Goal: Contribute content: Contribute content

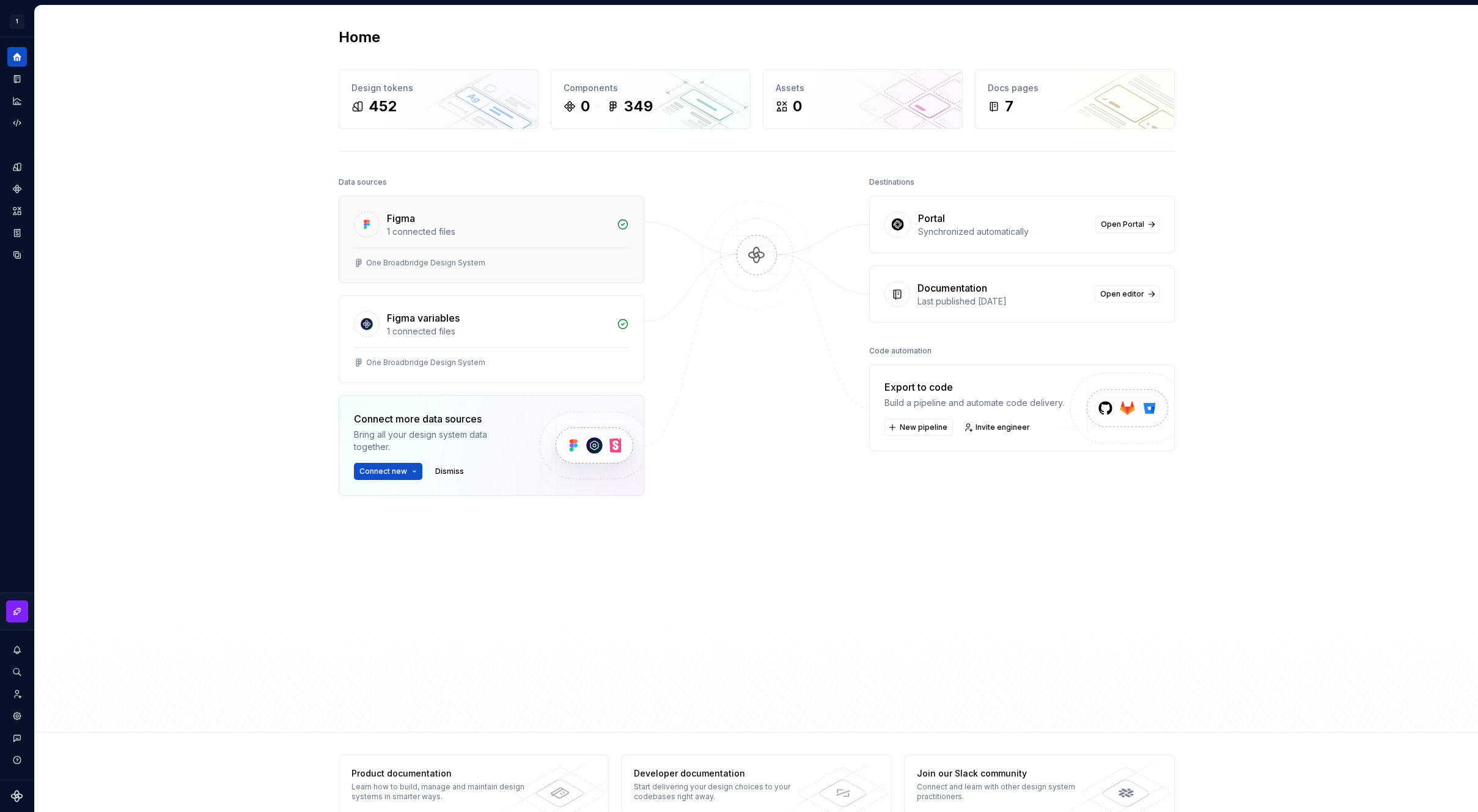
click at [471, 222] on div "Figma" at bounding box center [498, 218] width 222 height 15
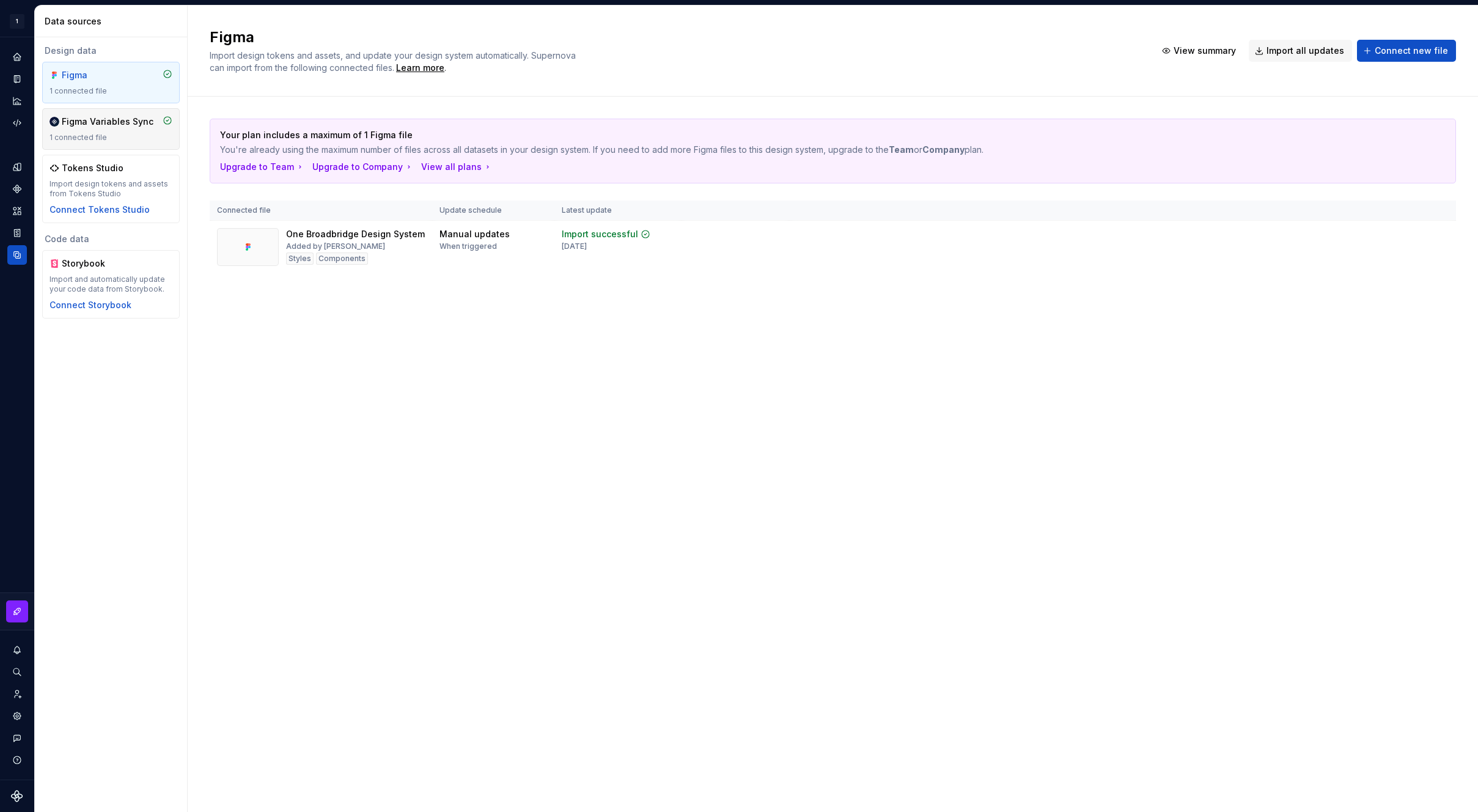
click at [119, 126] on div "Figma Variables Sync" at bounding box center [107, 121] width 92 height 12
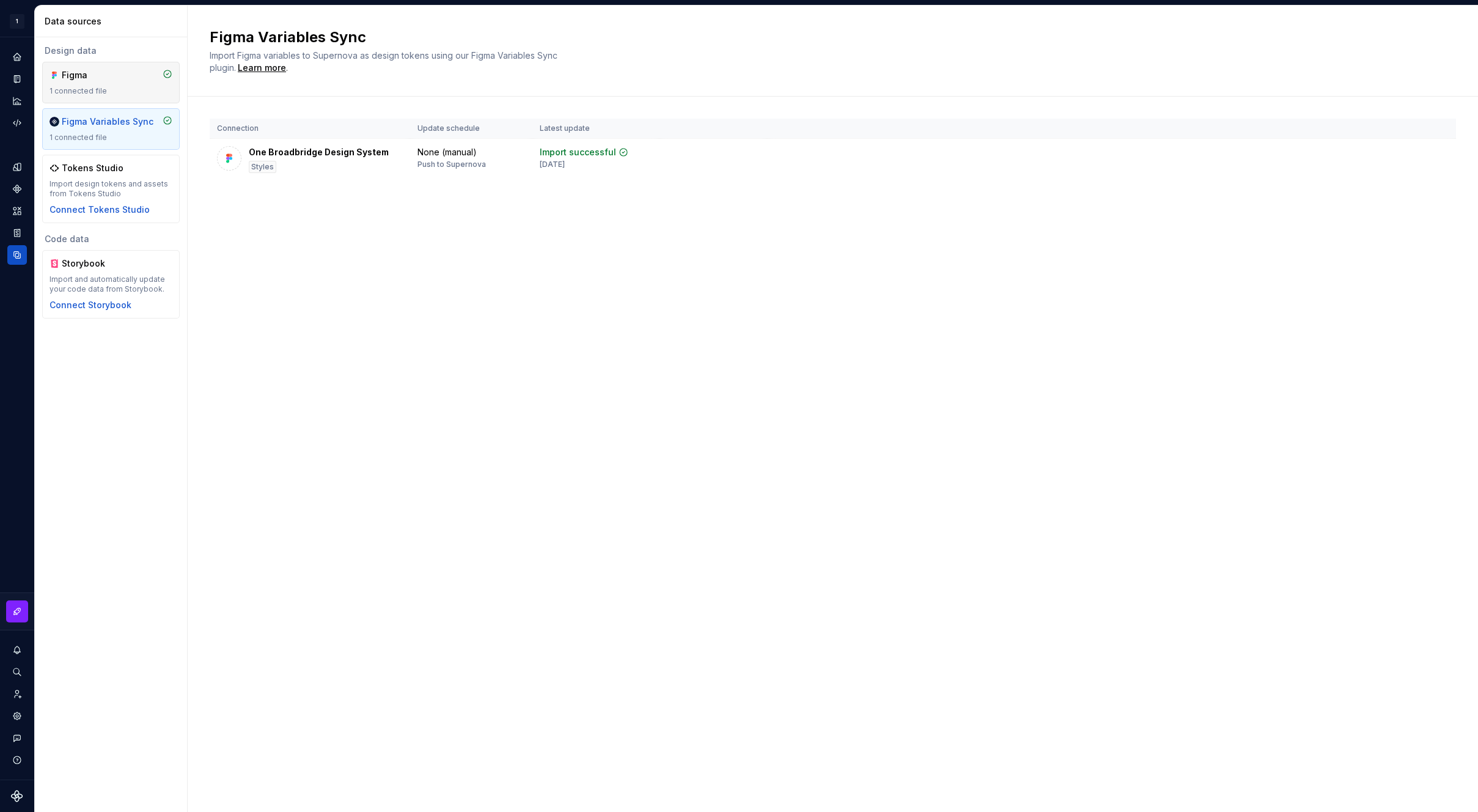
click at [105, 93] on div "1 connected file" at bounding box center [111, 91] width 123 height 10
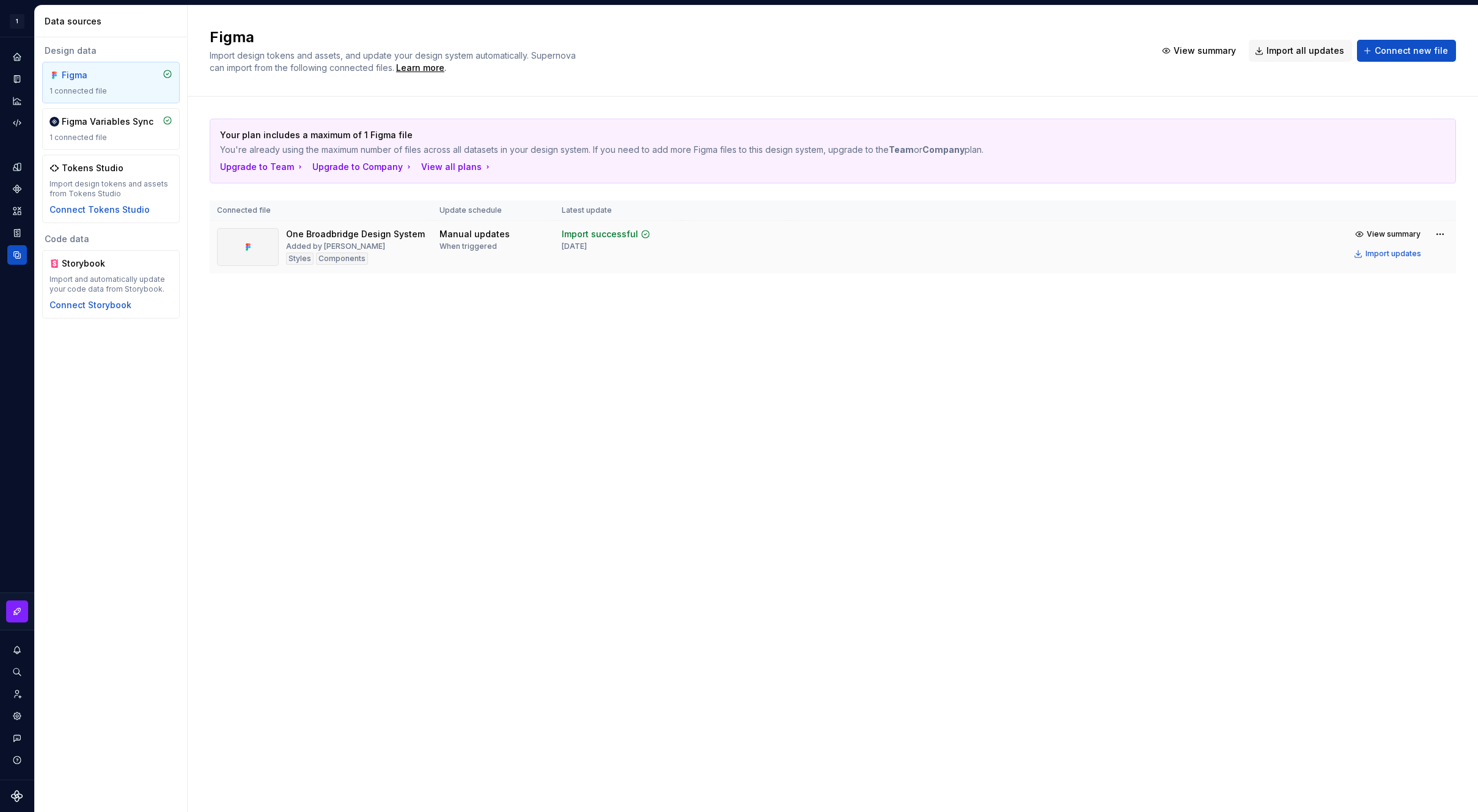
click at [653, 234] on div "Import successful [DATE]" at bounding box center [618, 239] width 112 height 23
click at [26, 55] on div "Home" at bounding box center [17, 57] width 20 height 20
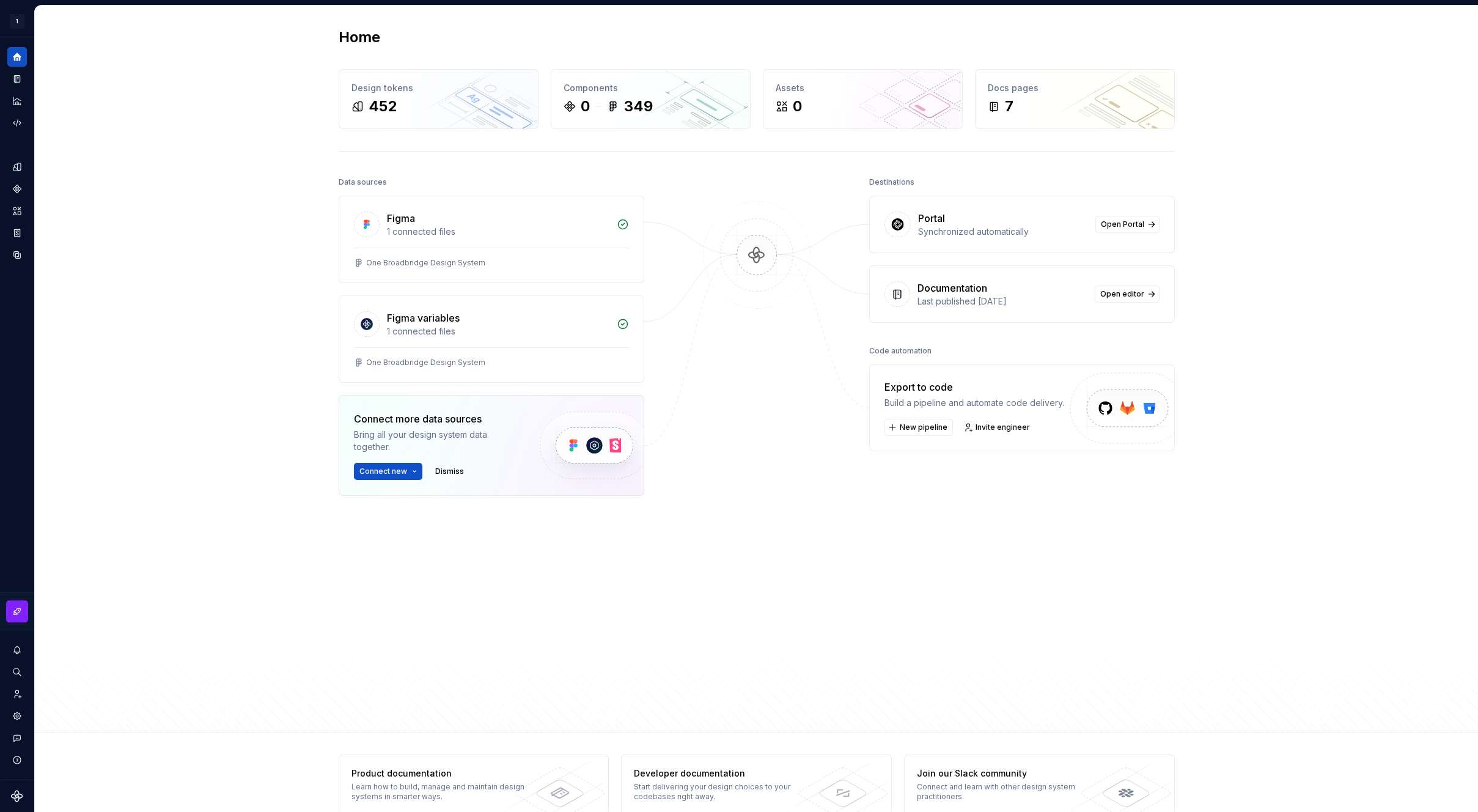
click at [214, 131] on div "Home Design tokens 452 Components 0 349 Assets 0 Docs pages 7 Data sources Figm…" at bounding box center [757, 369] width 1444 height 727
click at [25, 76] on div "Documentation" at bounding box center [17, 79] width 20 height 20
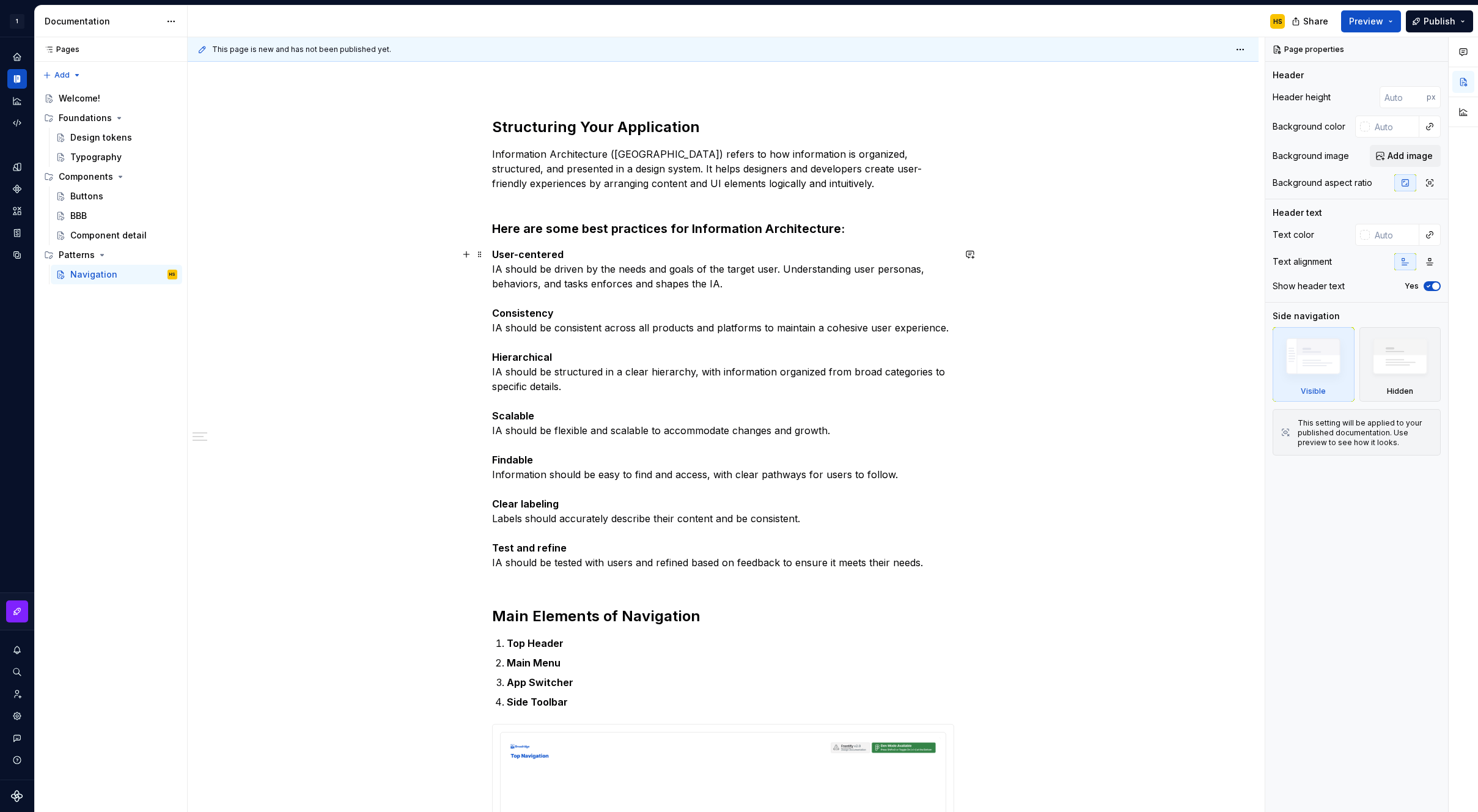
scroll to position [93, 0]
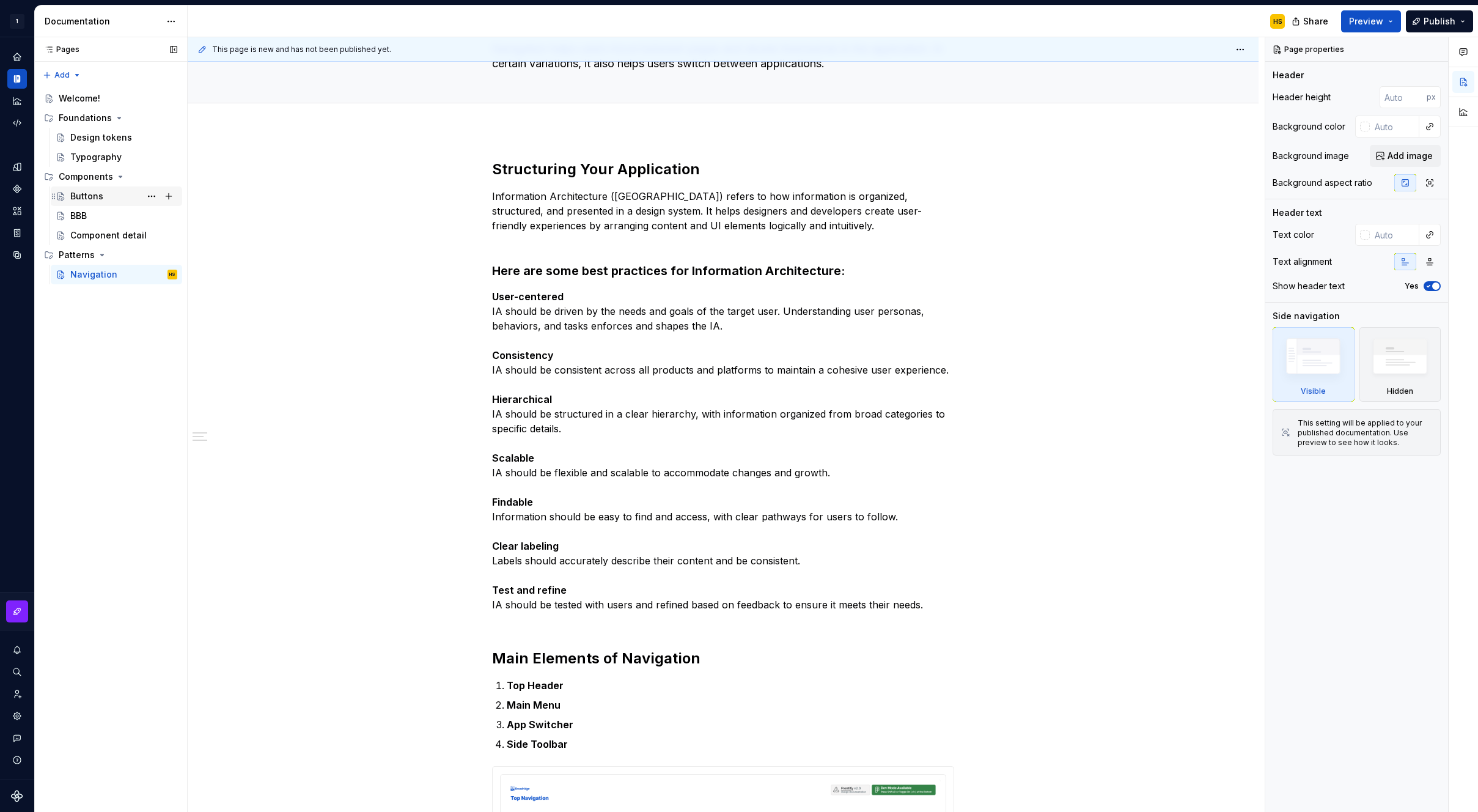
click at [104, 201] on div "Buttons" at bounding box center [124, 196] width 107 height 17
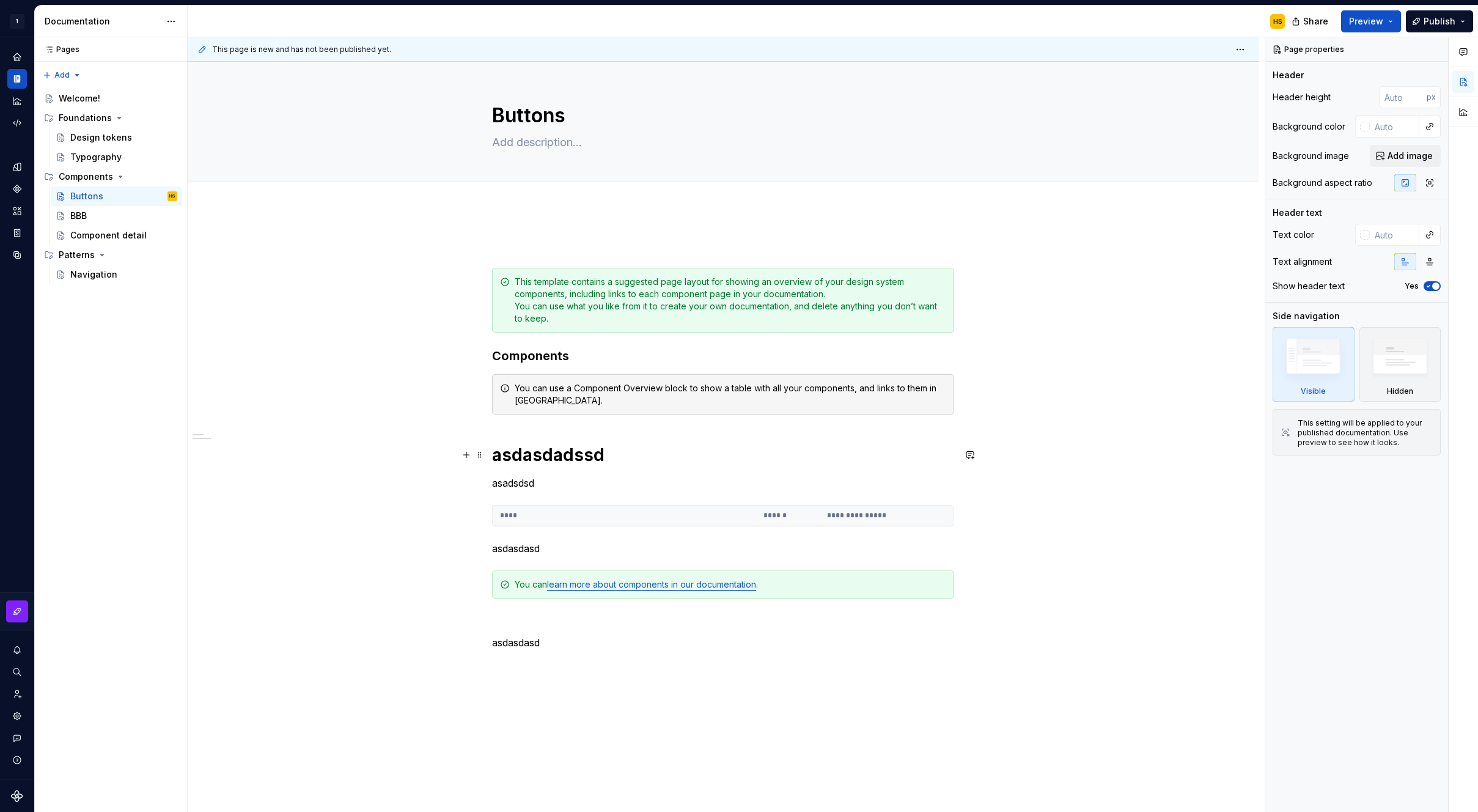
click at [576, 450] on h1 "asdasdadssd" at bounding box center [723, 454] width 462 height 22
type textarea "*"
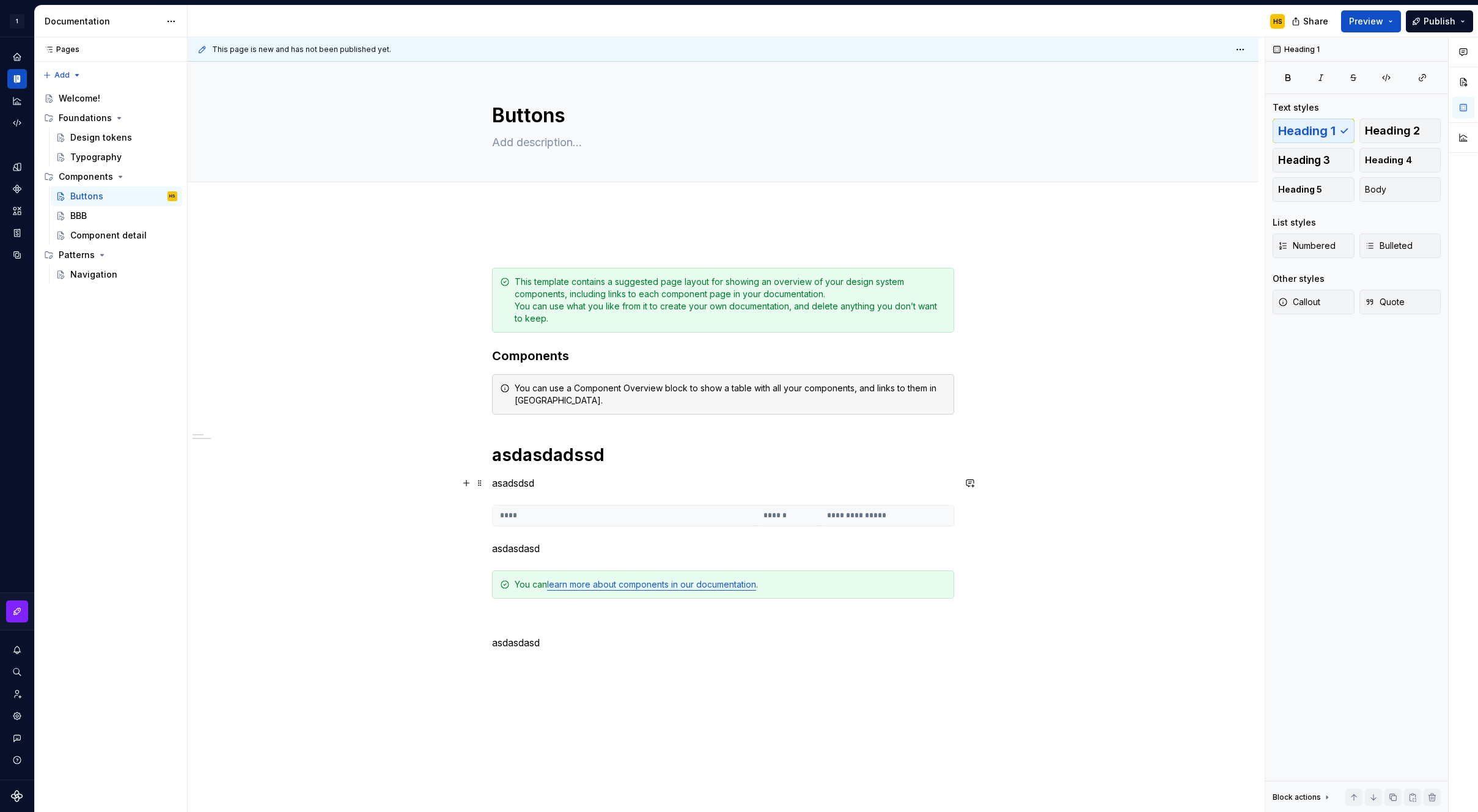
click at [550, 486] on p "asadsdsd" at bounding box center [723, 483] width 462 height 15
click at [545, 483] on p "asadsdsd" at bounding box center [723, 483] width 462 height 15
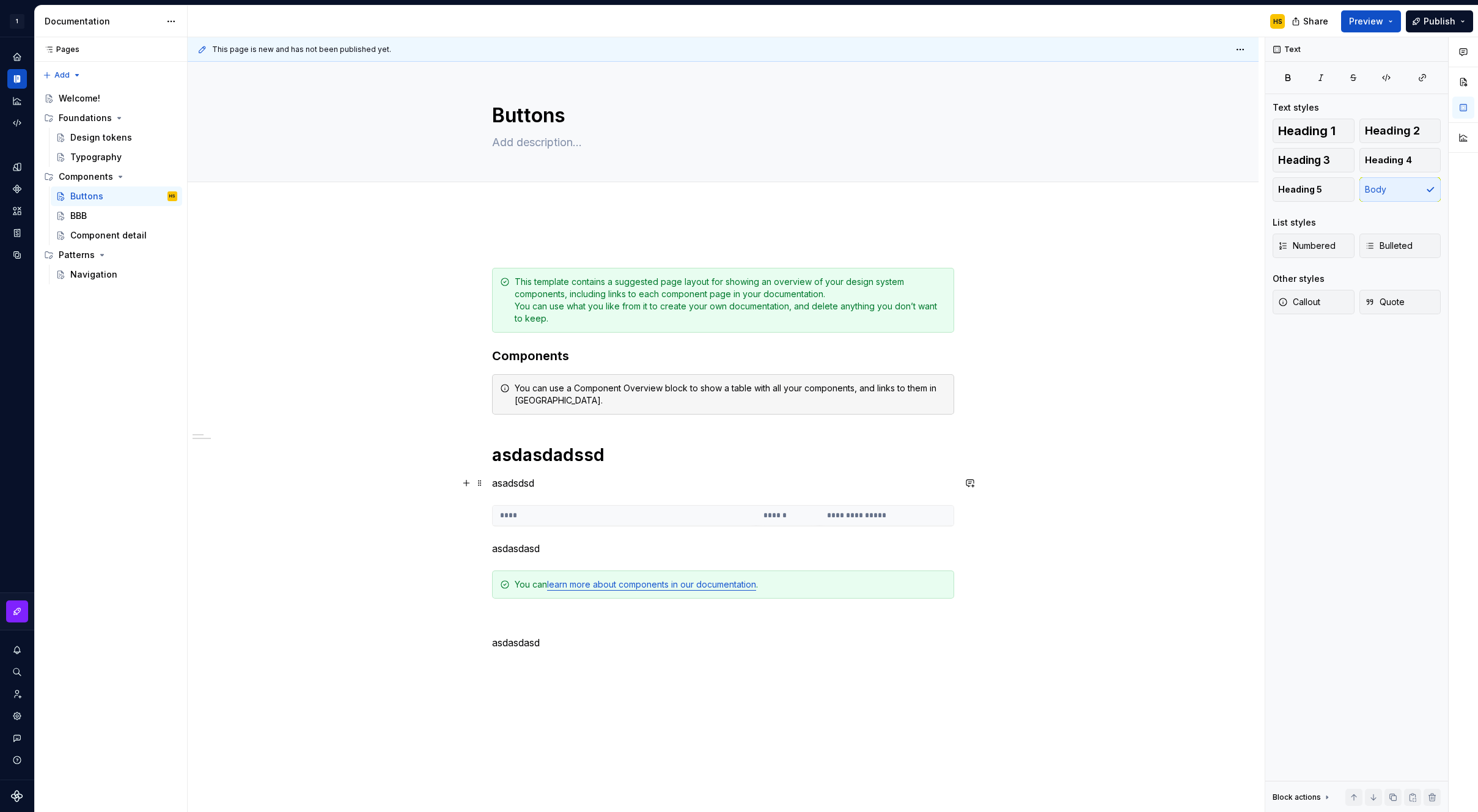
click at [545, 483] on p "asadsdsd" at bounding box center [723, 483] width 462 height 15
click at [524, 480] on p "asadsdsd" at bounding box center [723, 483] width 462 height 15
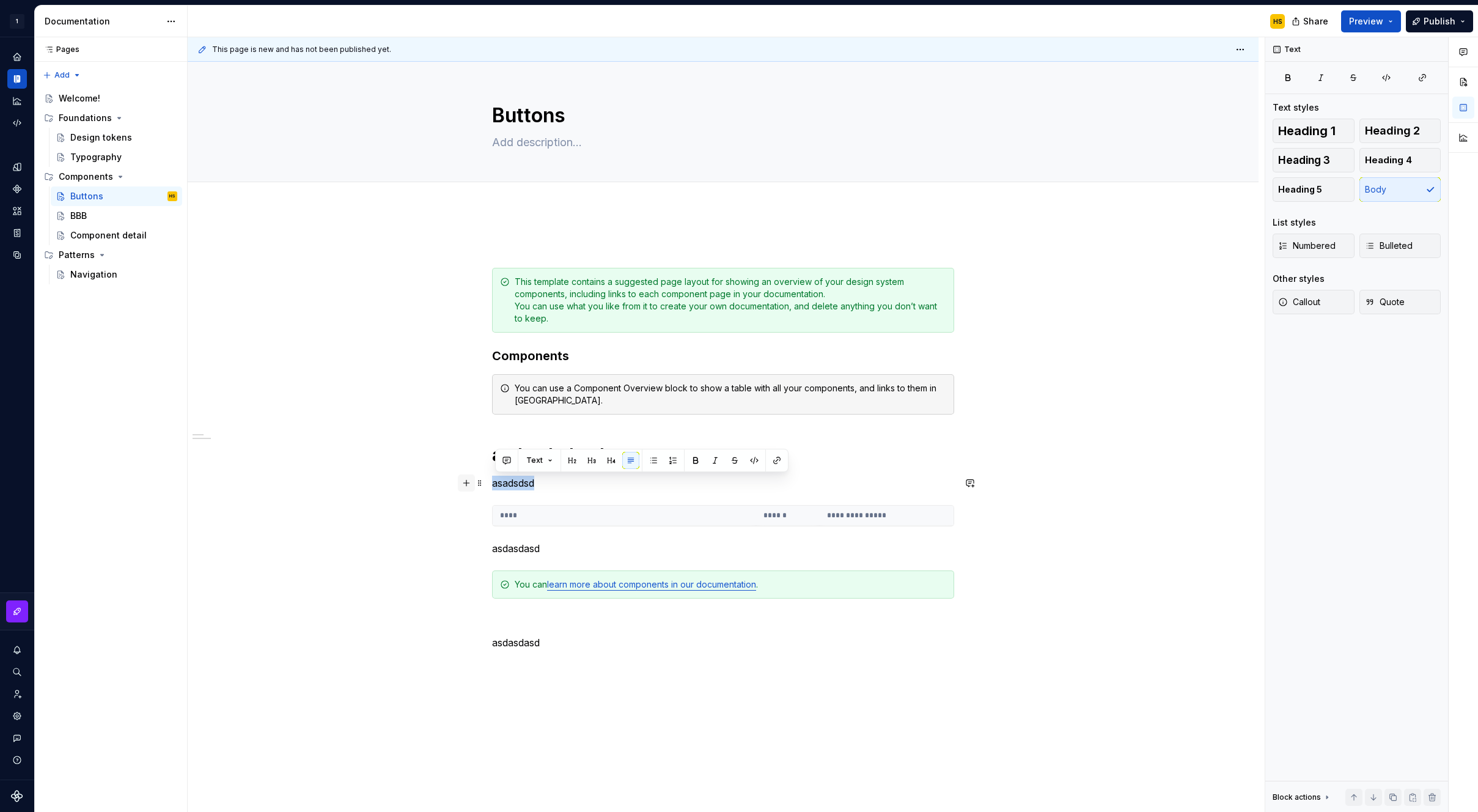
click at [470, 479] on button "button" at bounding box center [466, 483] width 17 height 17
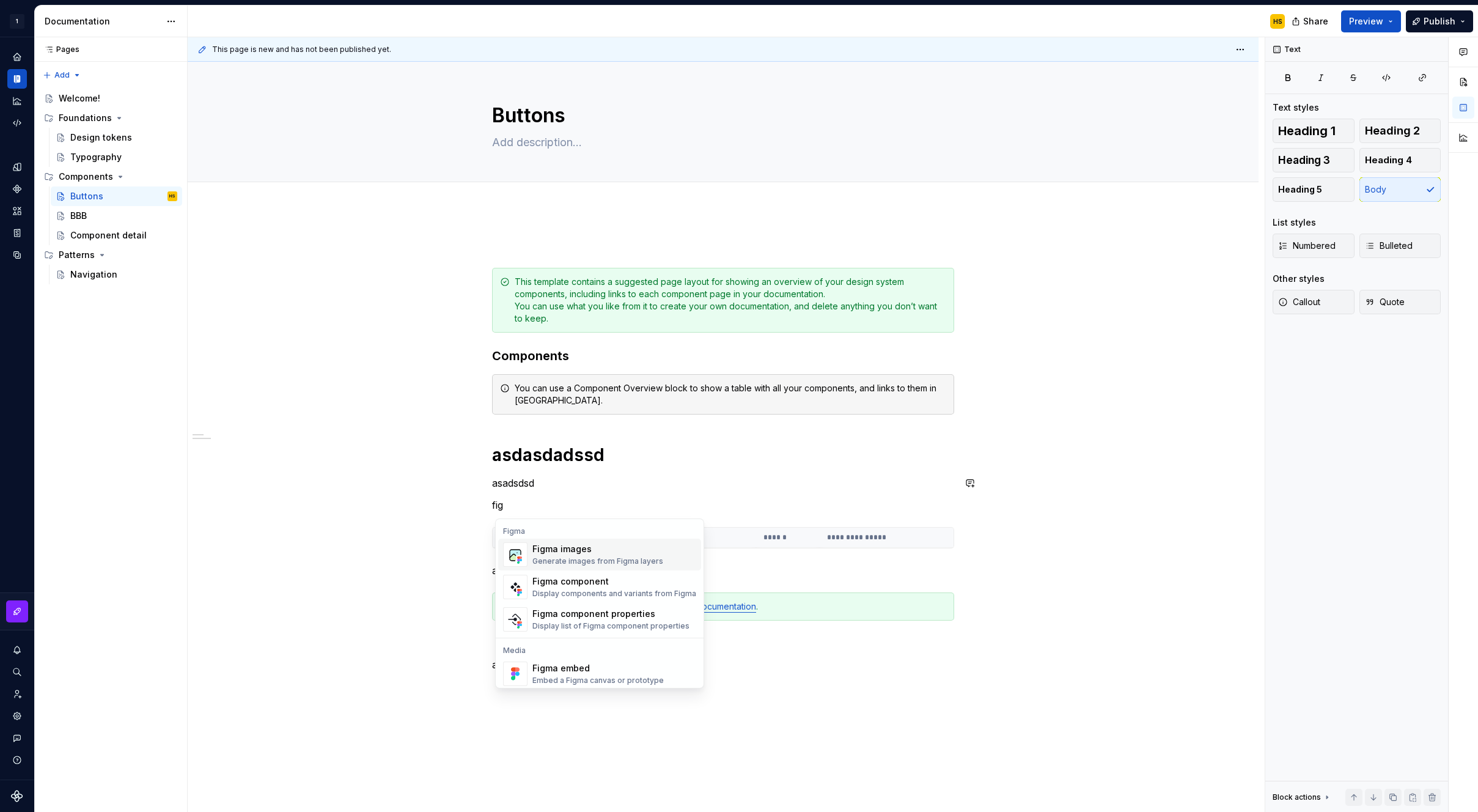
click at [656, 554] on div "Figma images" at bounding box center [598, 549] width 131 height 12
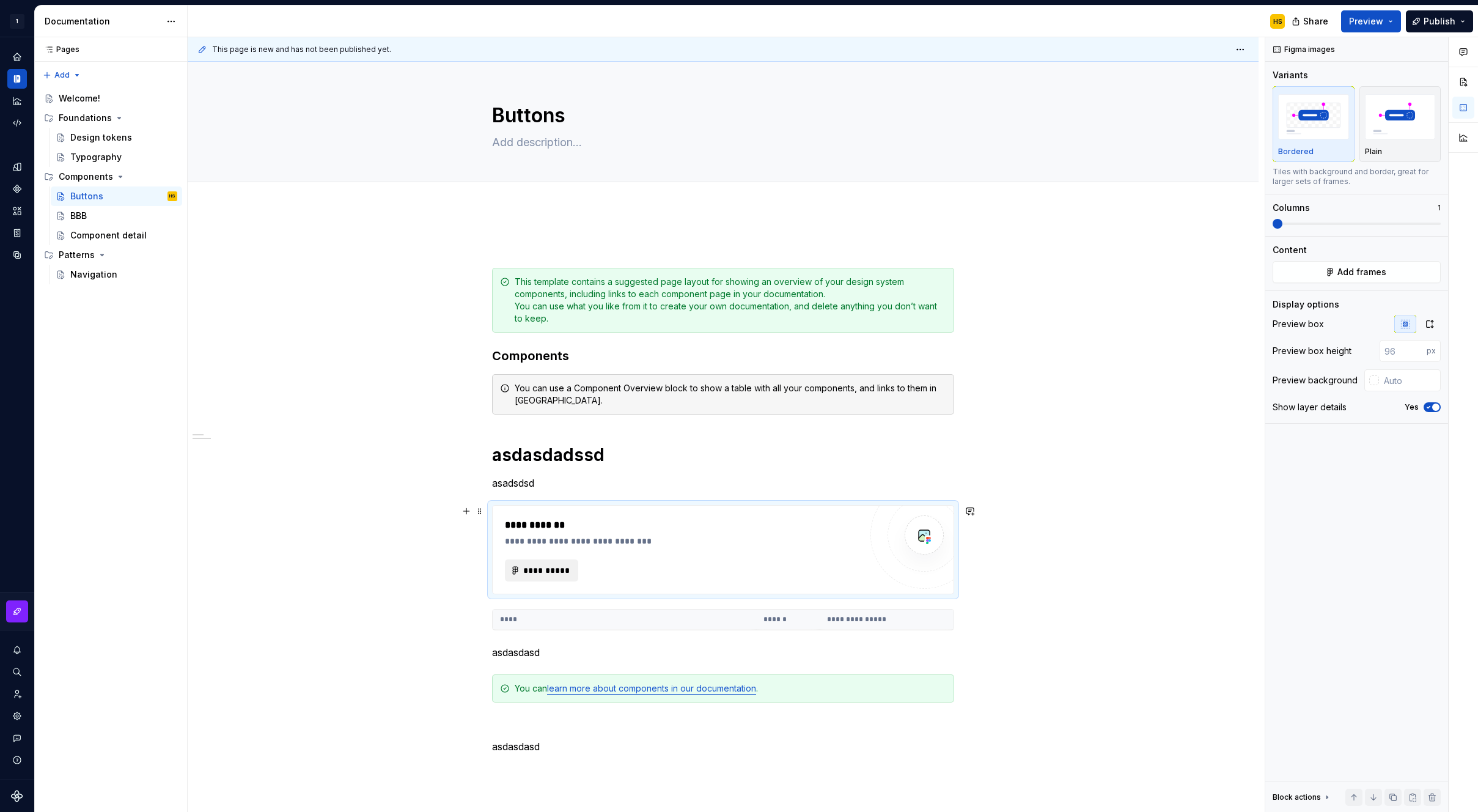
click at [556, 571] on span "**********" at bounding box center [547, 570] width 48 height 12
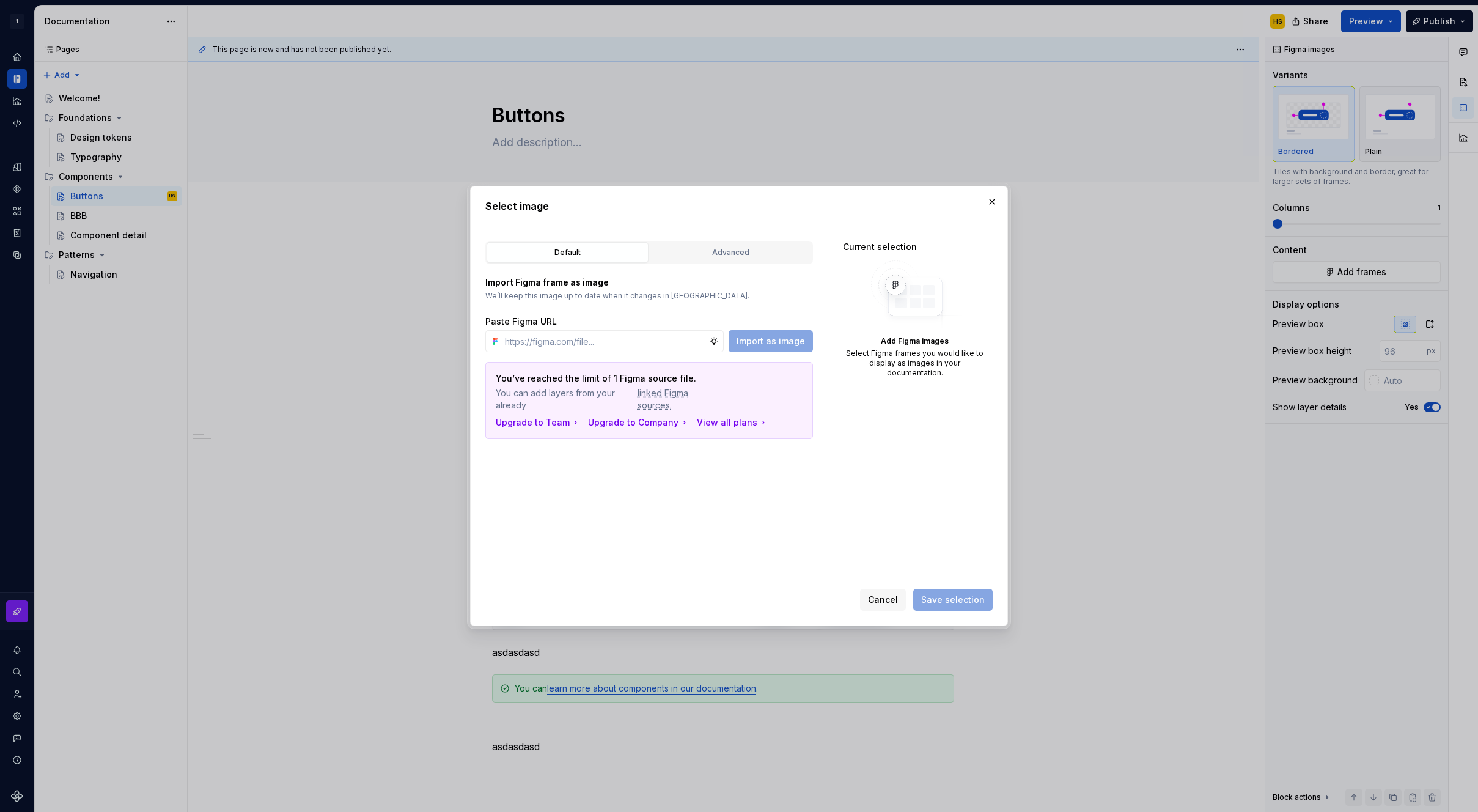
type textarea "*"
paste input "[URL][DOMAIN_NAME]"
type input "[URL][DOMAIN_NAME]"
click at [775, 345] on span "Import as image" at bounding box center [771, 340] width 69 height 12
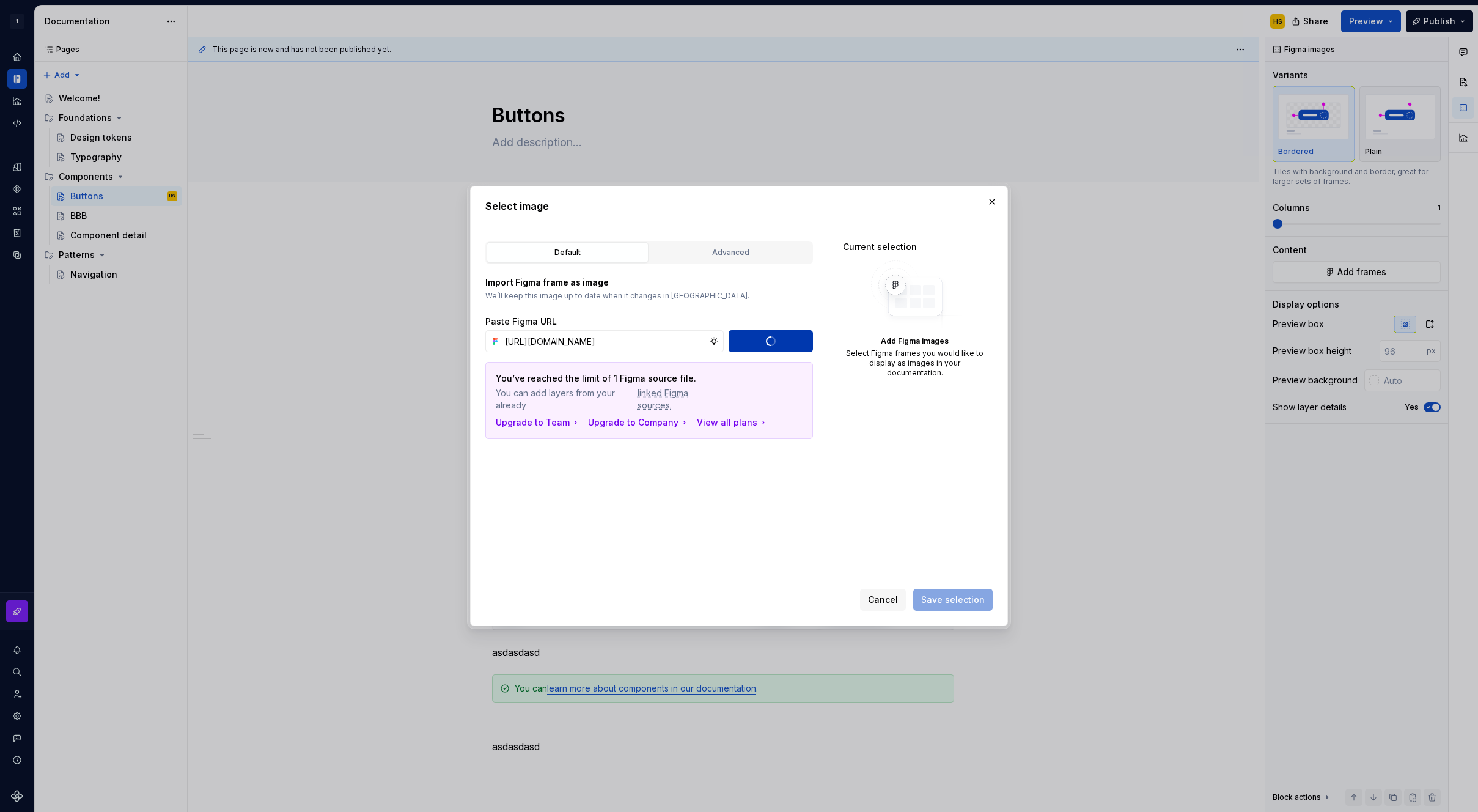
scroll to position [0, 0]
click at [946, 431] on div "Current selection (1) Fetching preview..." at bounding box center [917, 399] width 179 height 347
click at [678, 246] on div "Advanced" at bounding box center [731, 252] width 154 height 12
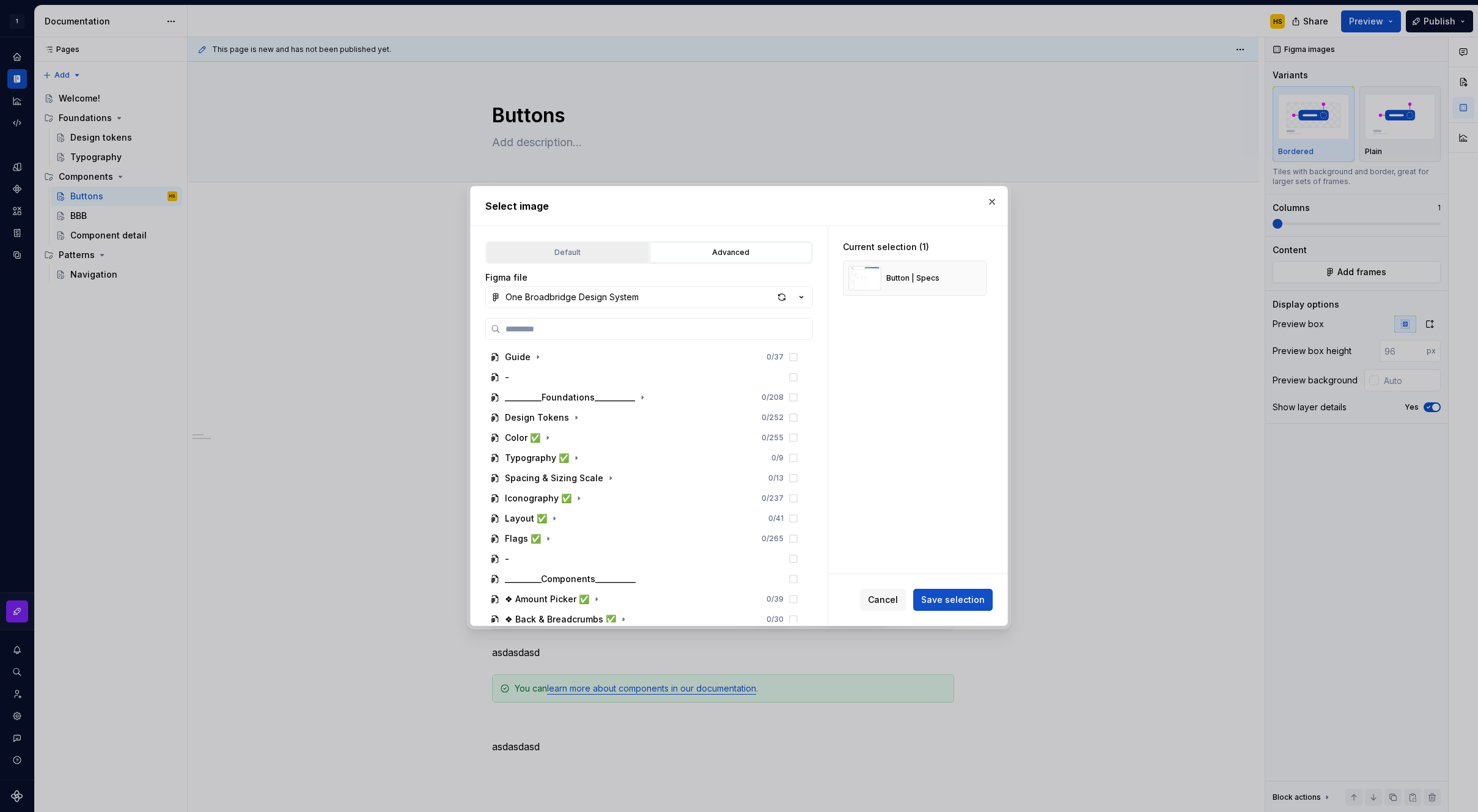
click at [606, 248] on div "Default" at bounding box center [568, 252] width 154 height 12
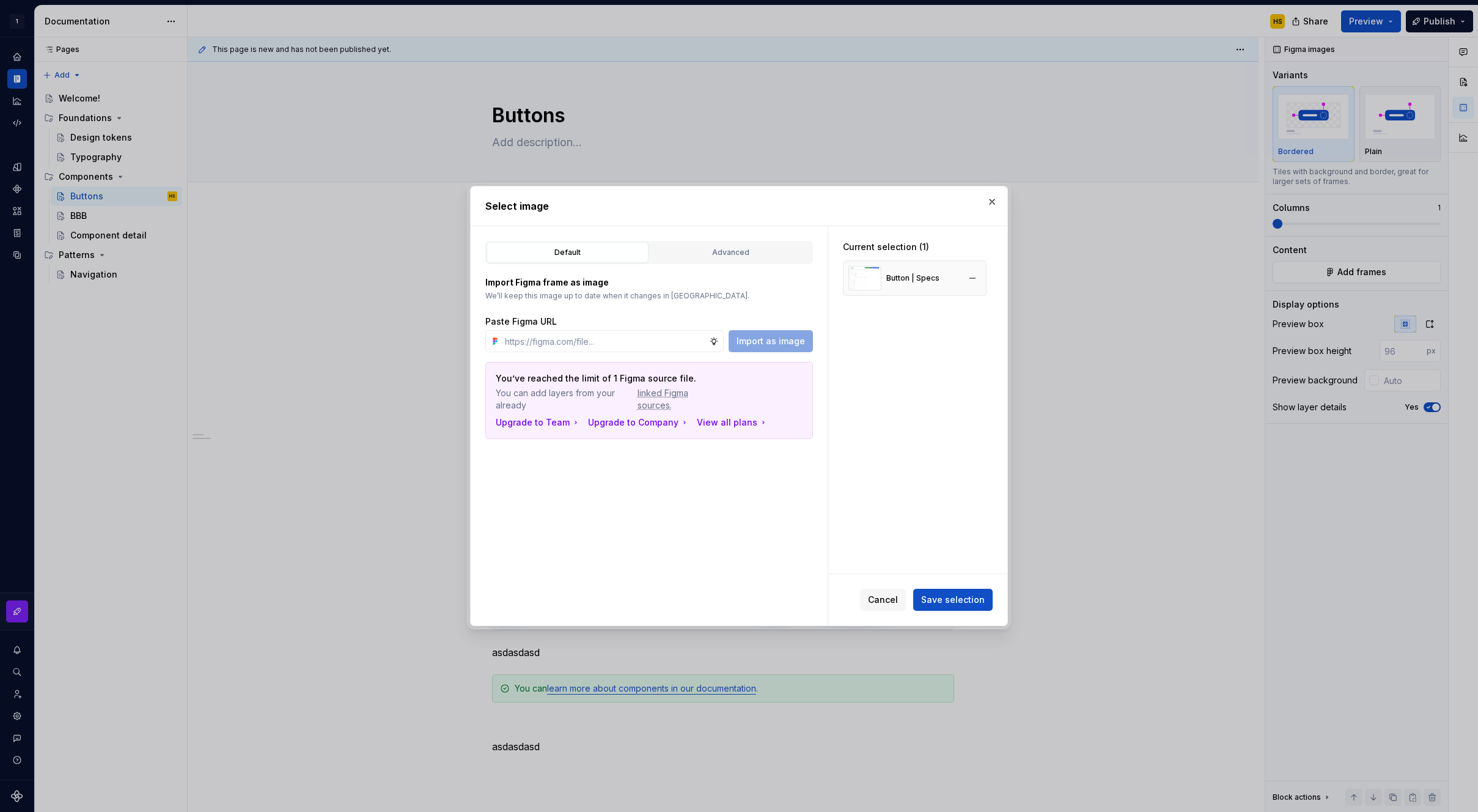
click at [884, 286] on div "Button | Specs" at bounding box center [894, 278] width 91 height 25
click at [941, 600] on span "Save selection" at bounding box center [953, 599] width 64 height 12
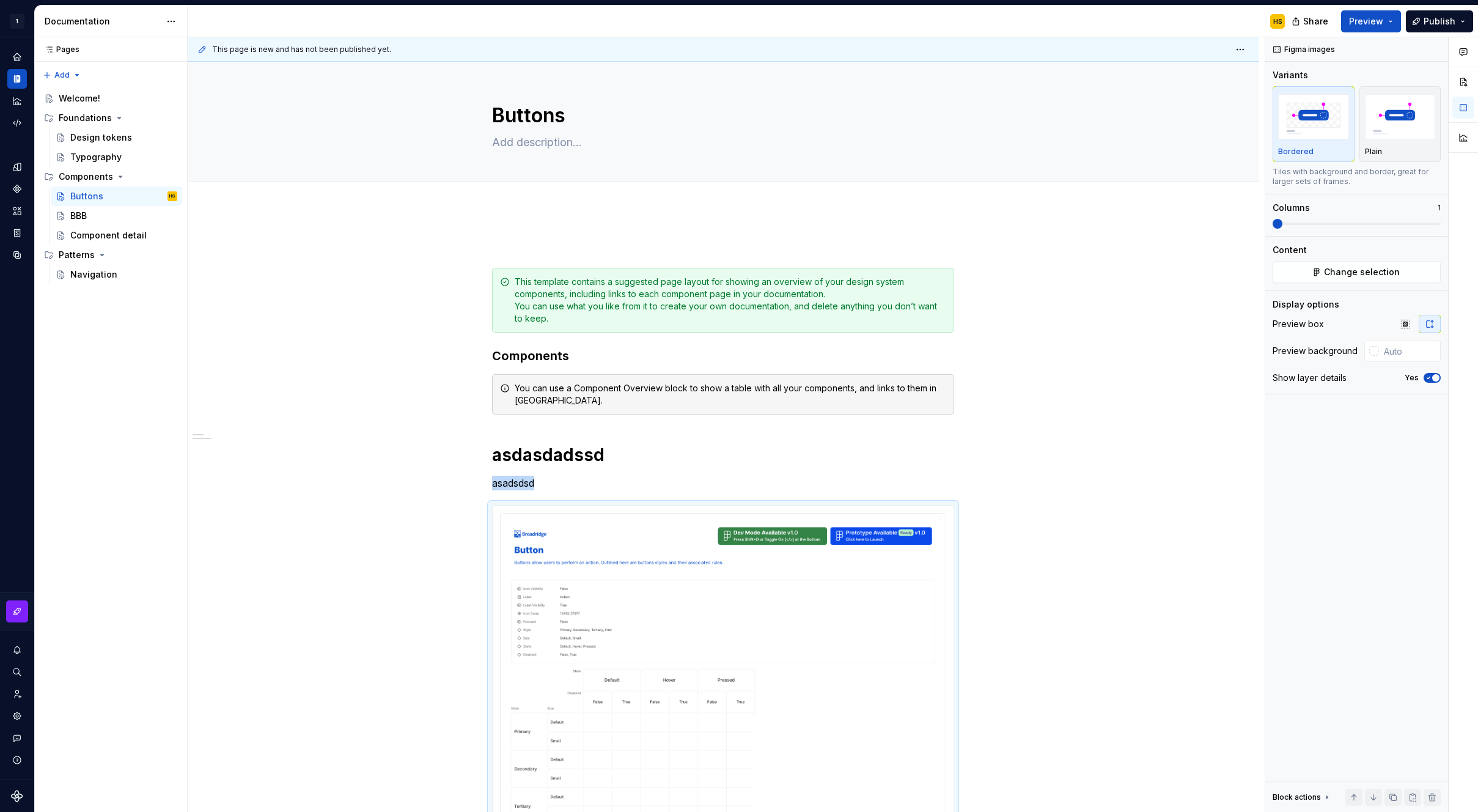
scroll to position [102, 0]
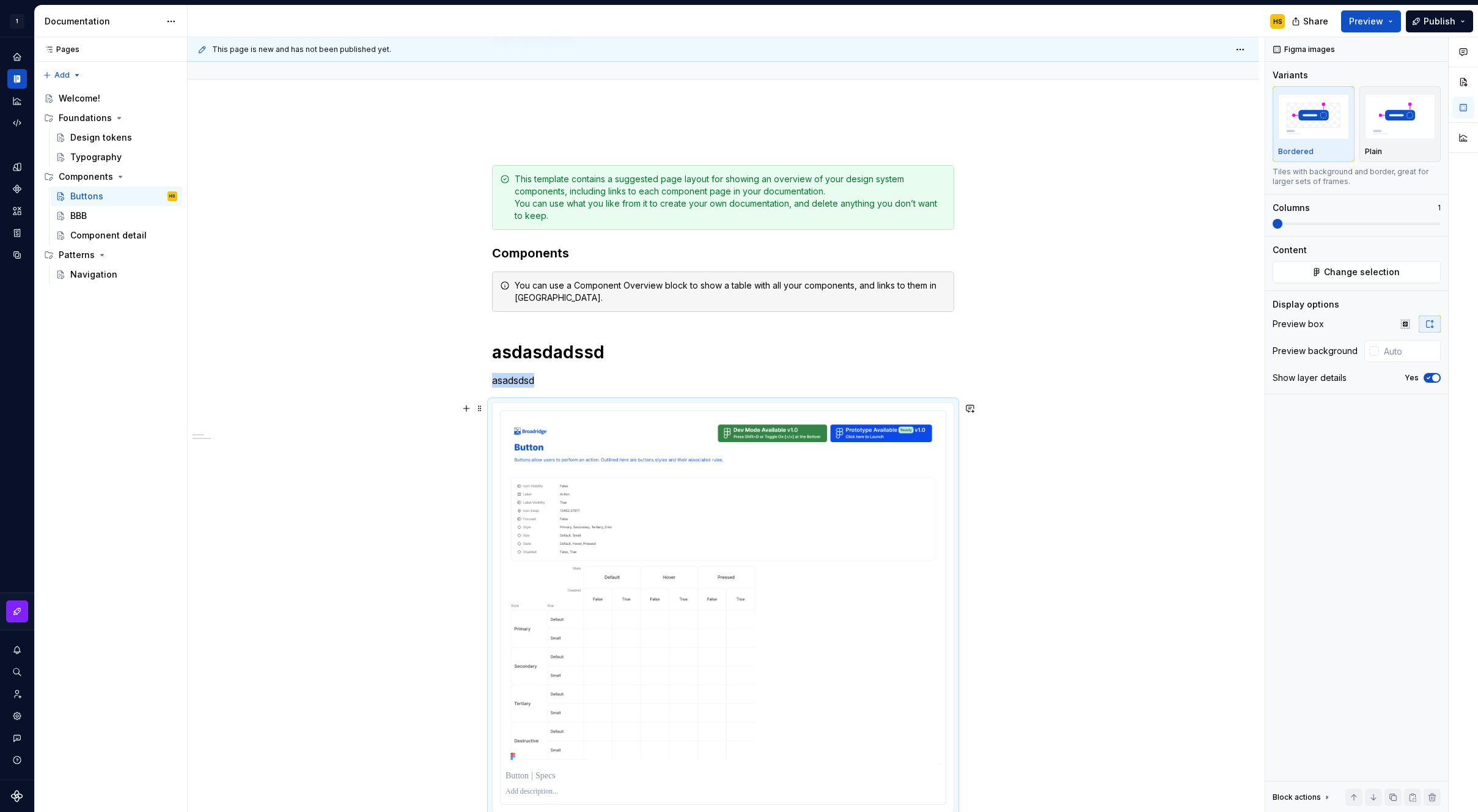
click at [1090, 526] on div "**********" at bounding box center [723, 669] width 1071 height 1124
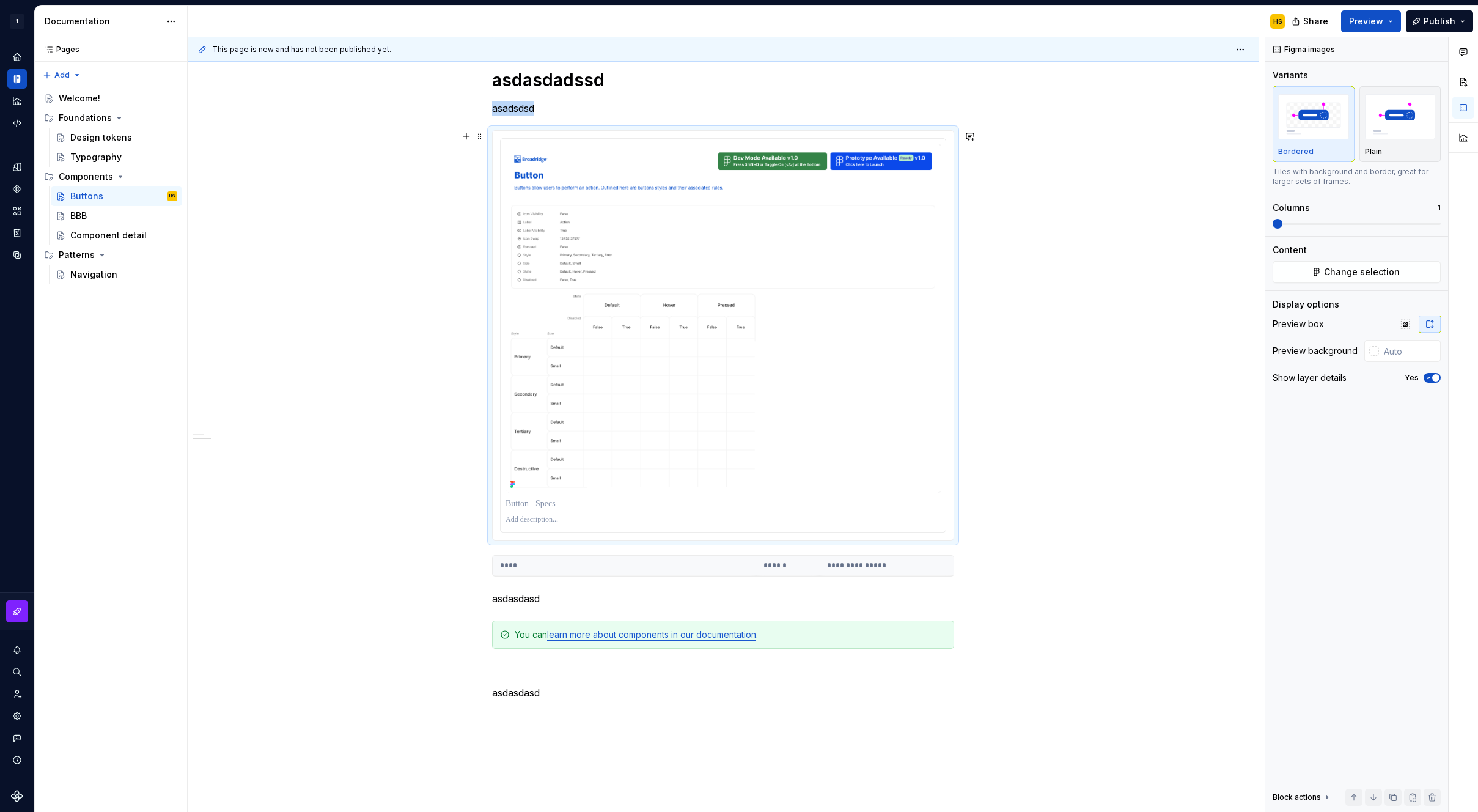
scroll to position [380, 0]
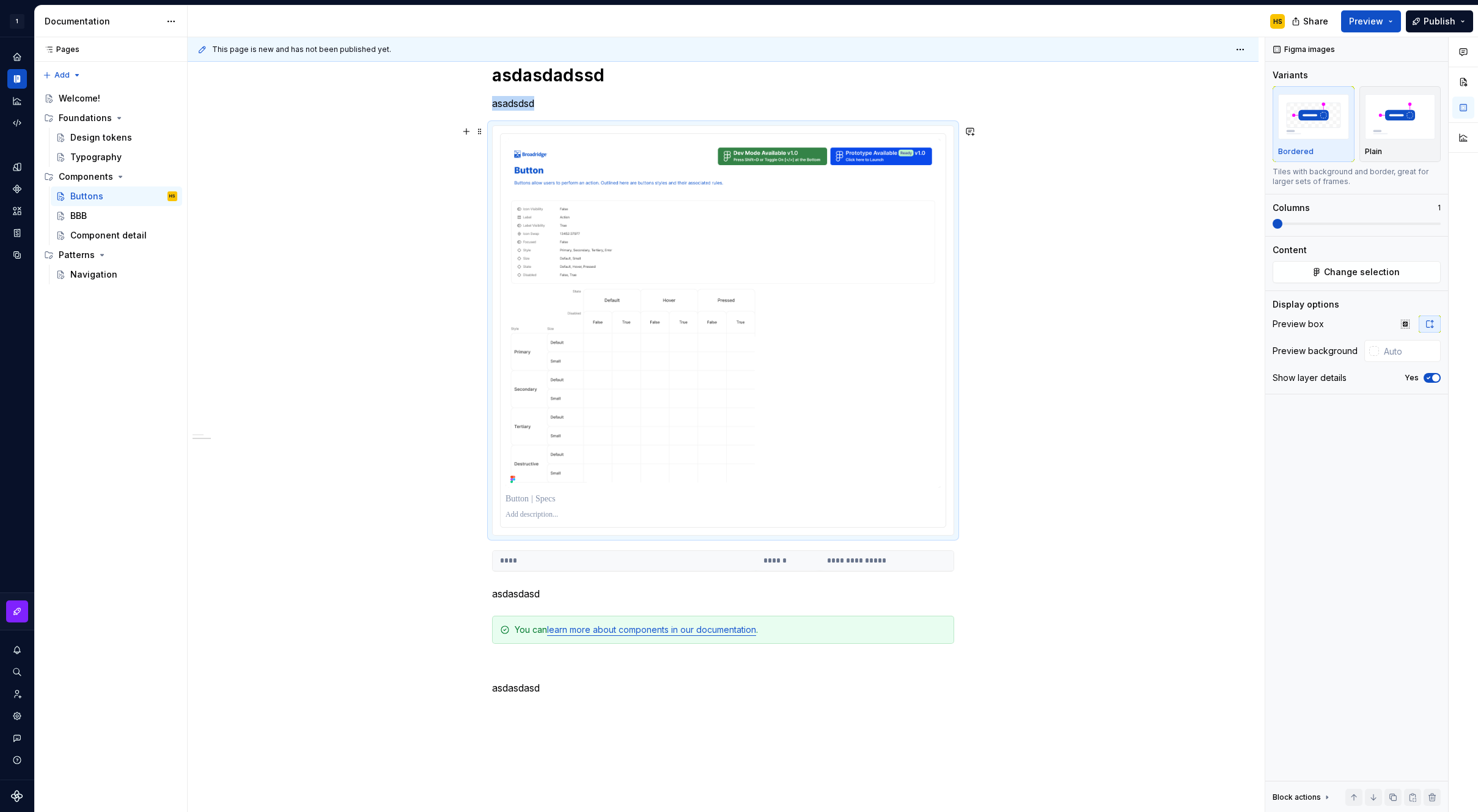
click at [1090, 526] on div "**********" at bounding box center [723, 392] width 1071 height 1124
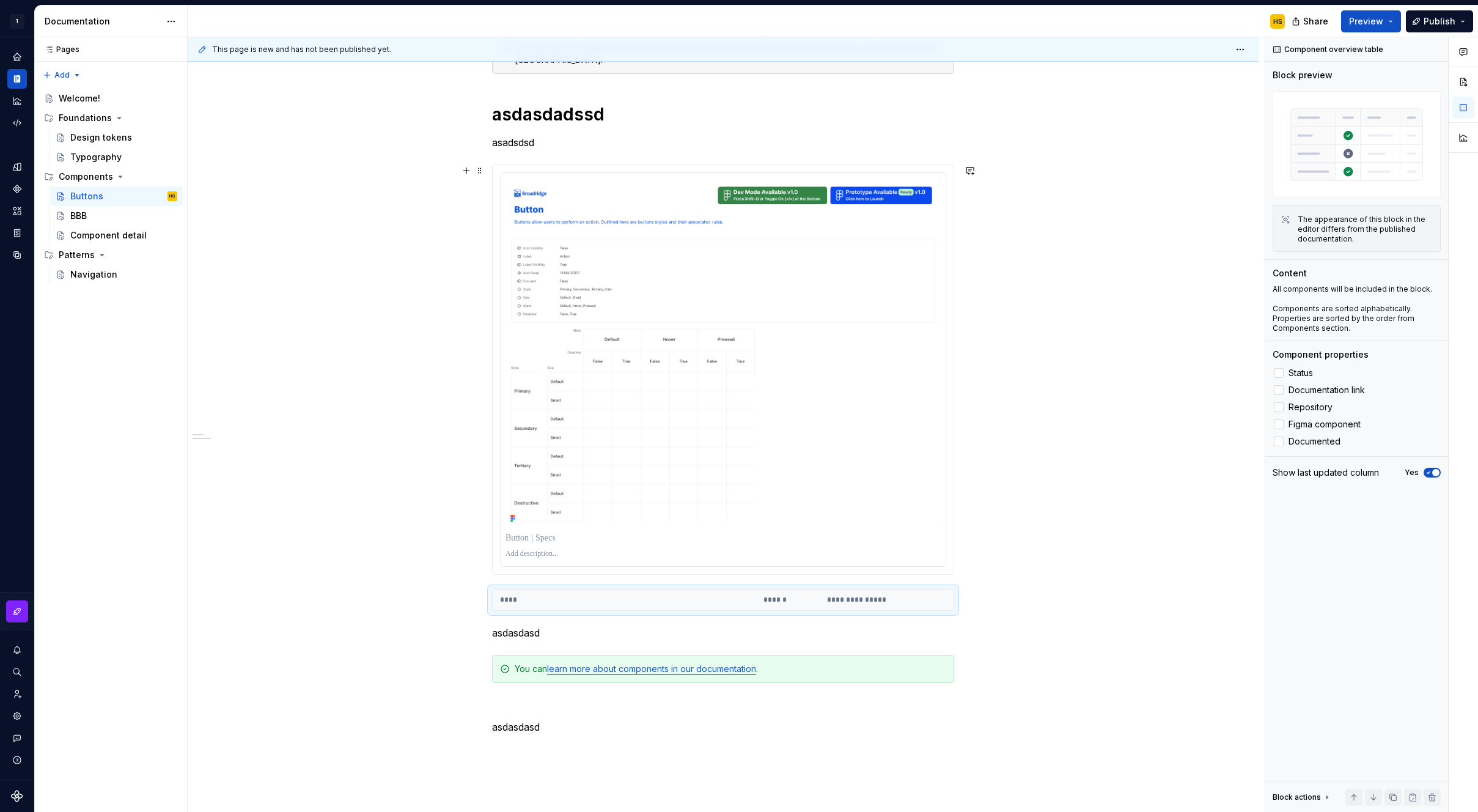
scroll to position [302, 0]
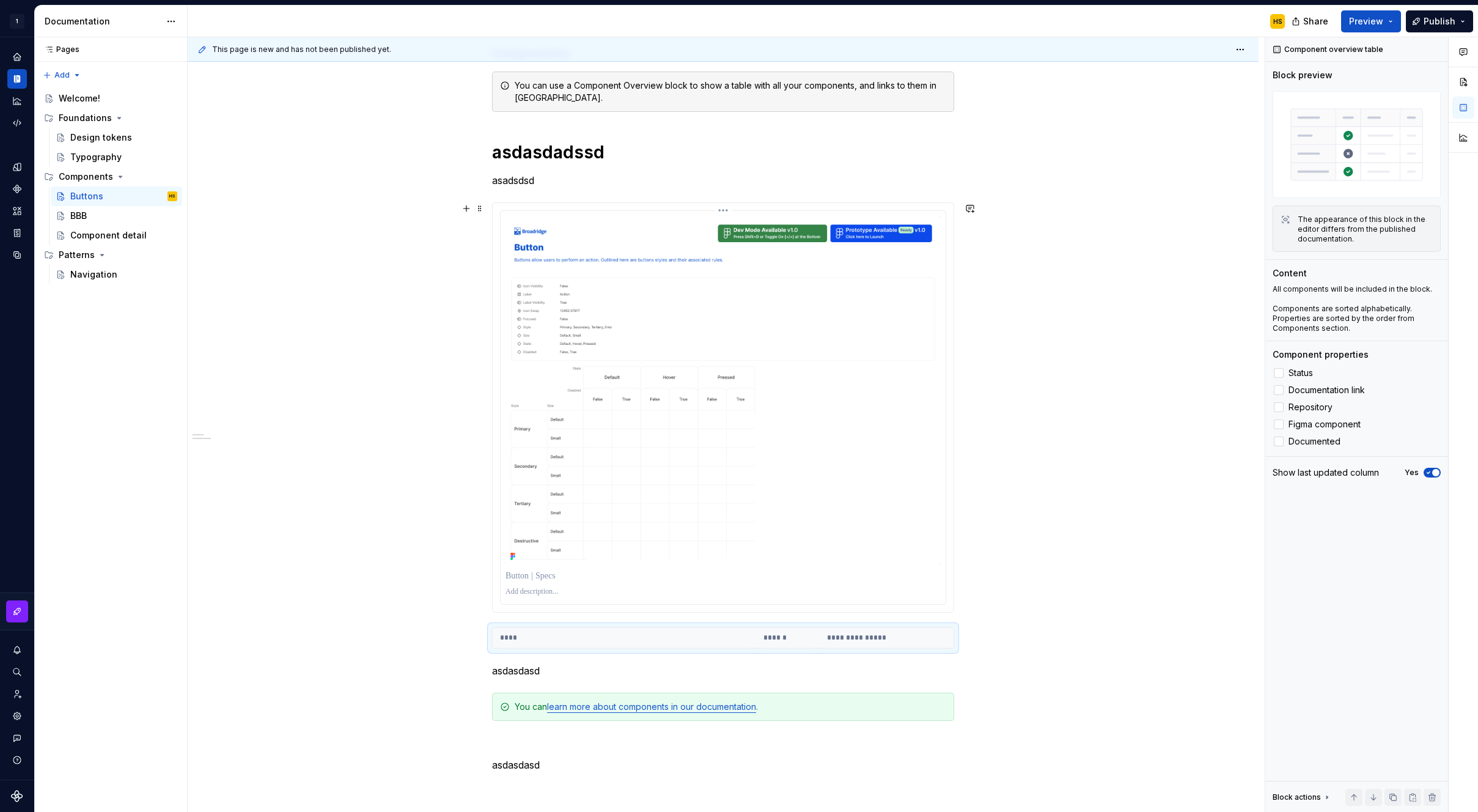
click at [880, 462] on img at bounding box center [723, 390] width 435 height 349
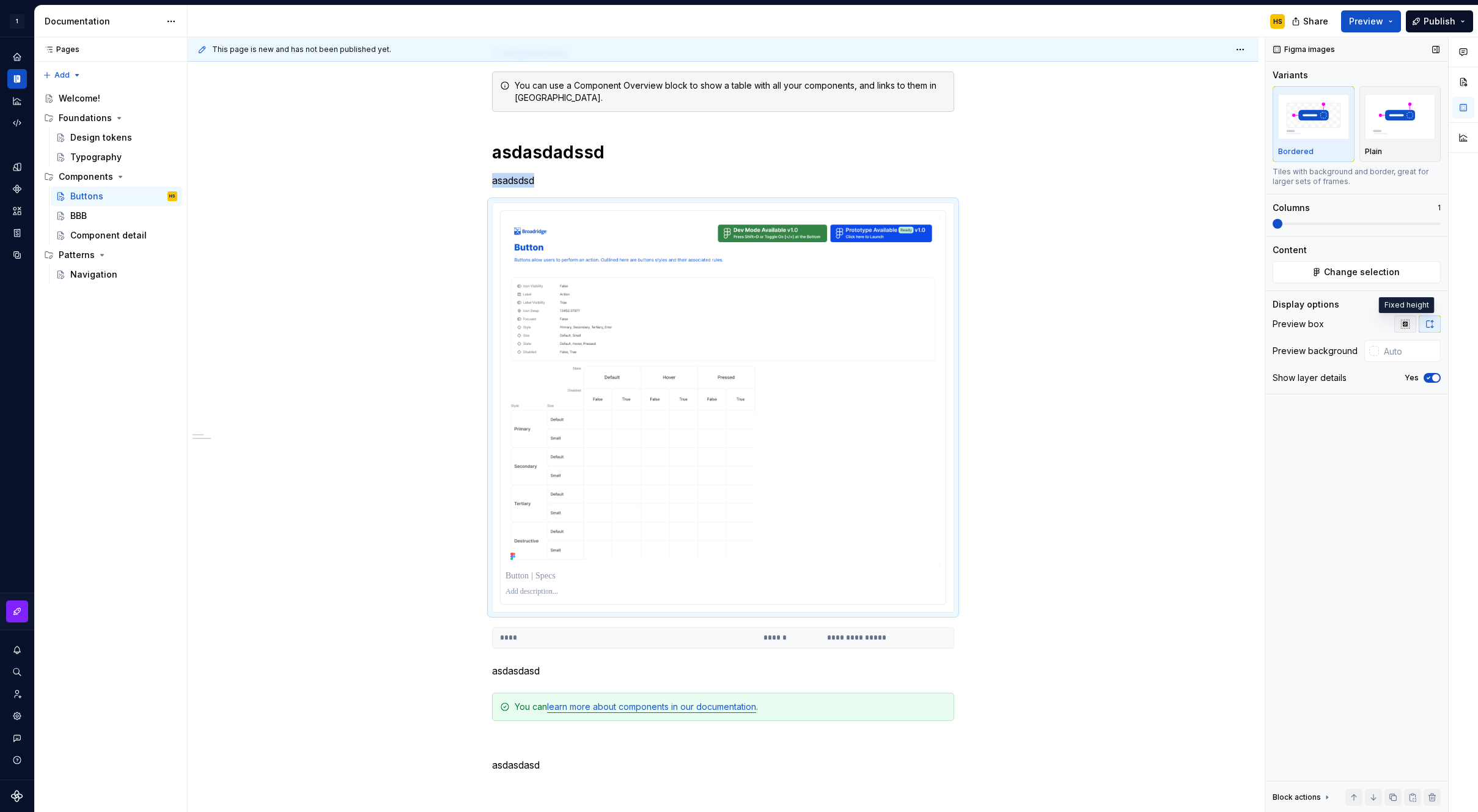
click at [1402, 325] on icon "button" at bounding box center [1406, 324] width 10 height 10
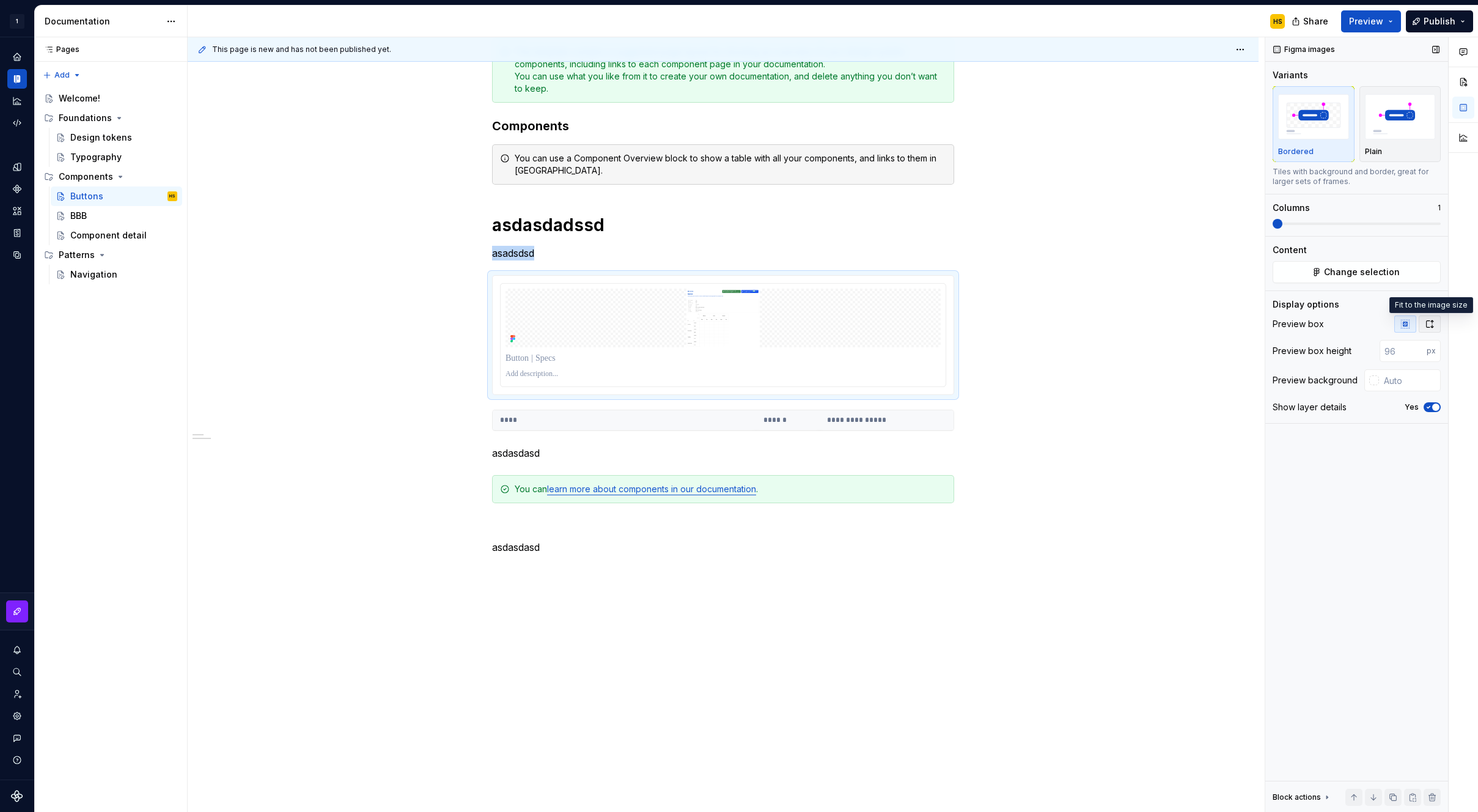
click at [1427, 325] on icon "button" at bounding box center [1430, 324] width 7 height 7
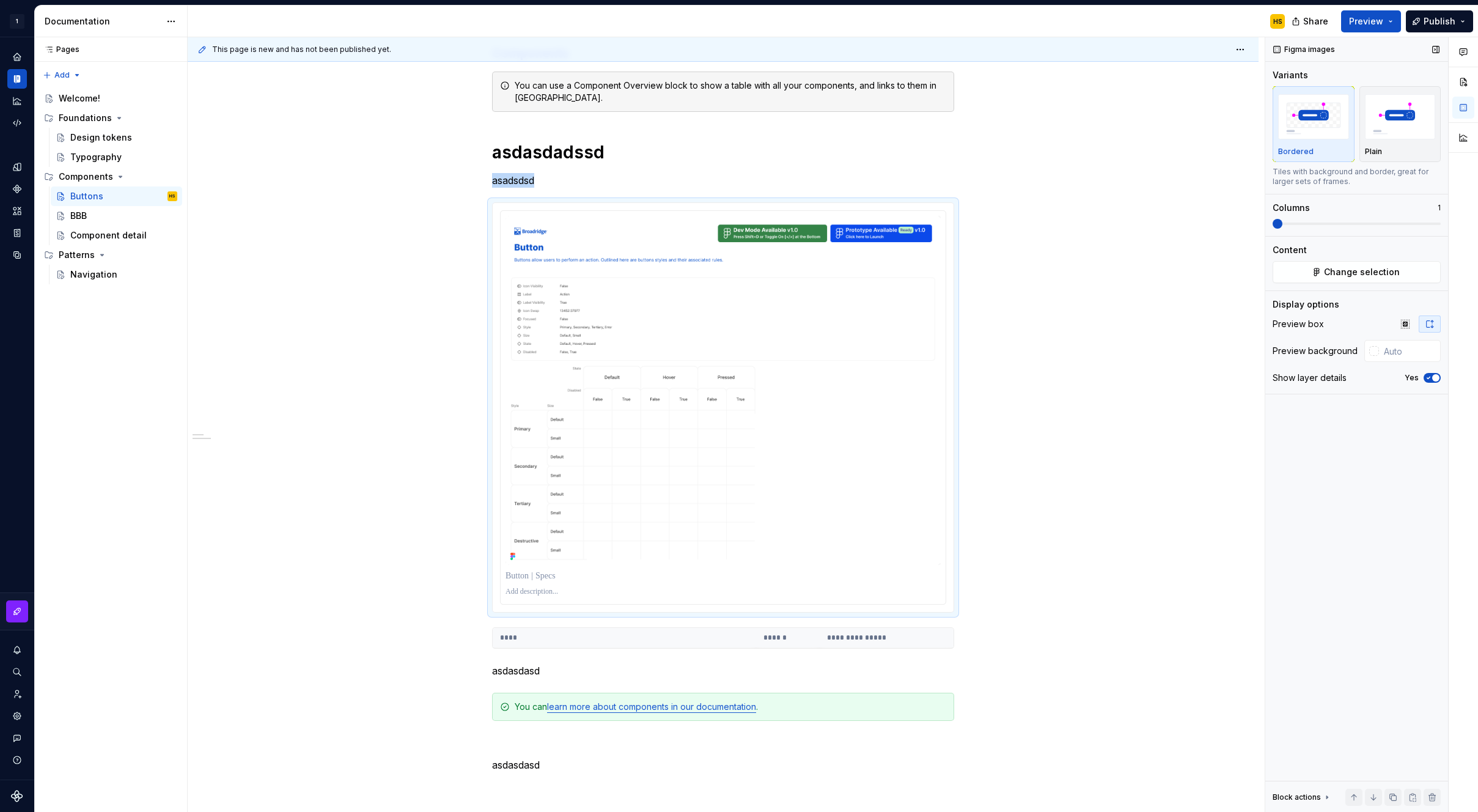
click at [1428, 376] on icon "button" at bounding box center [1429, 378] width 10 height 7
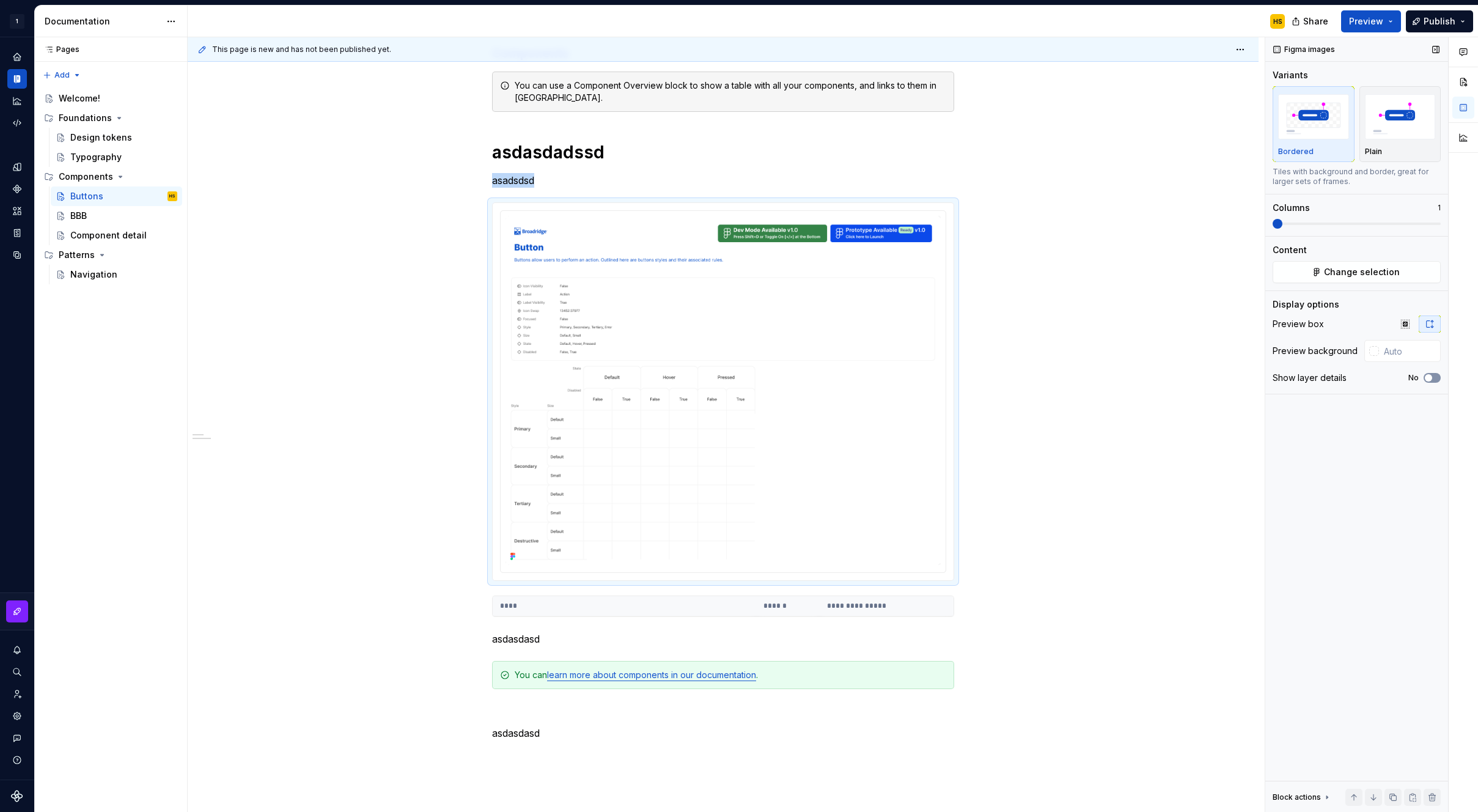
click at [1428, 376] on span "button" at bounding box center [1429, 378] width 7 height 7
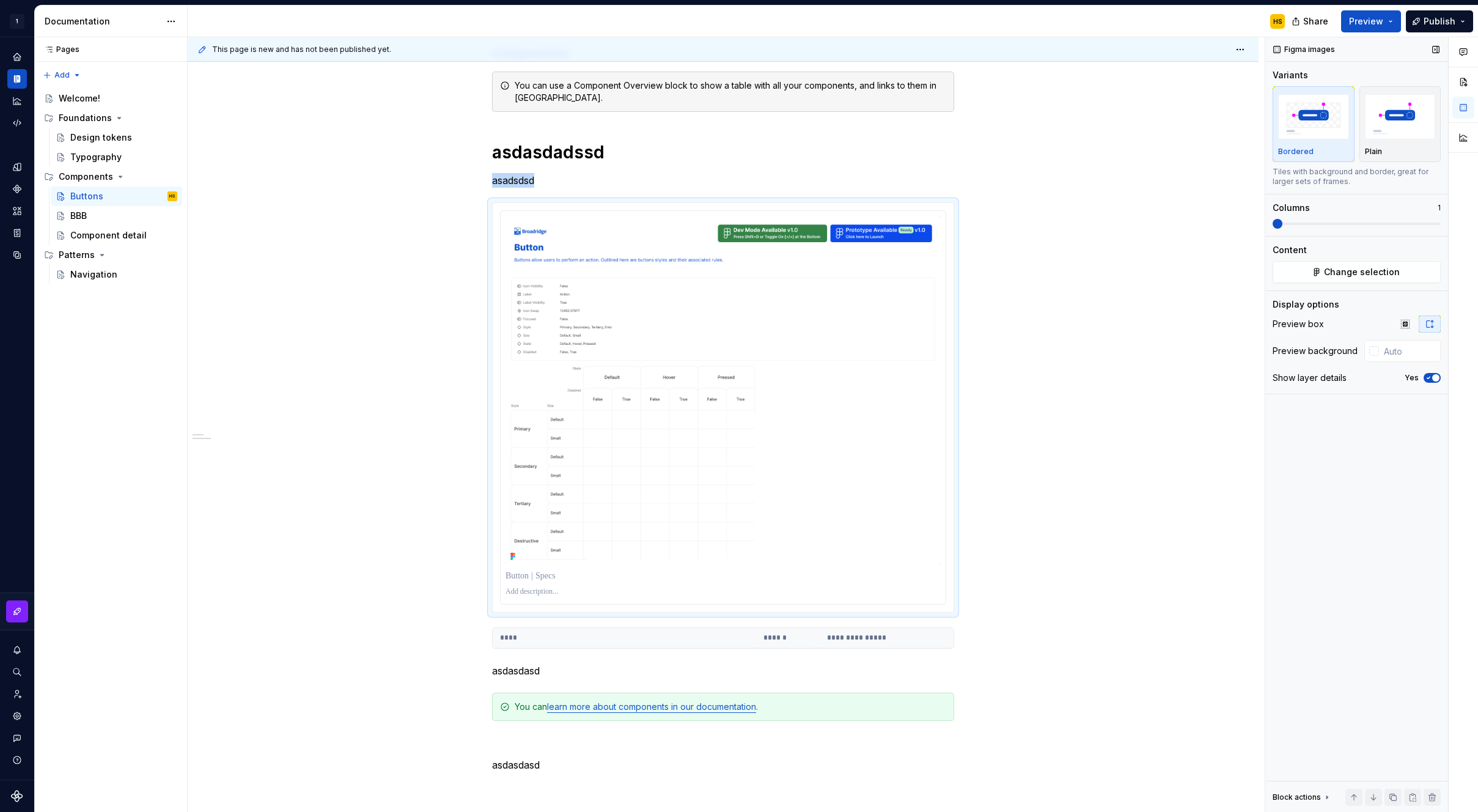
click at [1428, 376] on icon "button" at bounding box center [1429, 378] width 10 height 7
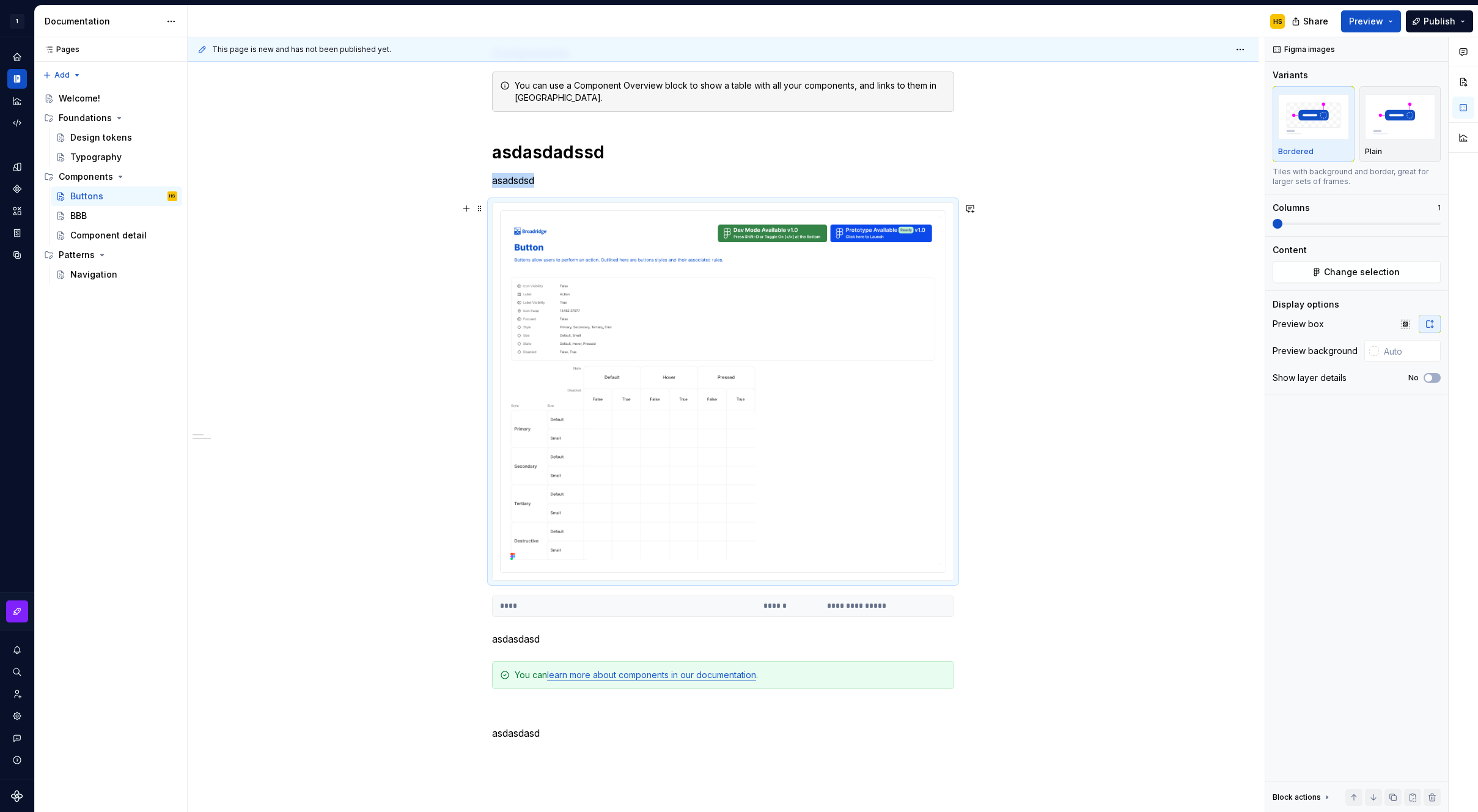
click at [1161, 377] on div "**********" at bounding box center [723, 453] width 1071 height 1093
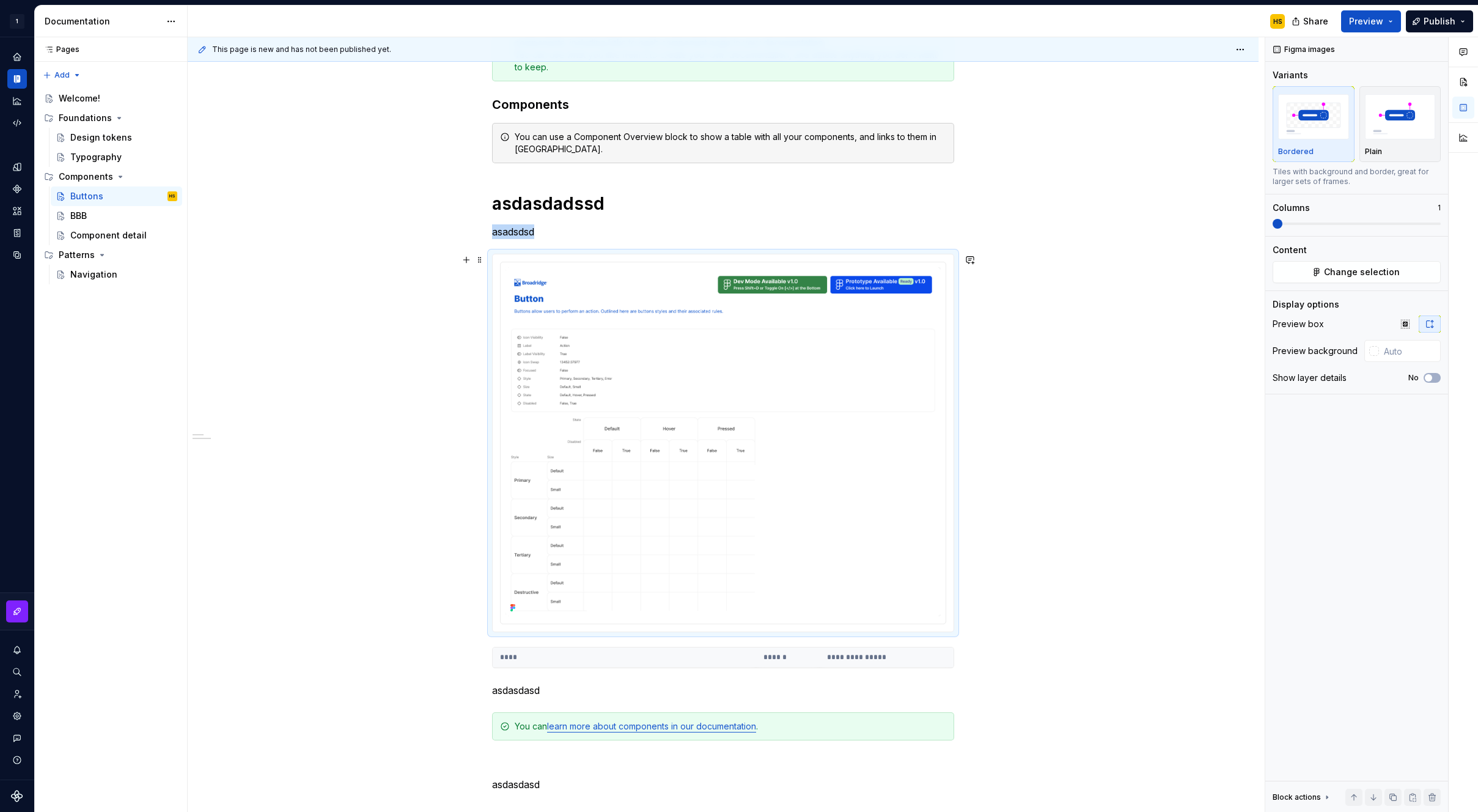
scroll to position [239, 0]
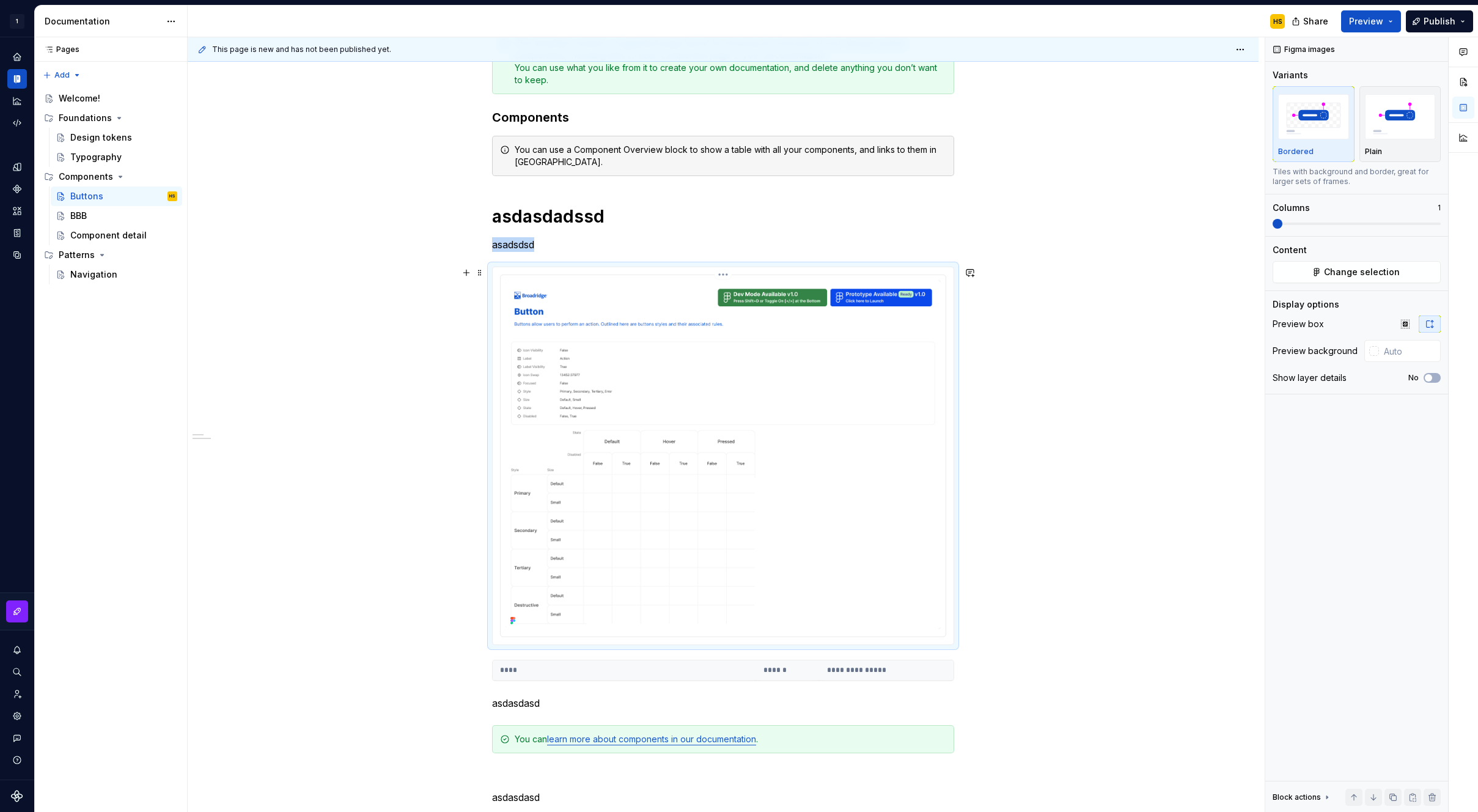
click at [820, 342] on img at bounding box center [723, 454] width 435 height 349
click at [1056, 321] on div "**********" at bounding box center [723, 517] width 1071 height 1093
click at [1354, 21] on span "Preview" at bounding box center [1366, 21] width 34 height 12
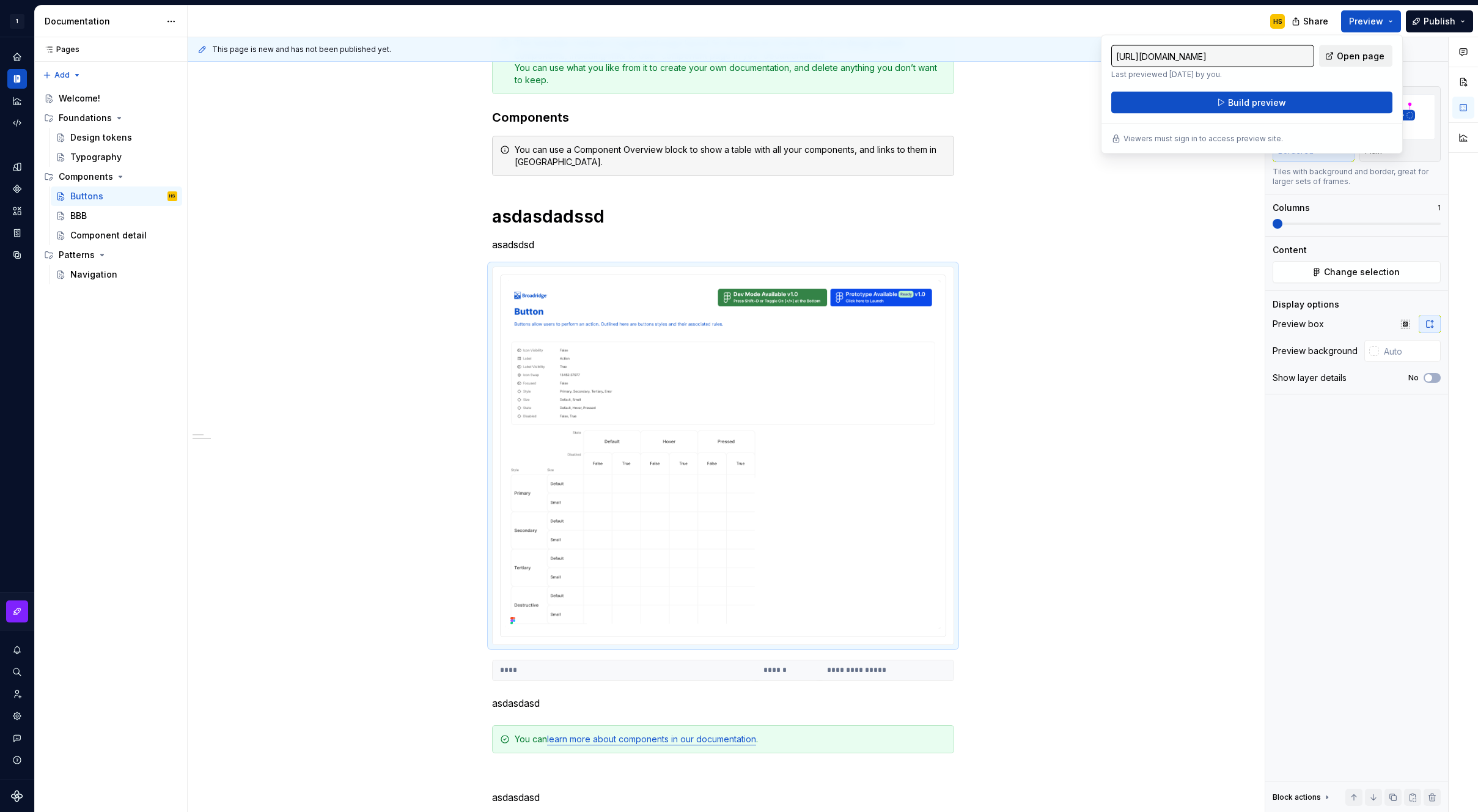
click at [1354, 57] on span "Open page" at bounding box center [1361, 55] width 48 height 12
click at [1274, 100] on span "Build preview" at bounding box center [1257, 102] width 58 height 12
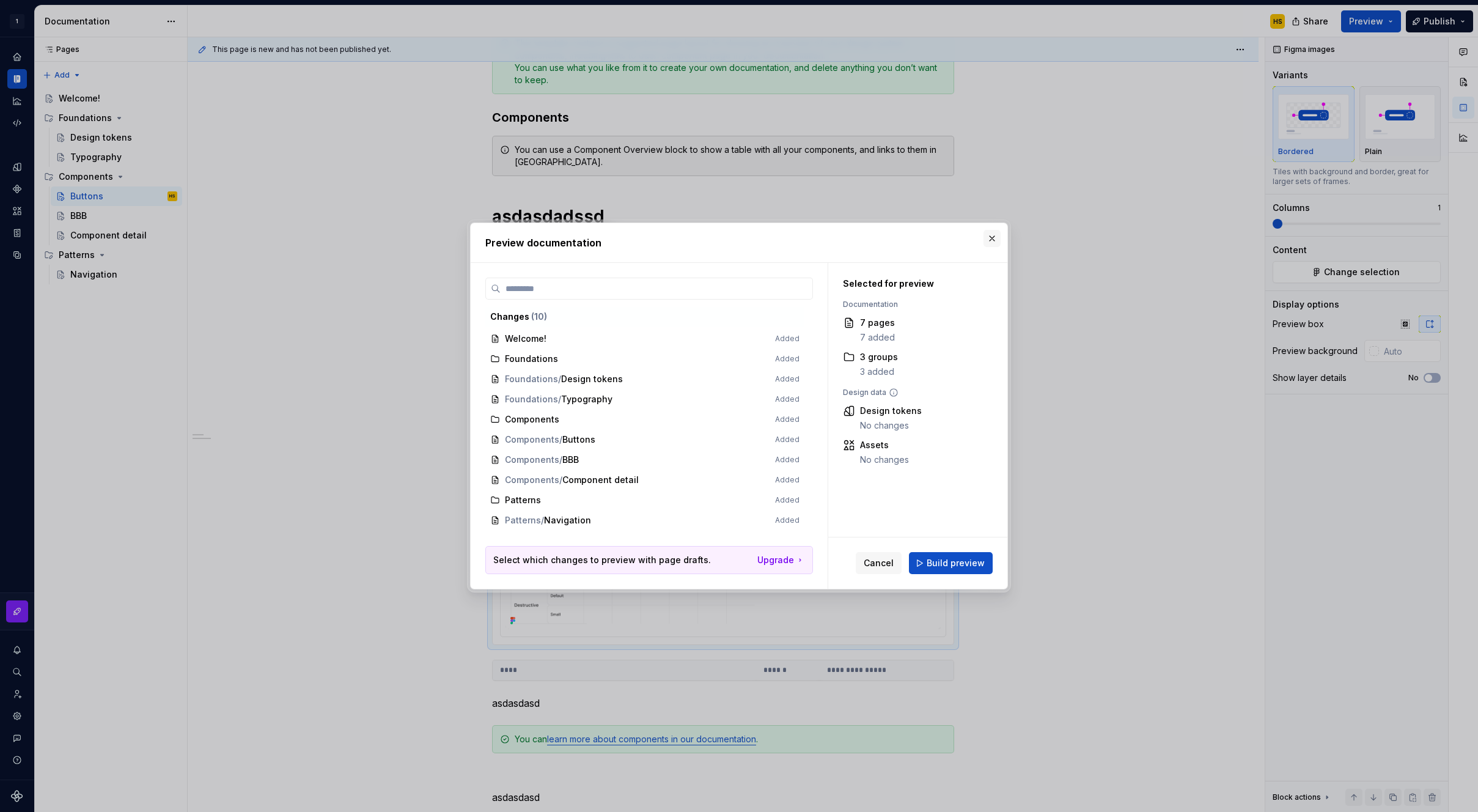
click at [989, 239] on button "button" at bounding box center [992, 239] width 17 height 17
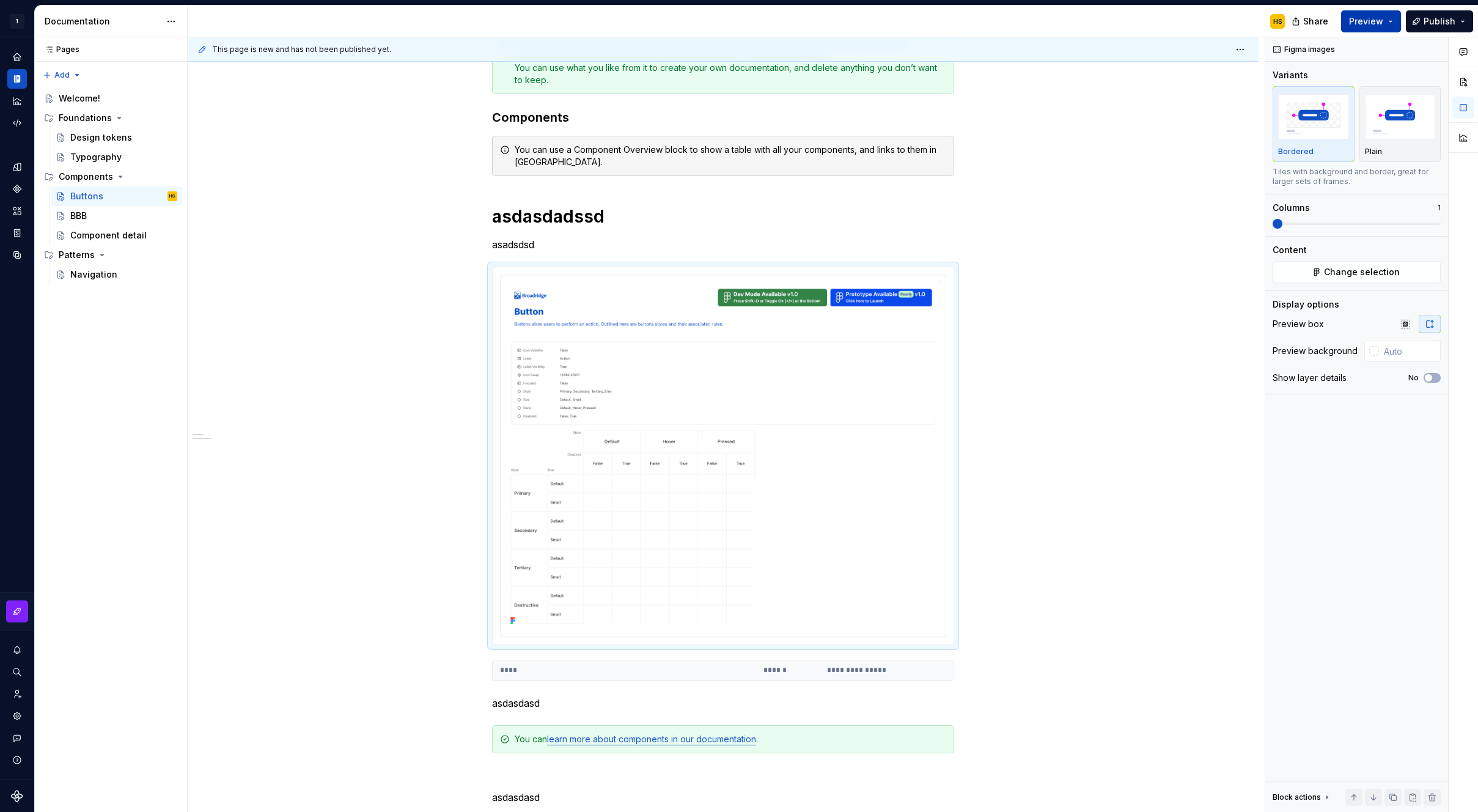
click at [1378, 28] on button "Preview" at bounding box center [1371, 21] width 60 height 22
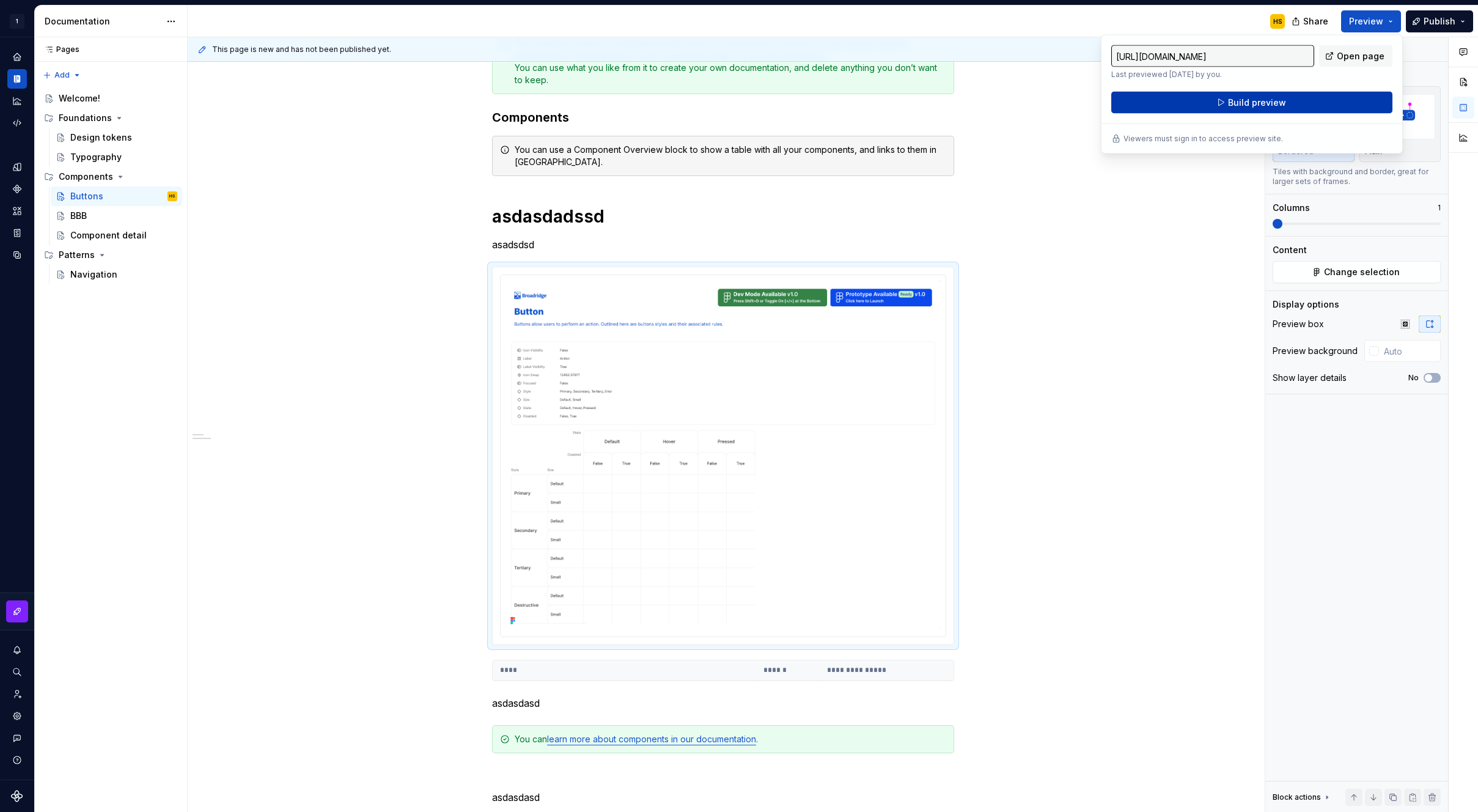
click at [1308, 100] on button "Build preview" at bounding box center [1252, 102] width 281 height 22
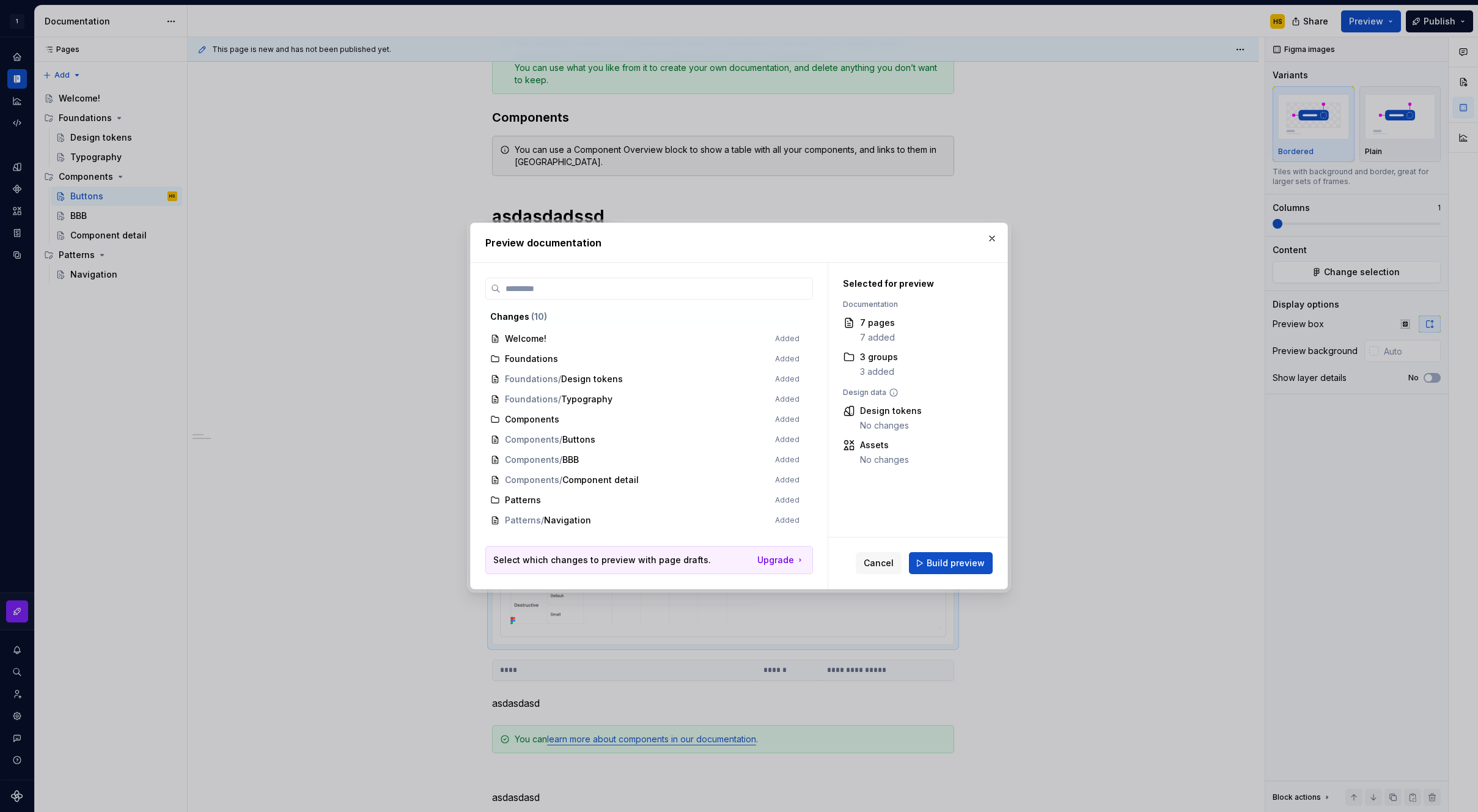
click at [977, 551] on div "Cancel Build preview" at bounding box center [917, 563] width 179 height 51
click at [959, 564] on span "Build preview" at bounding box center [956, 563] width 58 height 12
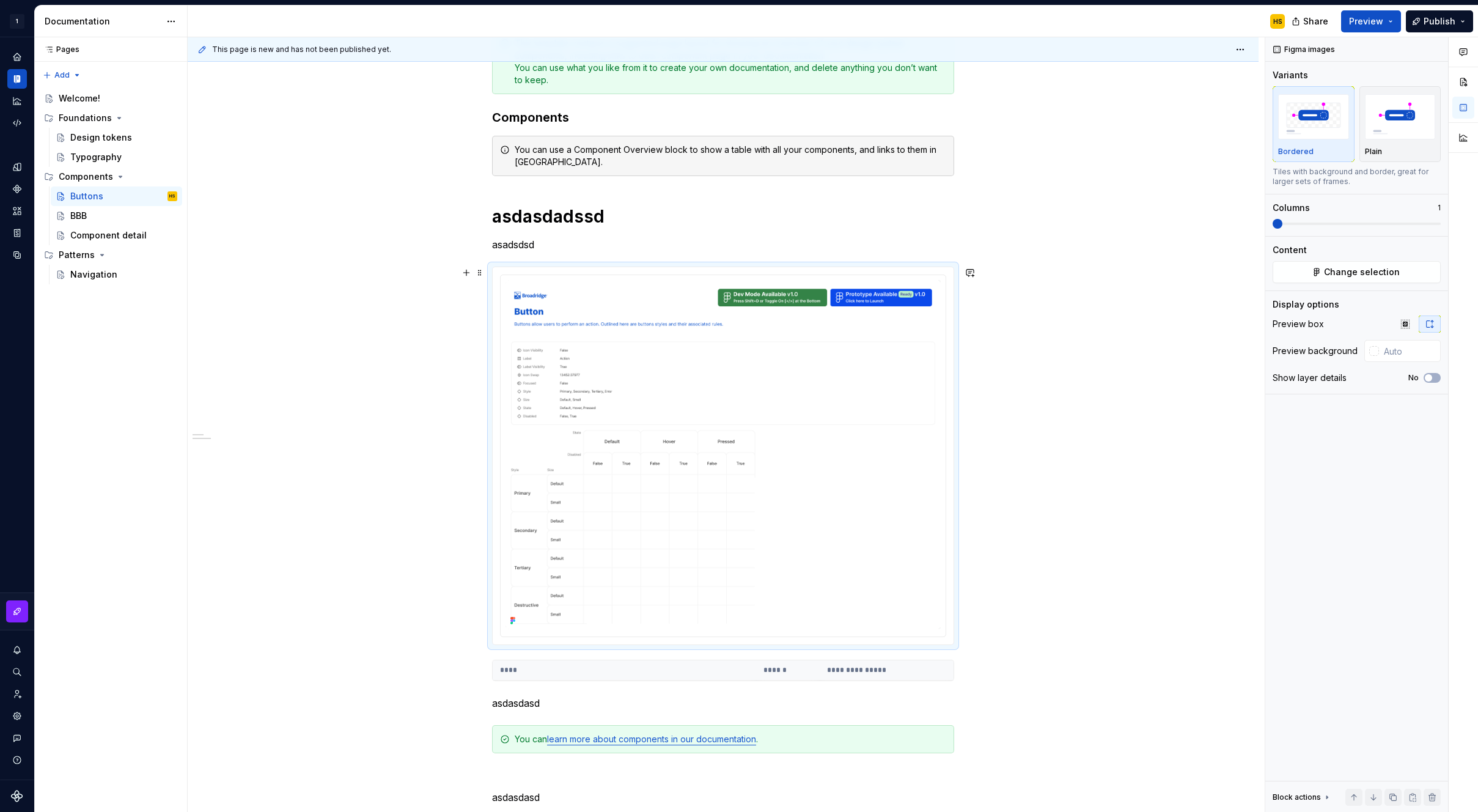
click at [1180, 592] on div "**********" at bounding box center [723, 517] width 1071 height 1093
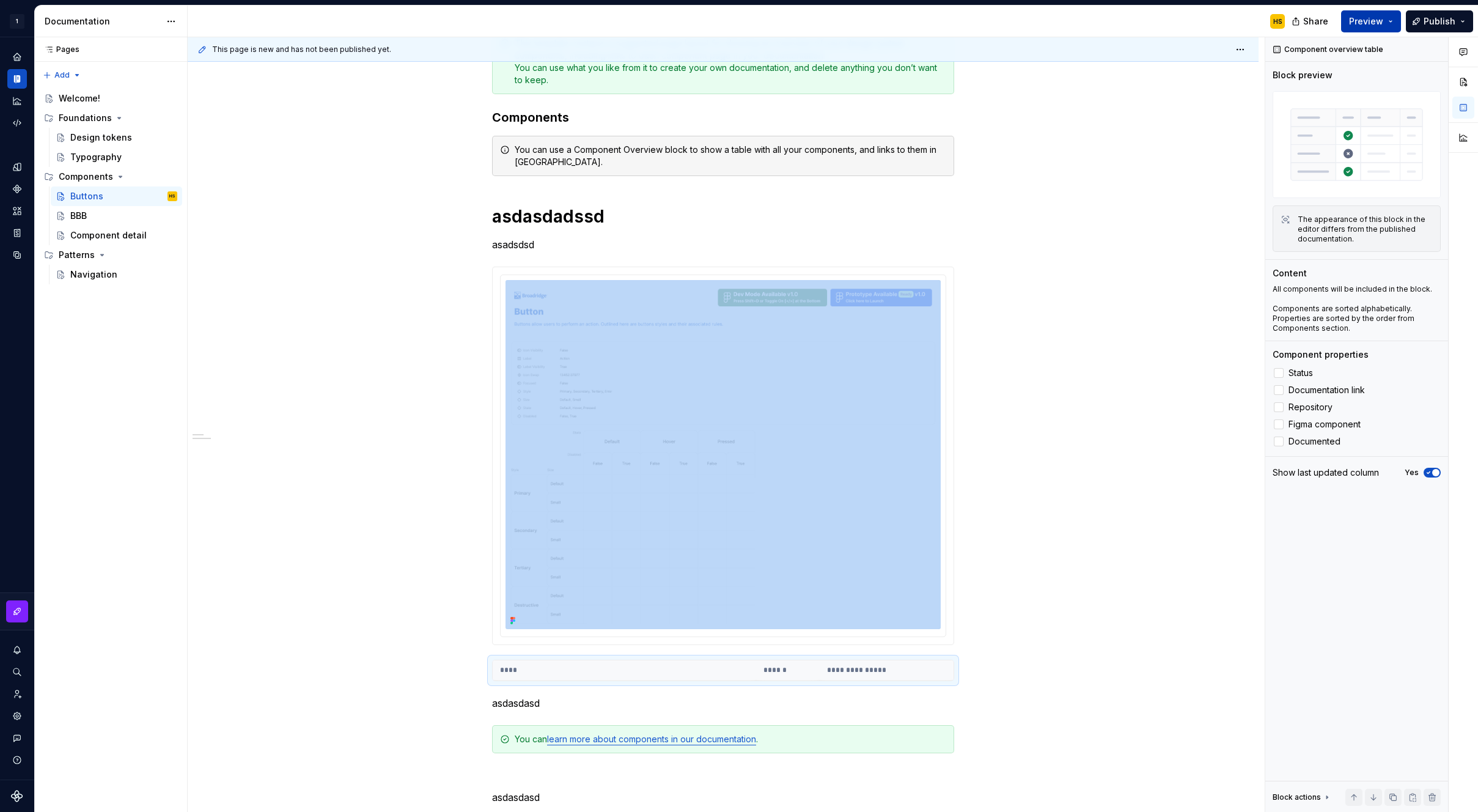
click at [1356, 20] on span "Preview" at bounding box center [1366, 21] width 34 height 12
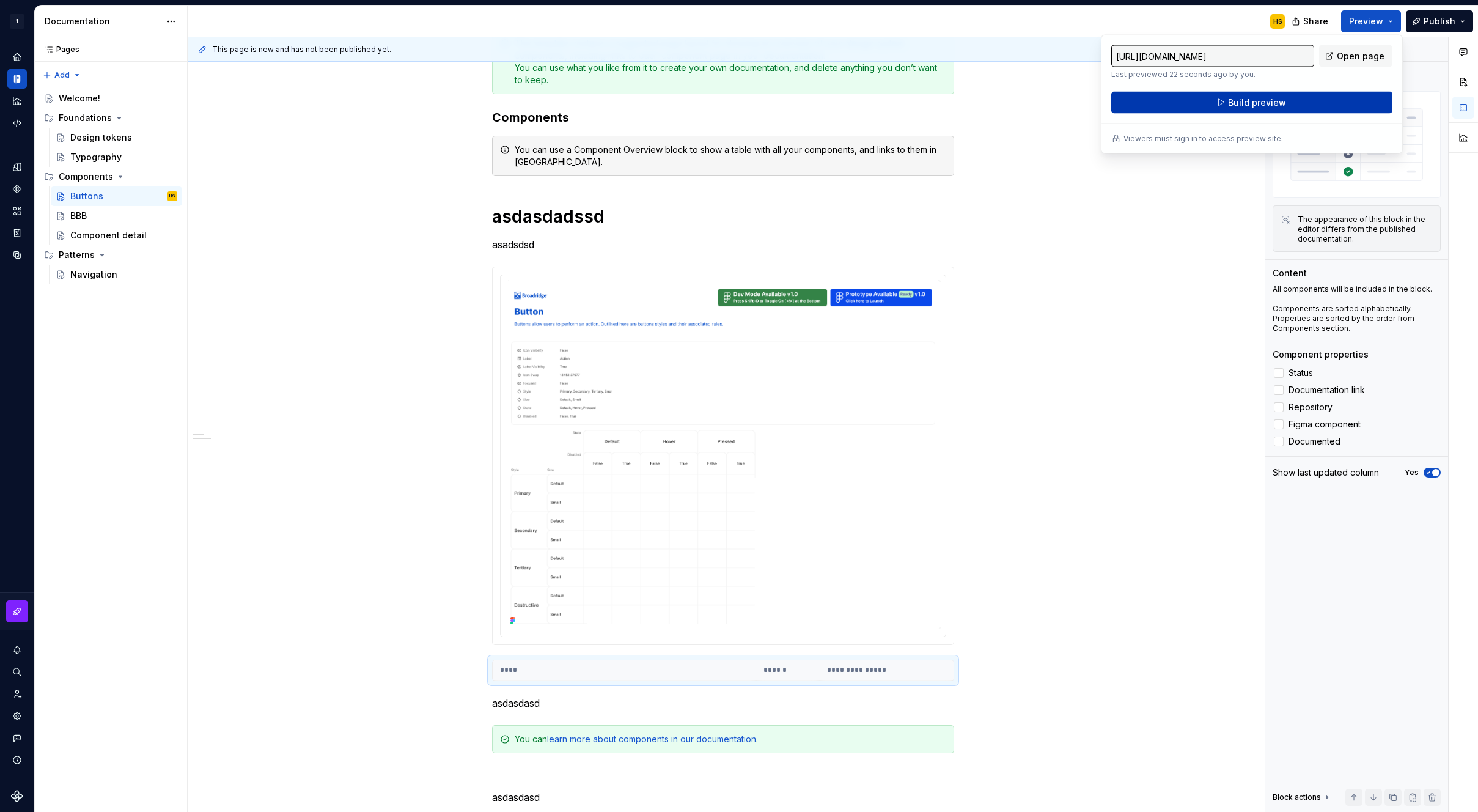
click at [1274, 105] on span "Build preview" at bounding box center [1257, 102] width 58 height 12
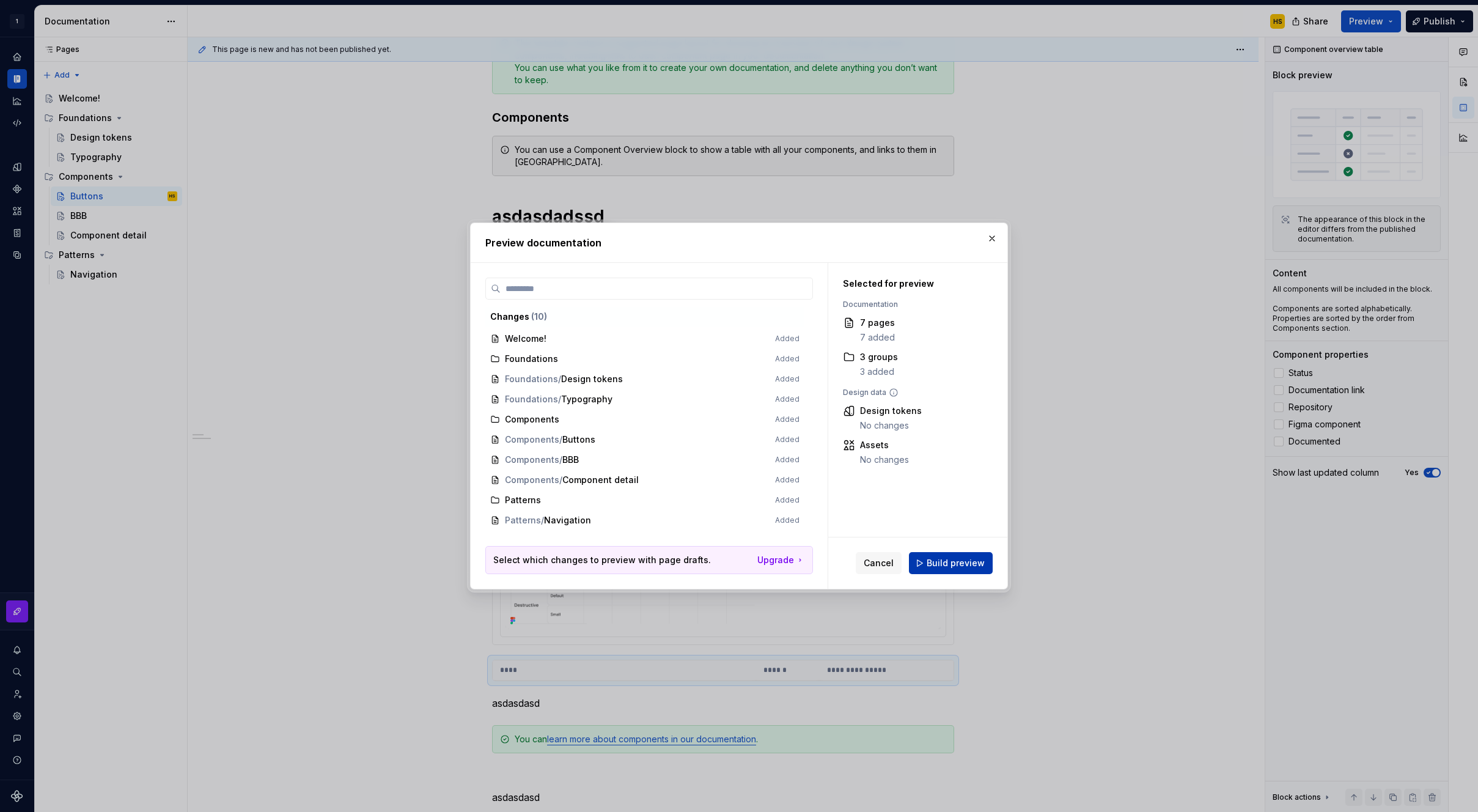
click at [951, 561] on span "Build preview" at bounding box center [956, 563] width 58 height 12
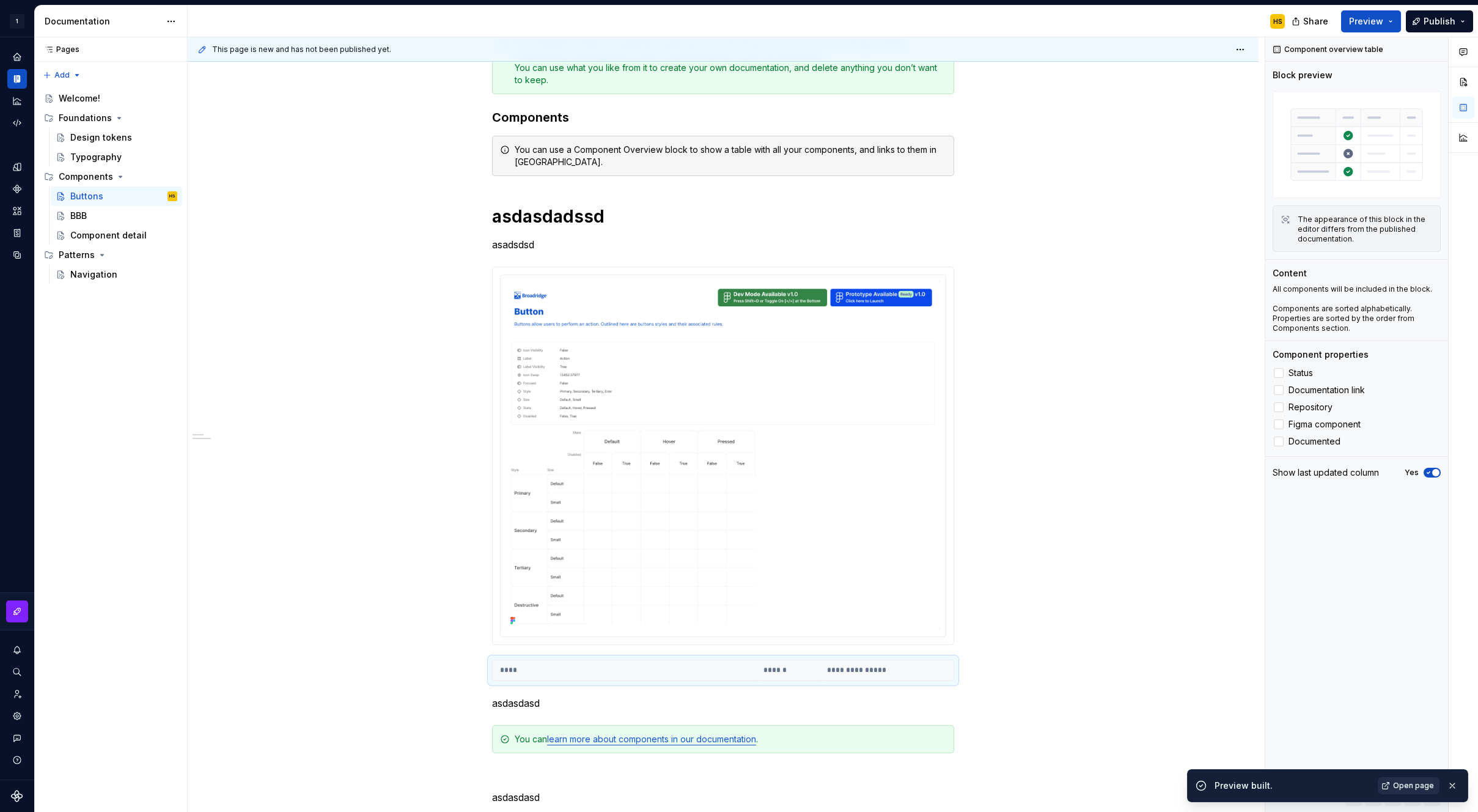
click at [1418, 780] on span "Open page" at bounding box center [1413, 785] width 41 height 10
click at [894, 403] on img at bounding box center [723, 454] width 435 height 349
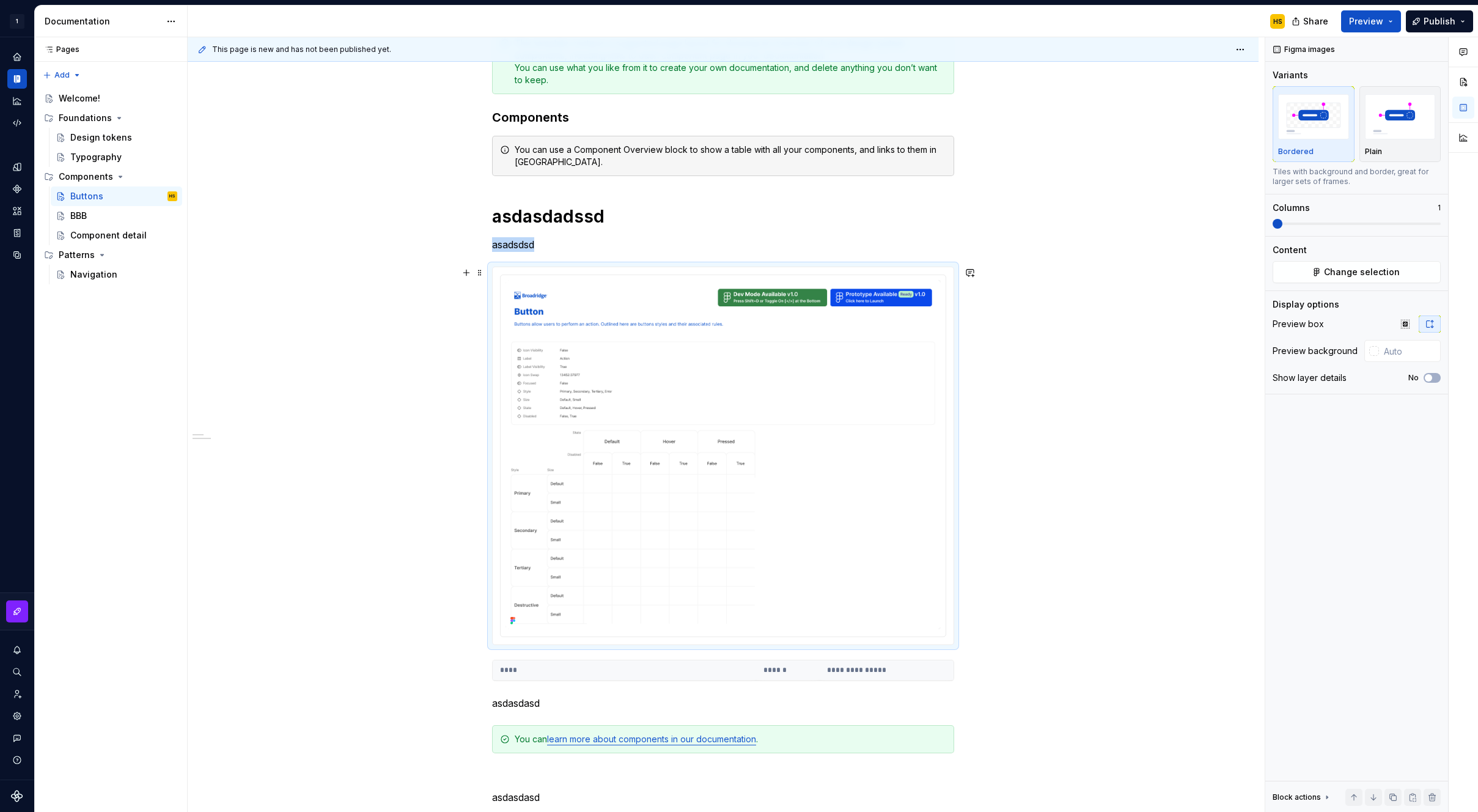
click at [1110, 391] on div "**********" at bounding box center [723, 517] width 1071 height 1093
click at [1392, 126] on img "button" at bounding box center [1400, 117] width 71 height 45
click at [1140, 219] on div "**********" at bounding box center [723, 517] width 1071 height 1093
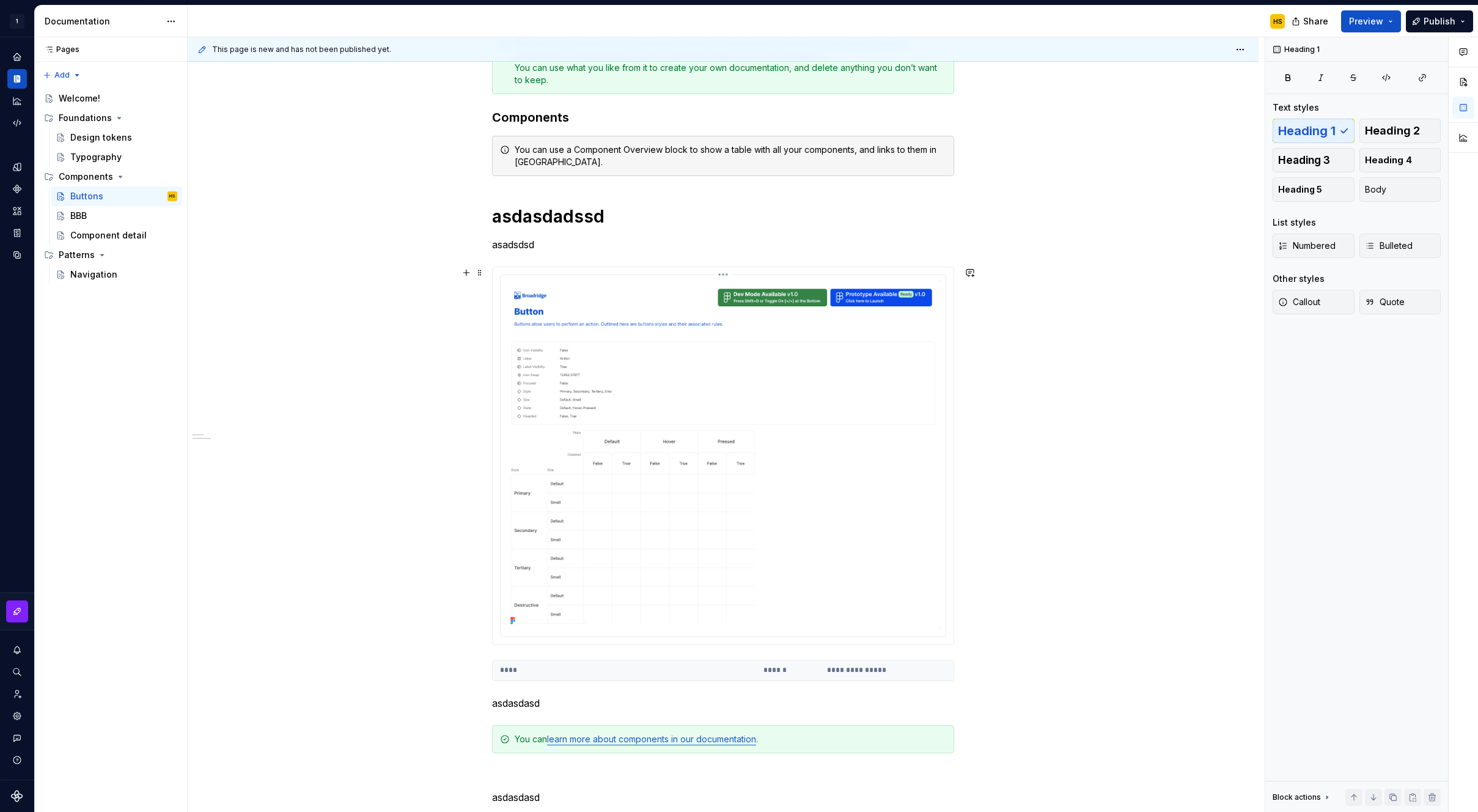
click at [907, 343] on img at bounding box center [723, 454] width 435 height 349
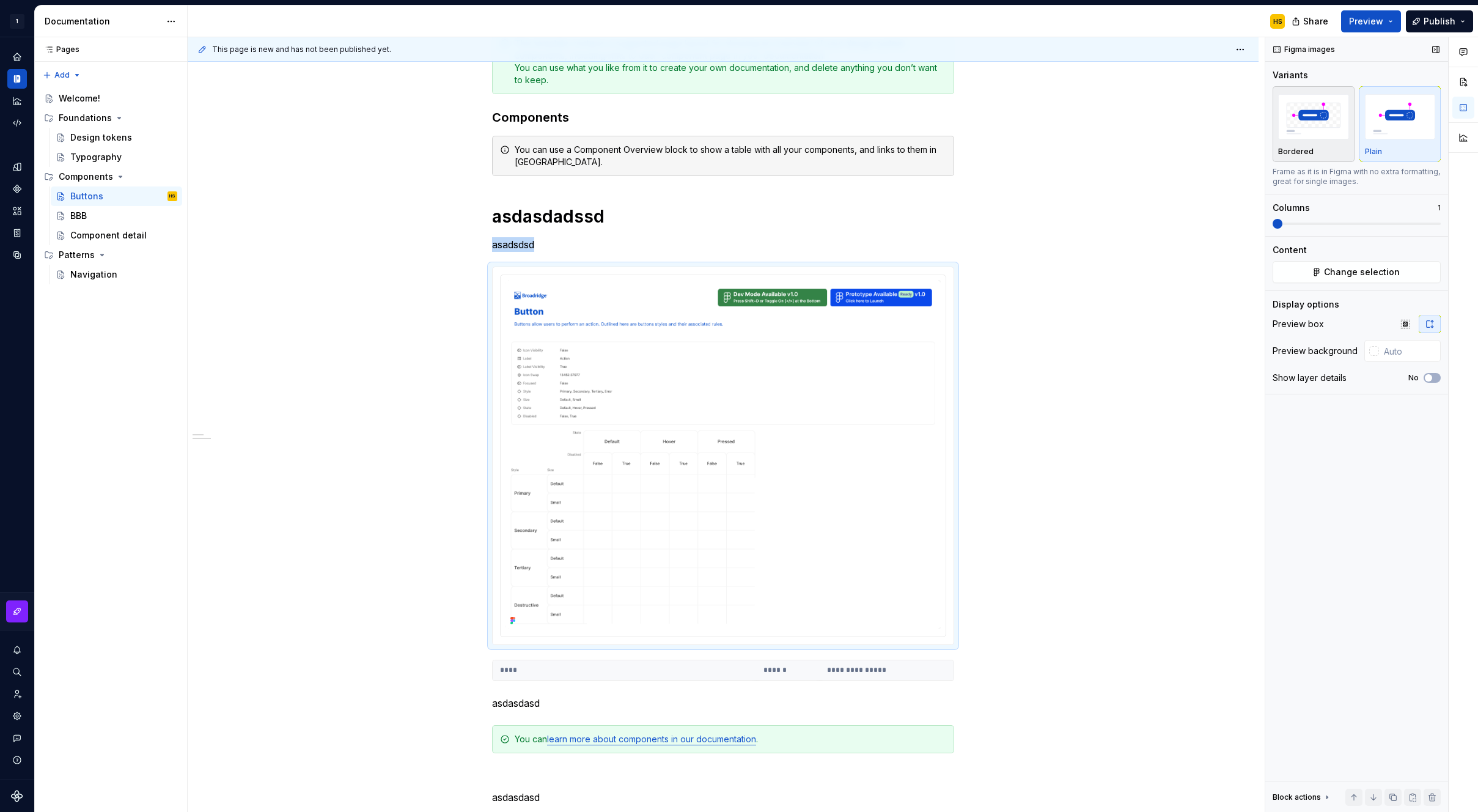
click at [1320, 115] on img "button" at bounding box center [1313, 117] width 71 height 45
click at [1364, 124] on button "Plain" at bounding box center [1400, 124] width 82 height 76
click at [1259, 135] on div "**********" at bounding box center [723, 517] width 1071 height 1093
click at [1290, 131] on img "button" at bounding box center [1313, 117] width 71 height 45
click at [1303, 126] on img "button" at bounding box center [1313, 117] width 71 height 45
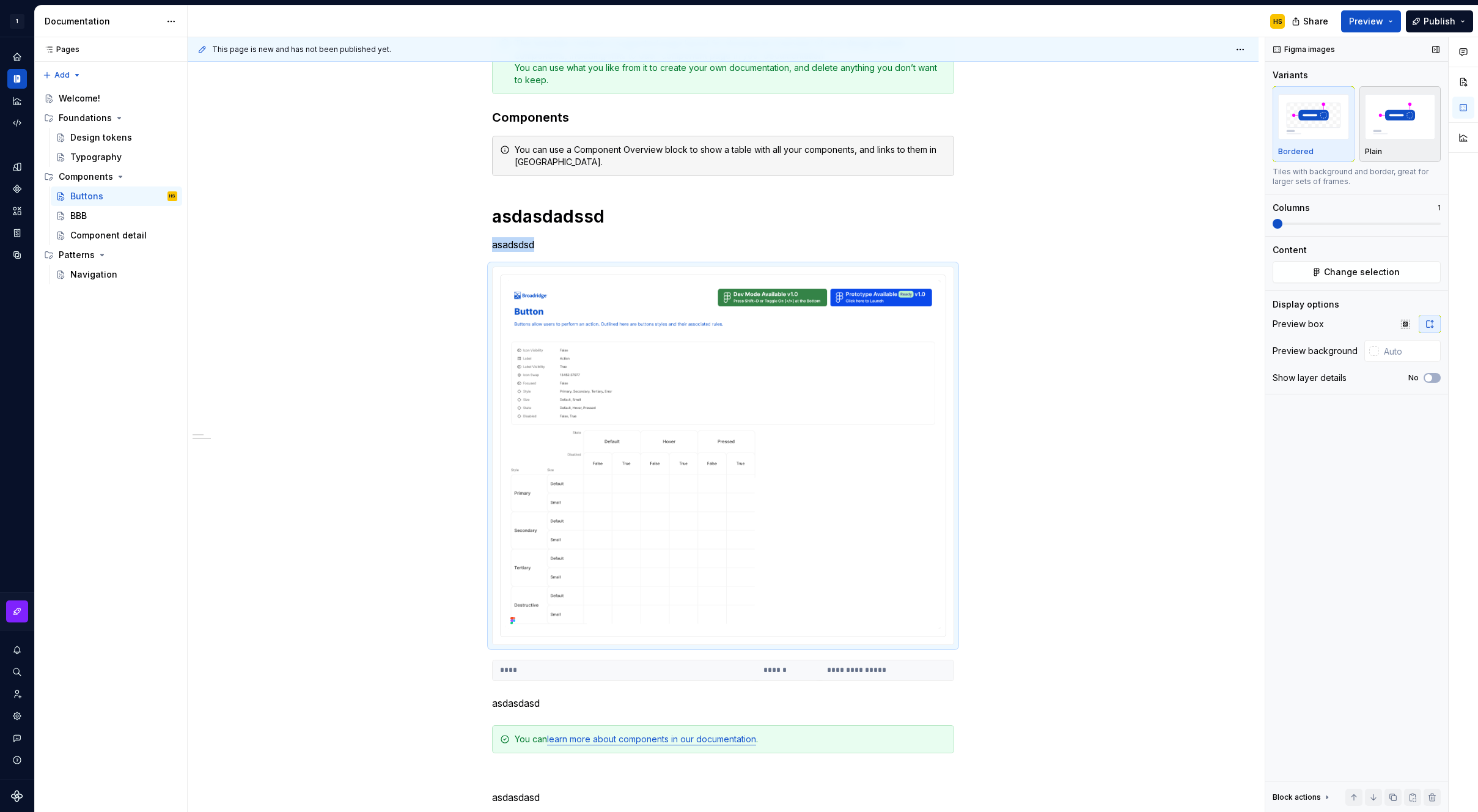
click at [1390, 131] on img "button" at bounding box center [1400, 117] width 71 height 45
click at [1470, 87] on button "button" at bounding box center [1463, 81] width 22 height 22
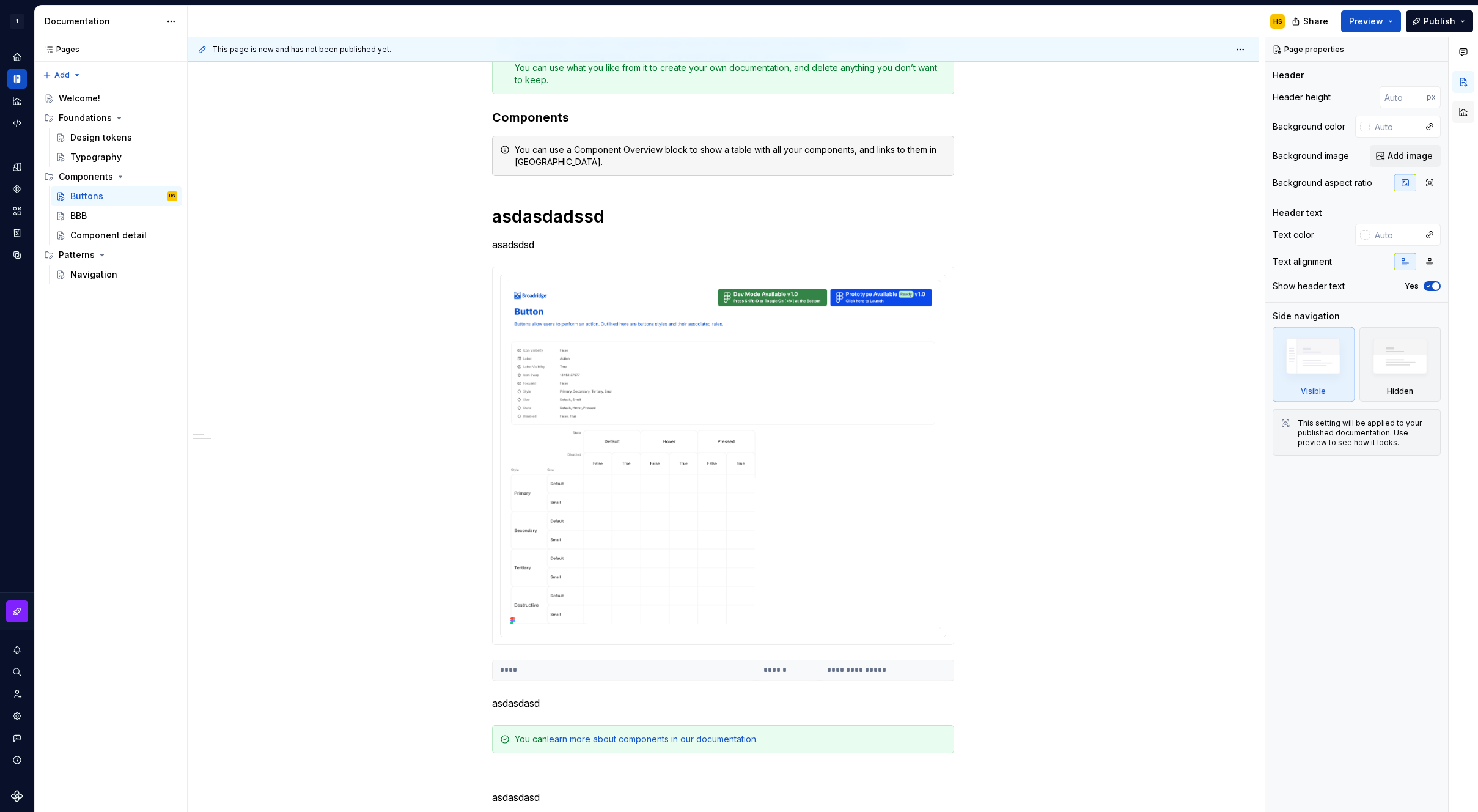
click at [1464, 101] on button "button" at bounding box center [1463, 112] width 22 height 22
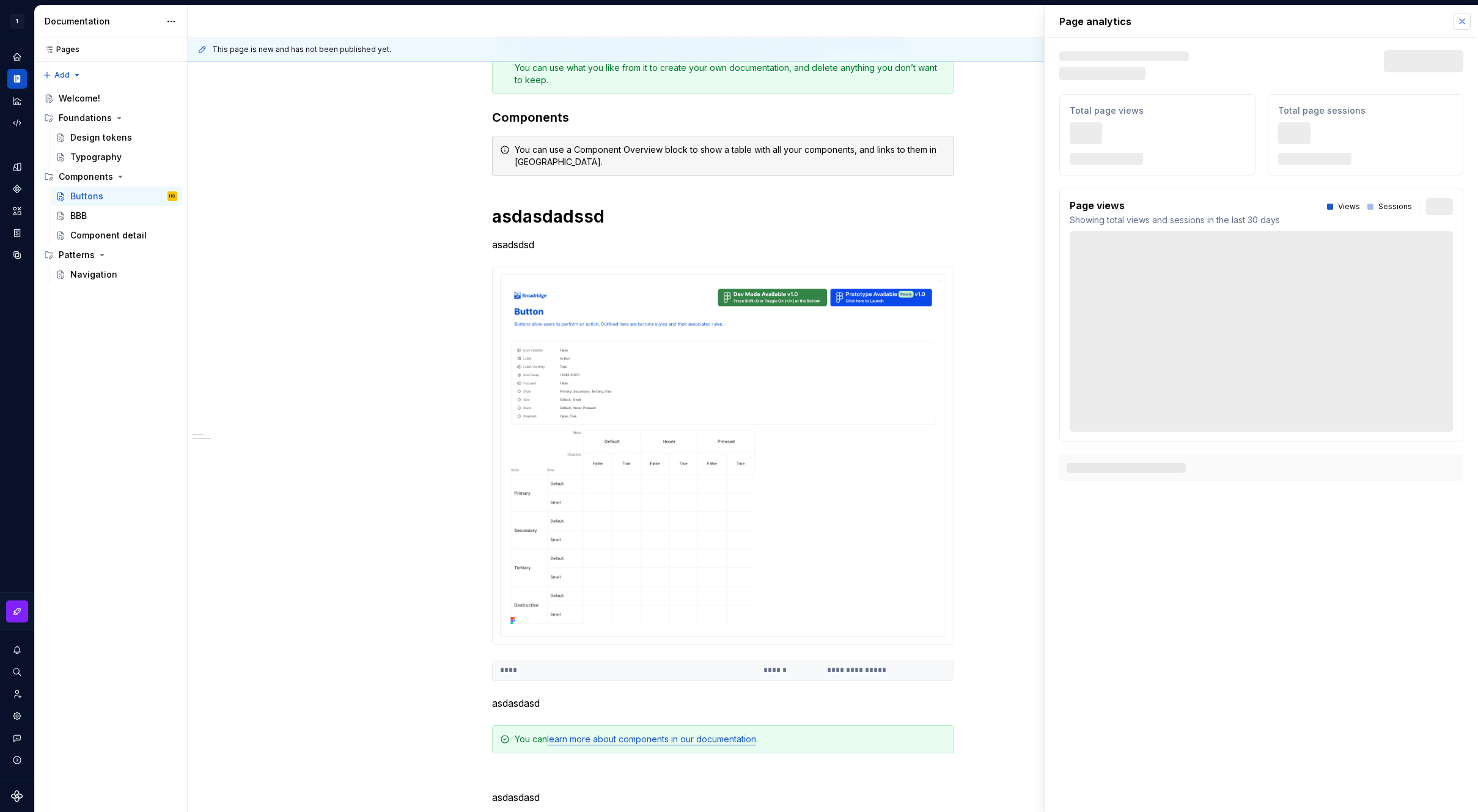
click at [1463, 24] on button "button" at bounding box center [1462, 21] width 17 height 17
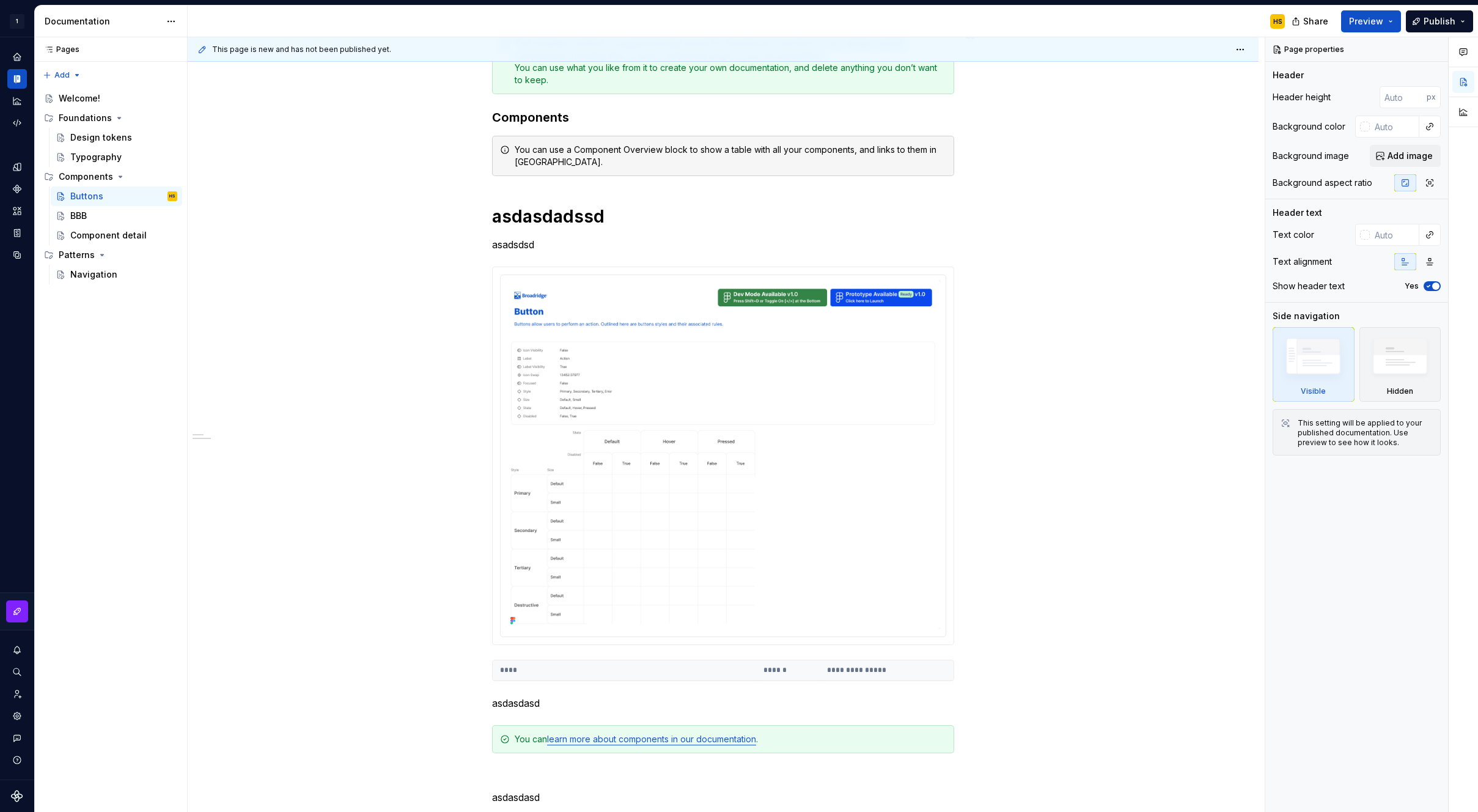
click at [1177, 98] on div "**********" at bounding box center [723, 517] width 1071 height 1093
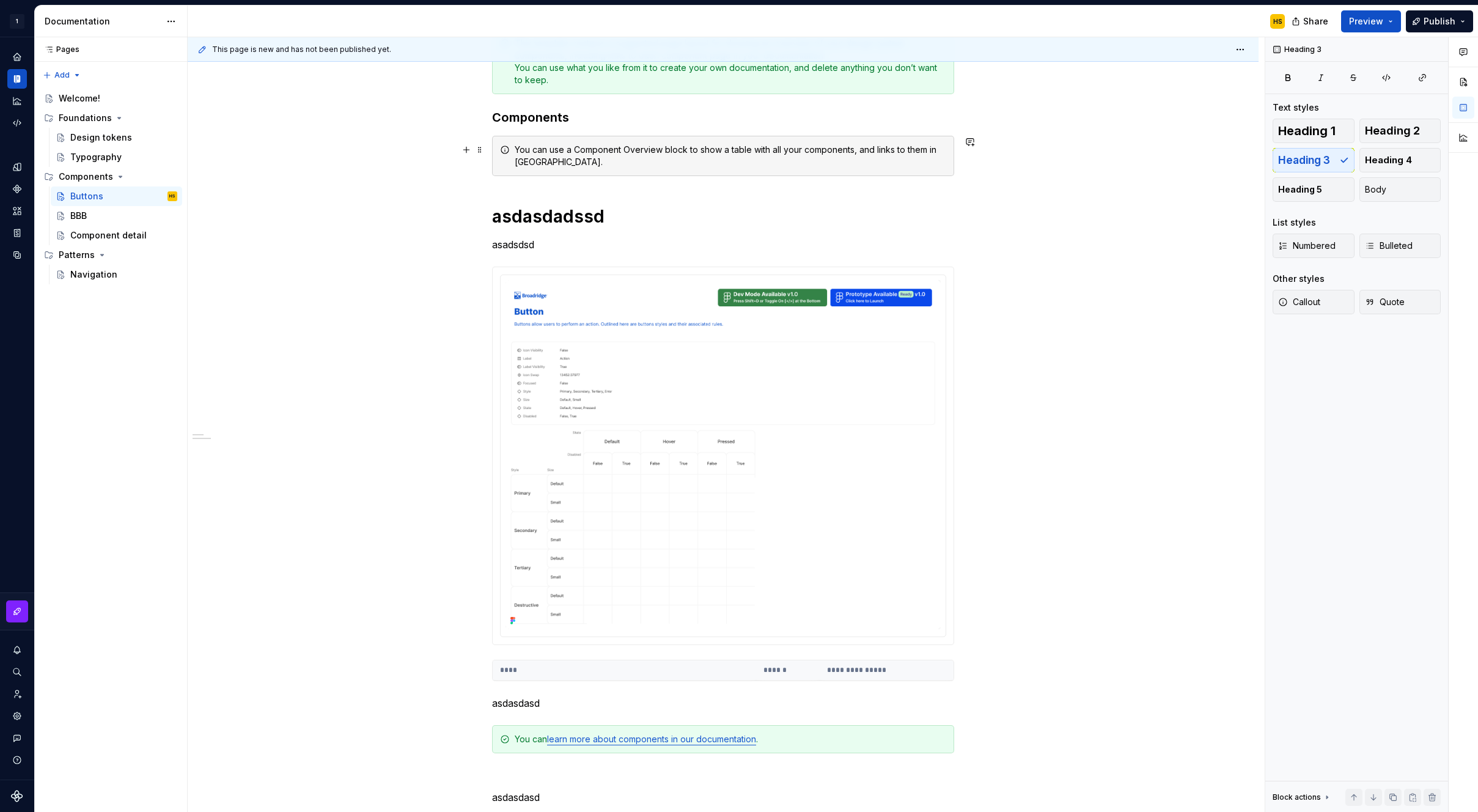
click at [349, 171] on div "**********" at bounding box center [723, 517] width 1071 height 1093
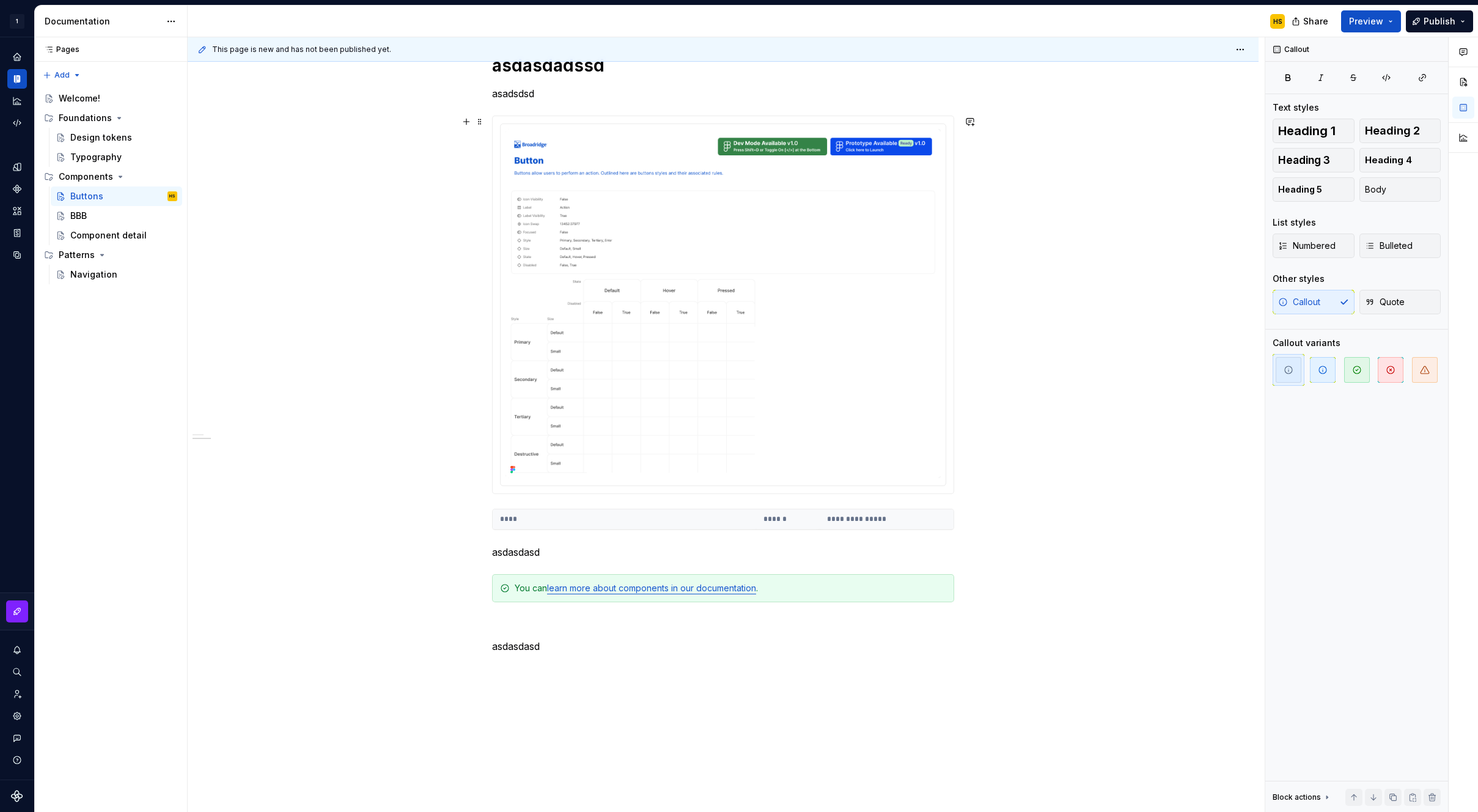
scroll to position [376, 0]
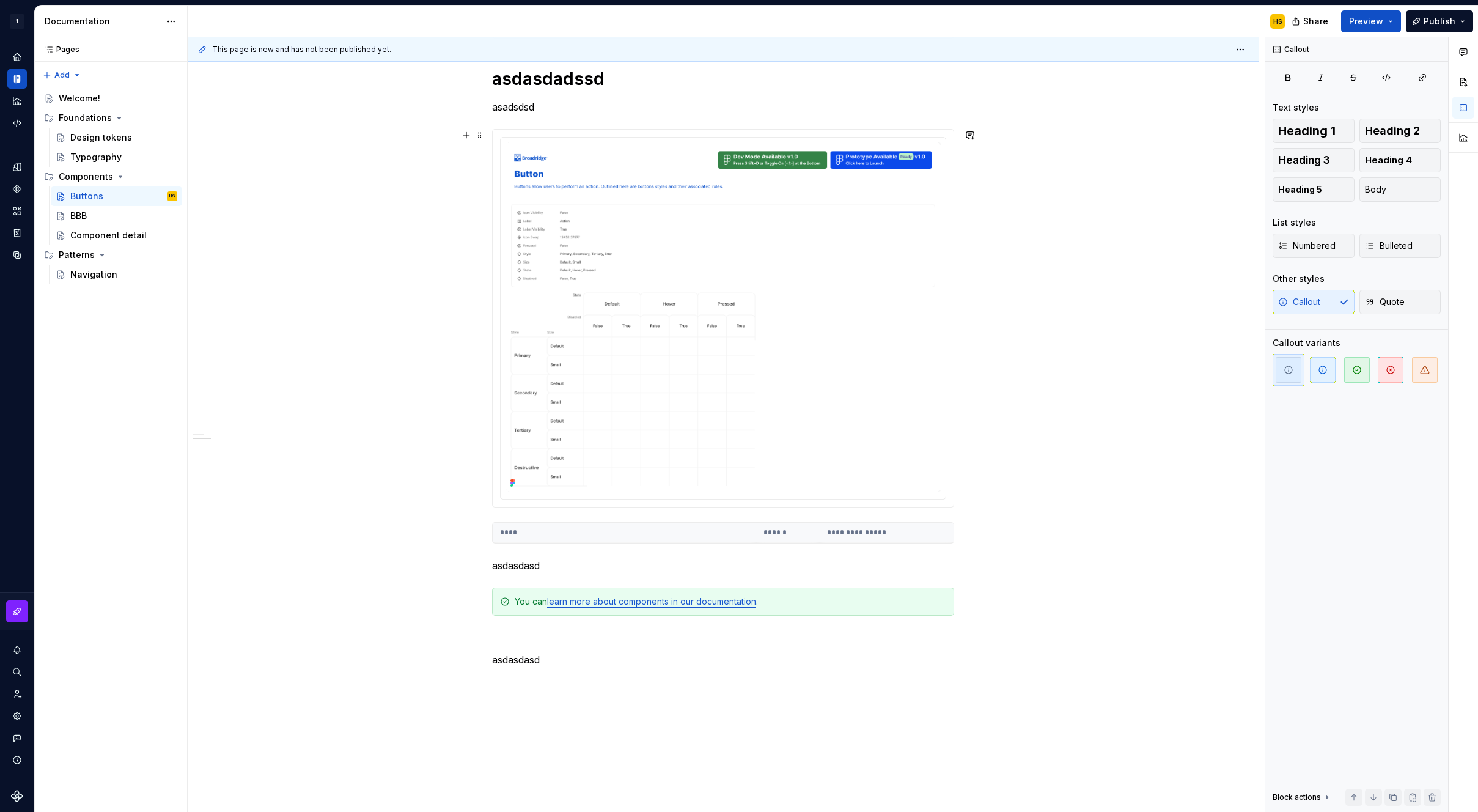
click at [269, 357] on div "**********" at bounding box center [723, 379] width 1071 height 1093
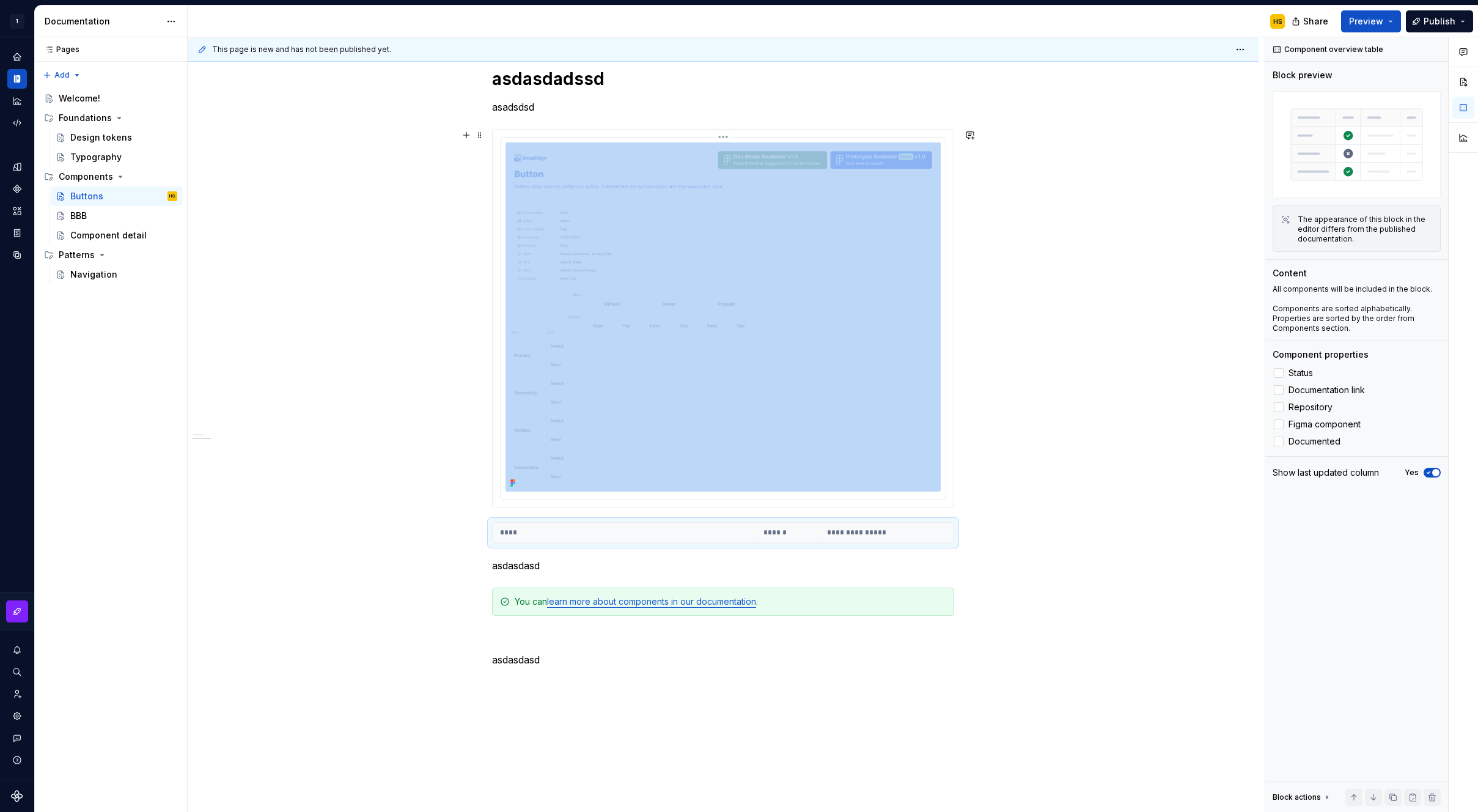
click at [715, 210] on img at bounding box center [723, 317] width 435 height 349
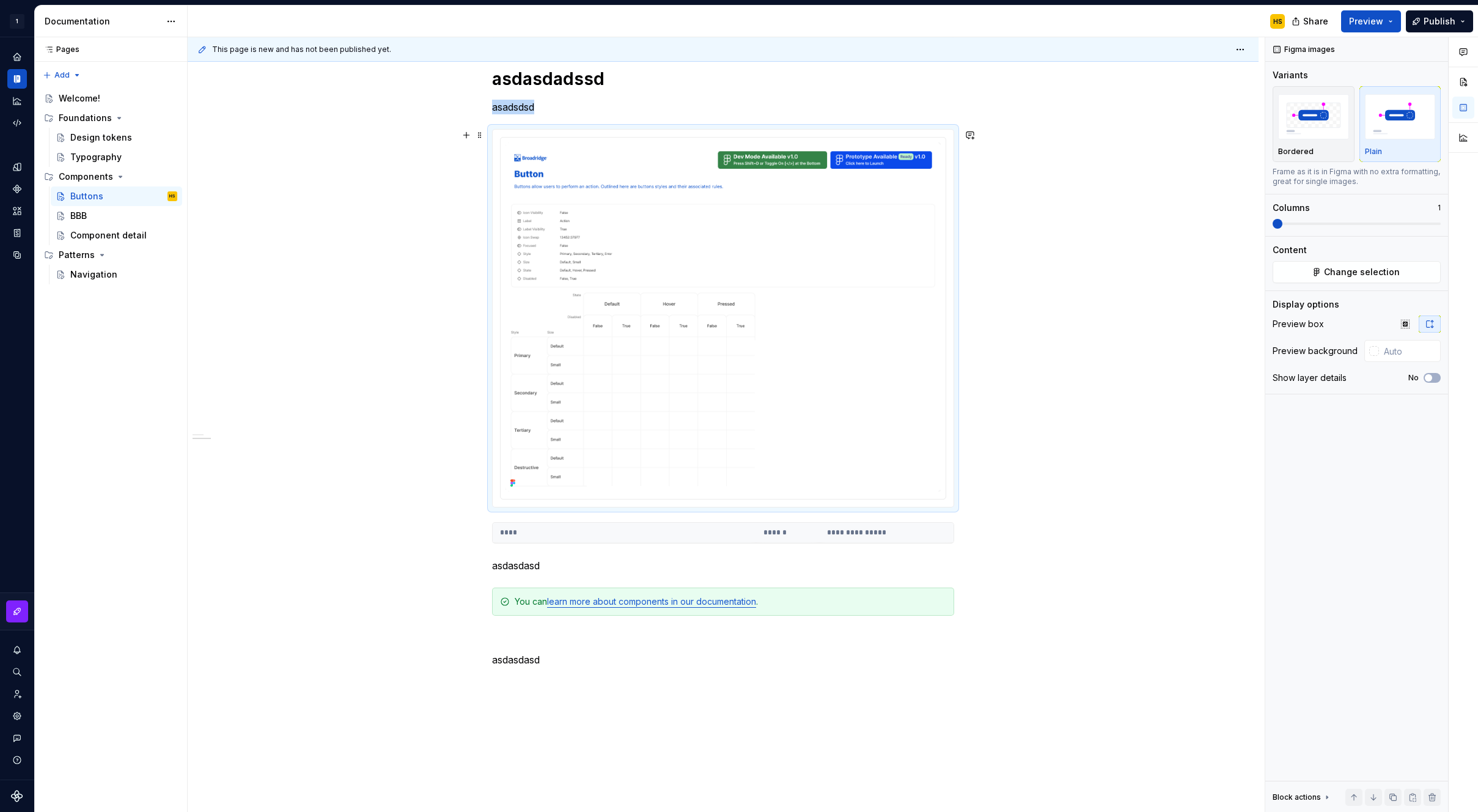
click at [1041, 138] on div "**********" at bounding box center [723, 379] width 1071 height 1093
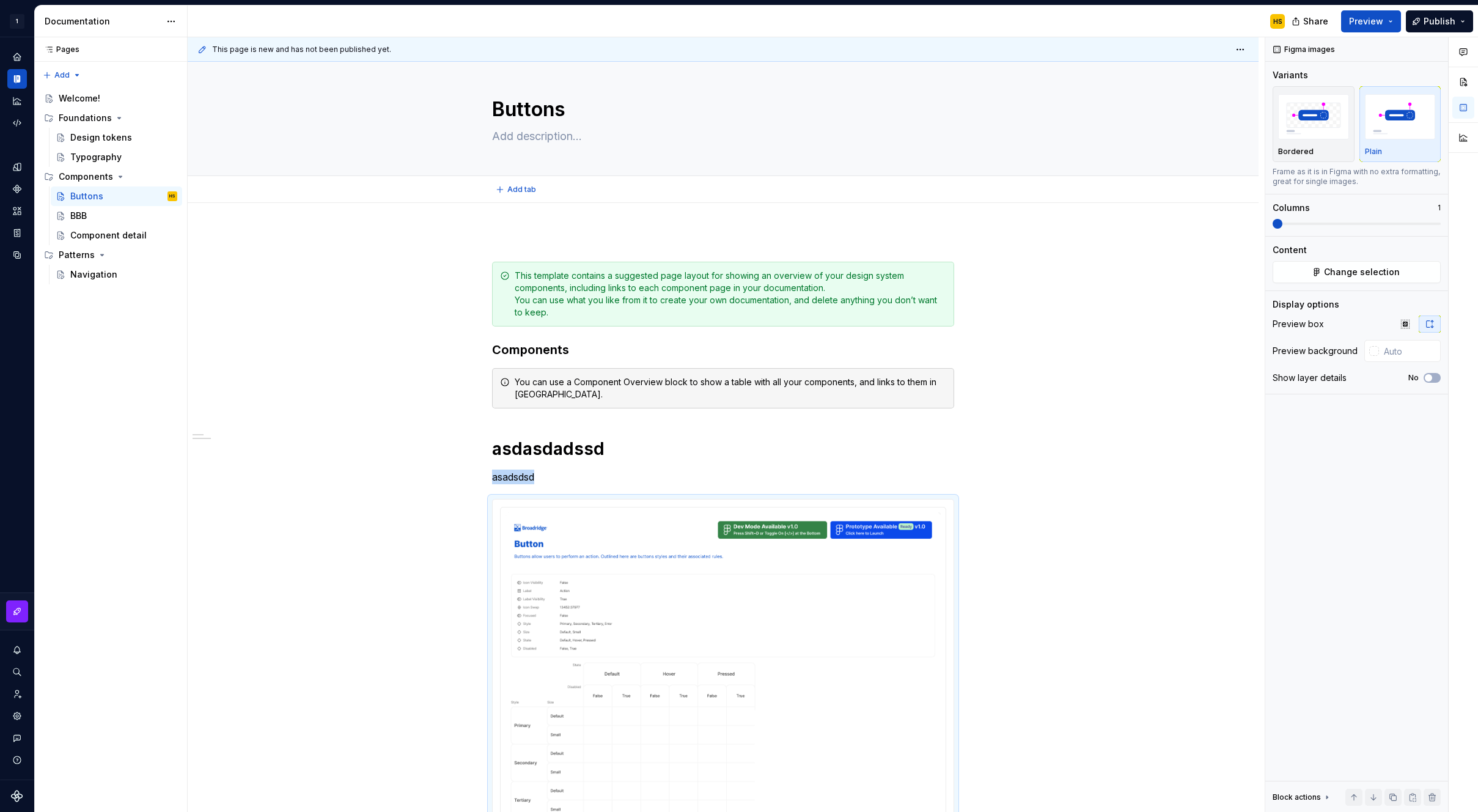
scroll to position [0, 0]
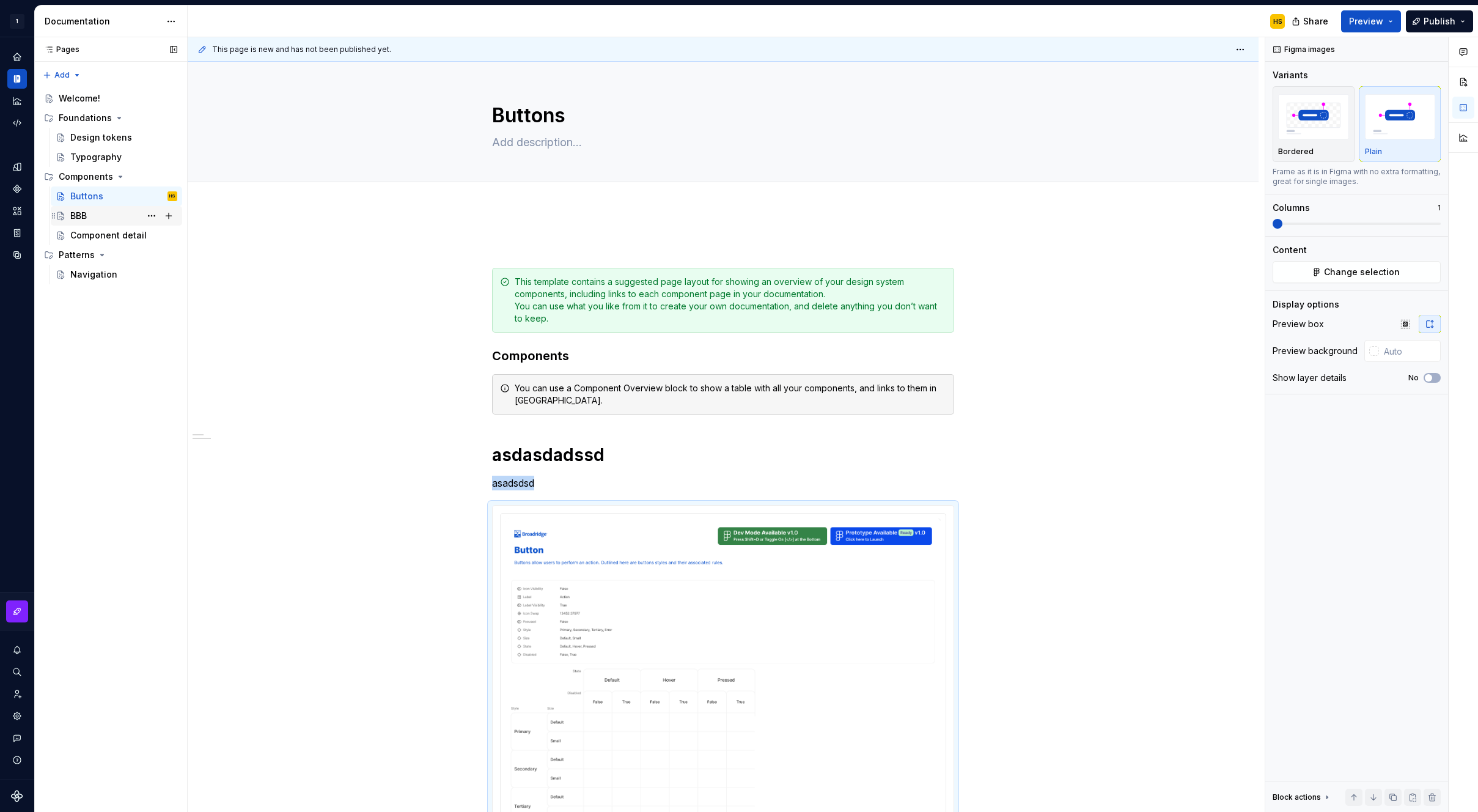
click at [102, 218] on div "BBB" at bounding box center [124, 215] width 107 height 17
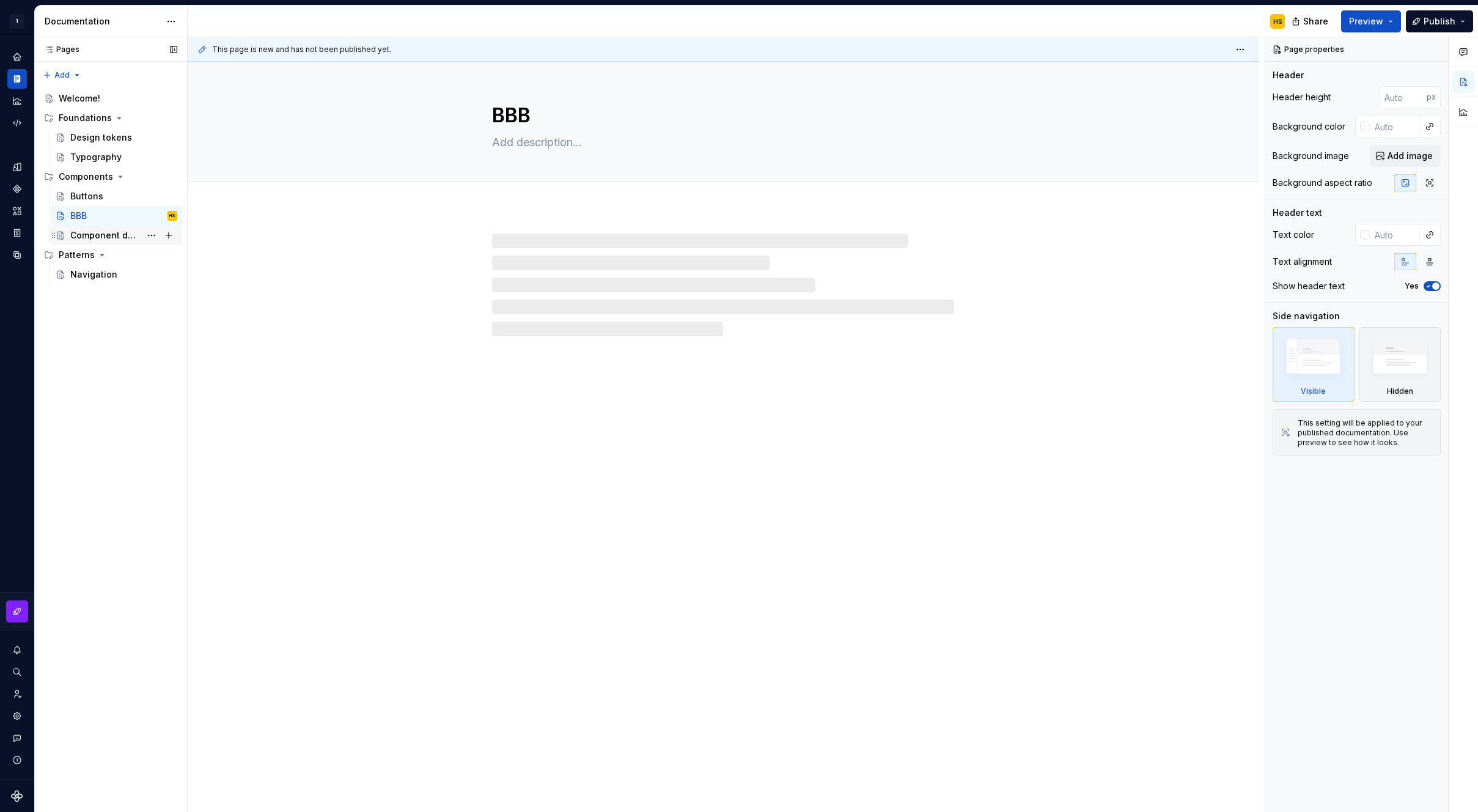
click at [95, 235] on div "Component detail" at bounding box center [105, 235] width 70 height 12
click at [96, 192] on div "Buttons" at bounding box center [86, 196] width 33 height 12
click at [94, 213] on div "BBB" at bounding box center [124, 215] width 107 height 17
click at [95, 239] on div "Component detail" at bounding box center [105, 235] width 70 height 12
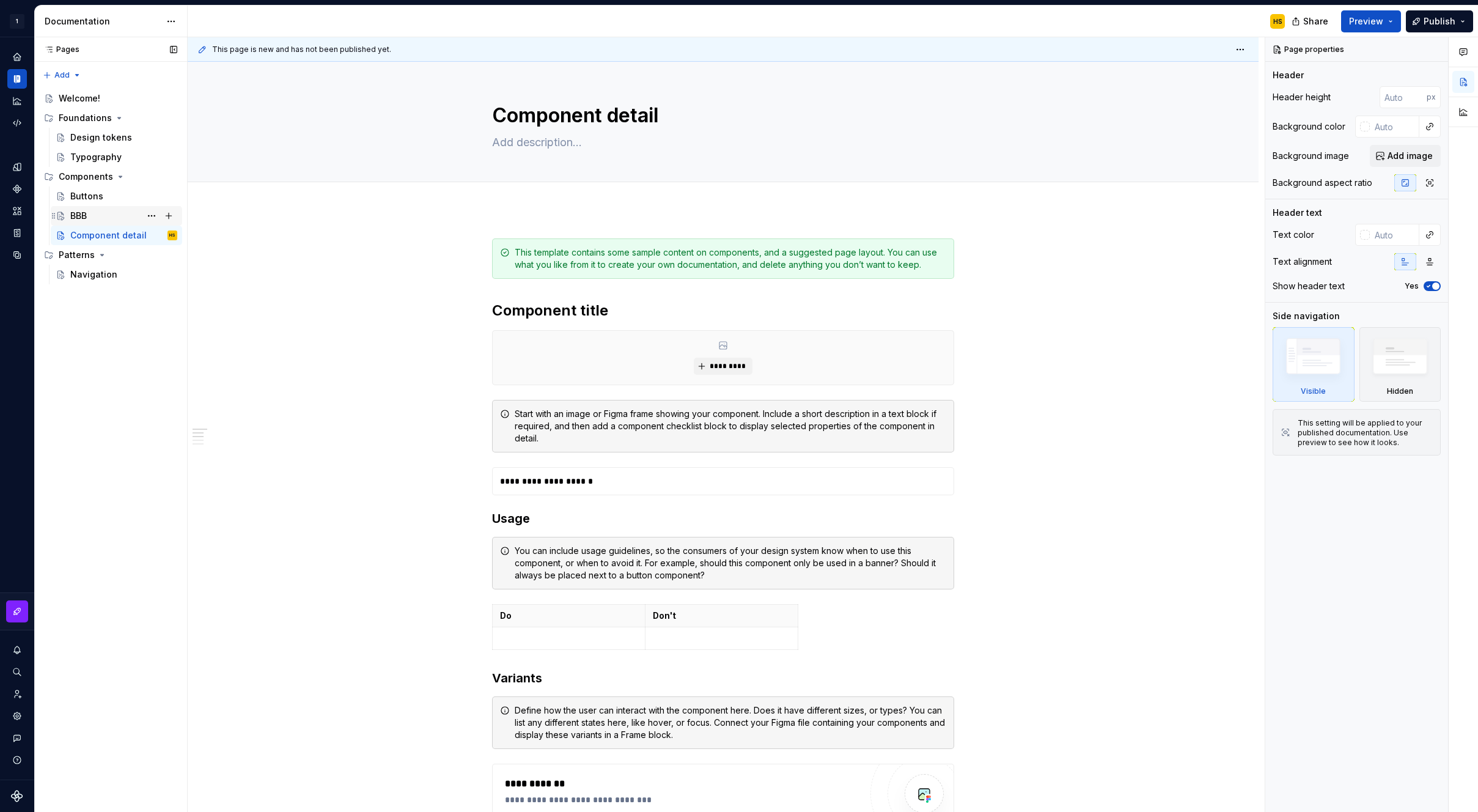
click at [102, 216] on div "BBB" at bounding box center [124, 215] width 107 height 17
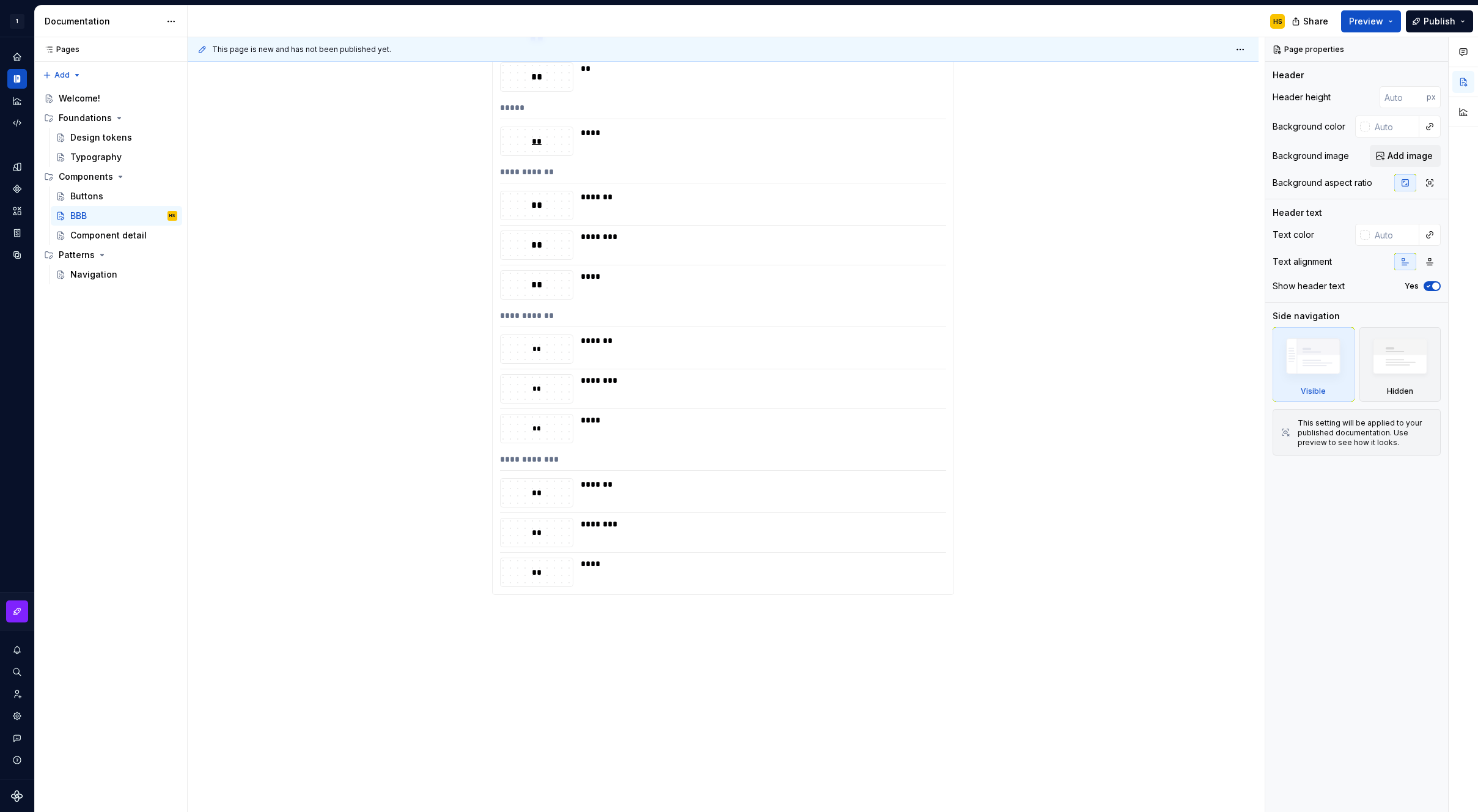
scroll to position [741, 0]
click at [559, 453] on div "**" at bounding box center [536, 453] width 72 height 13
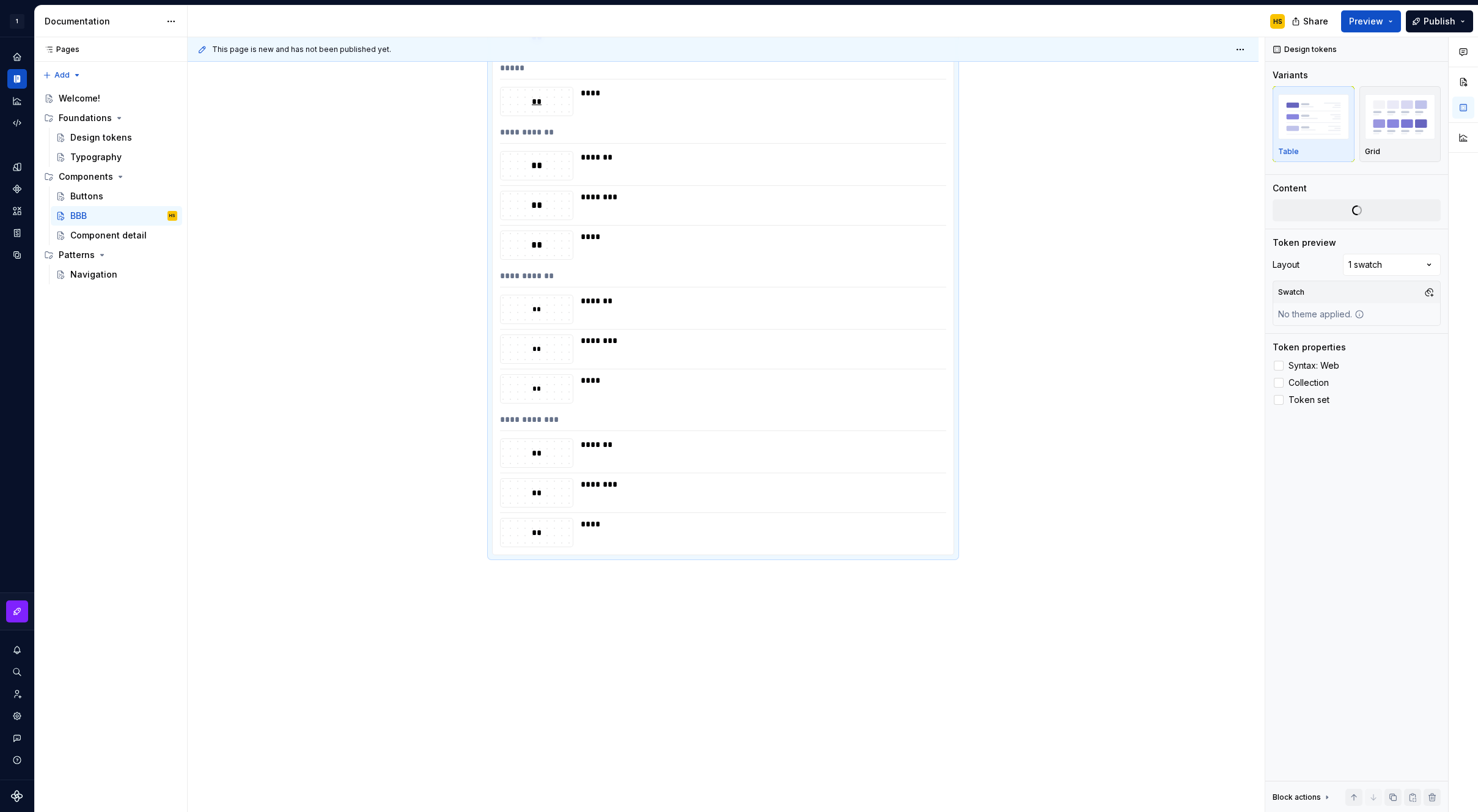
click at [608, 452] on div "*******" at bounding box center [760, 453] width 358 height 29
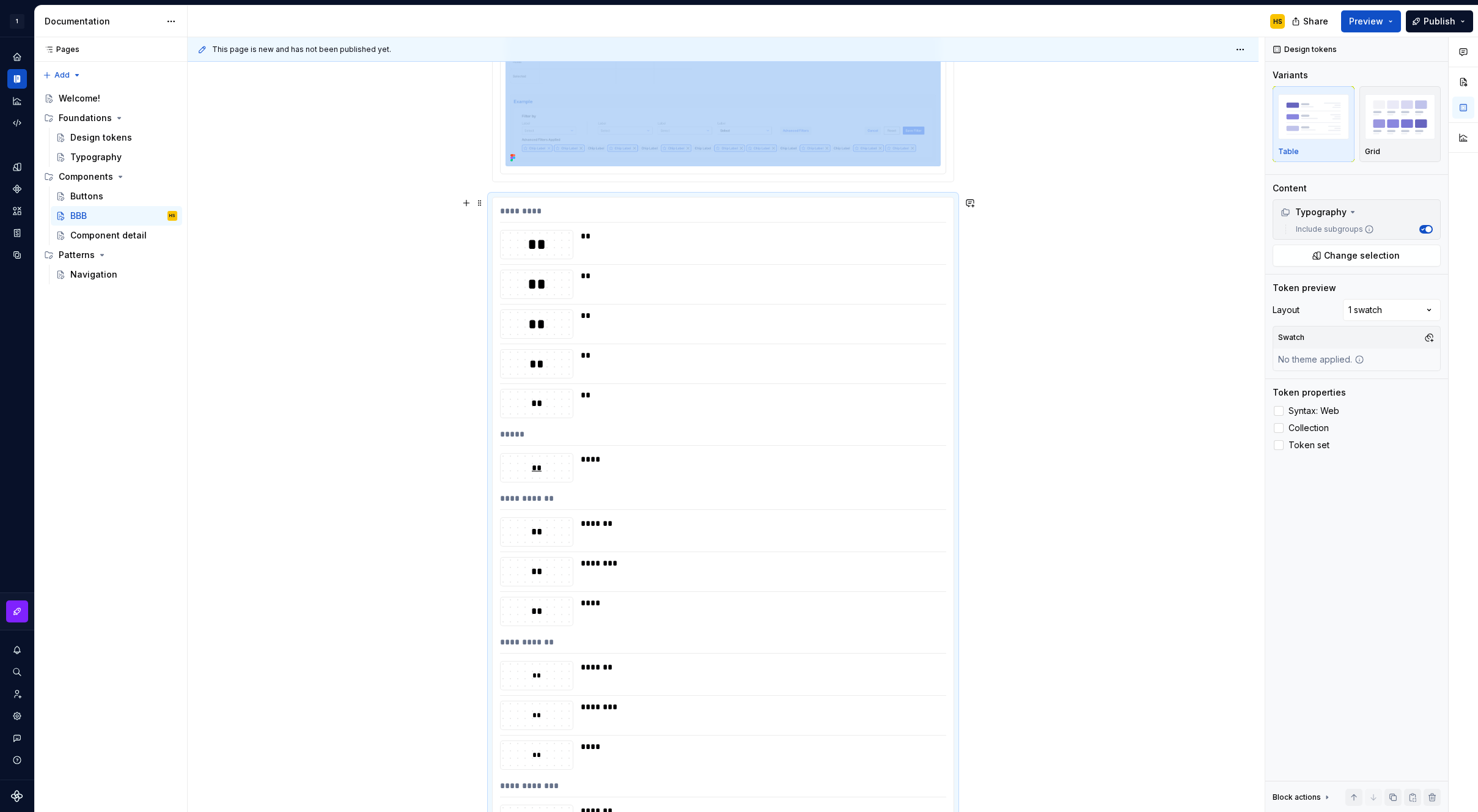
scroll to position [370, 0]
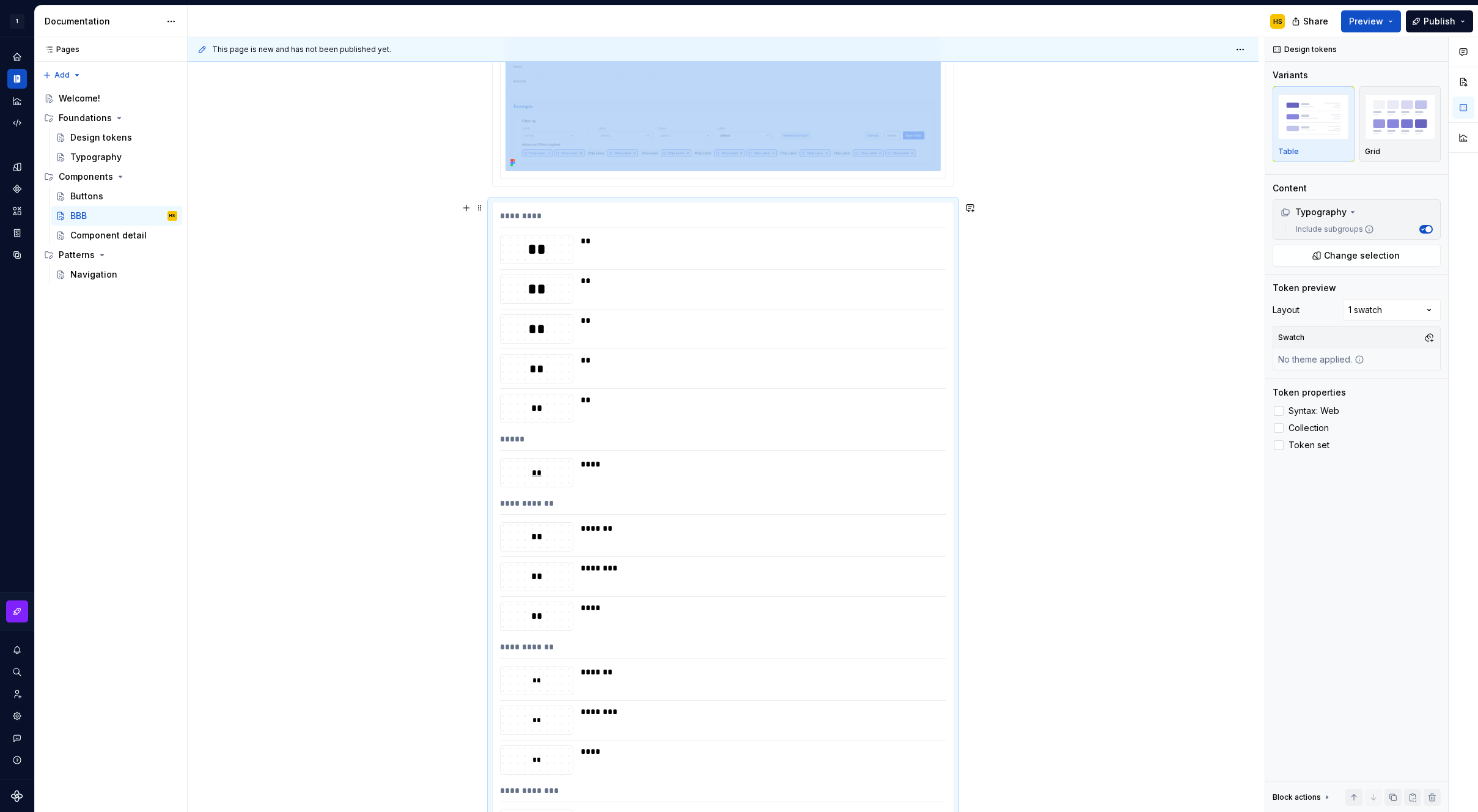
click at [1014, 373] on div "**********" at bounding box center [723, 512] width 1071 height 1345
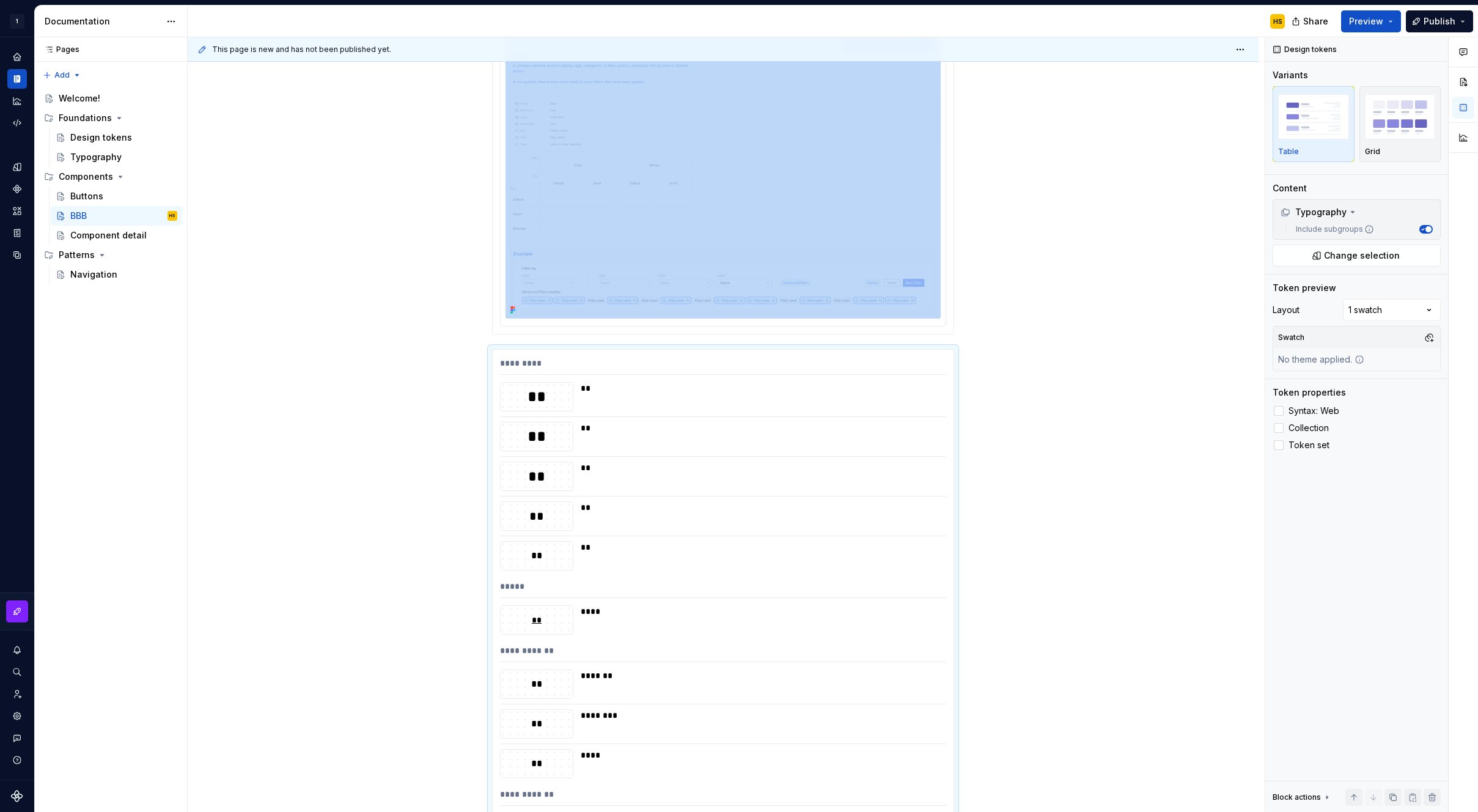
scroll to position [170, 0]
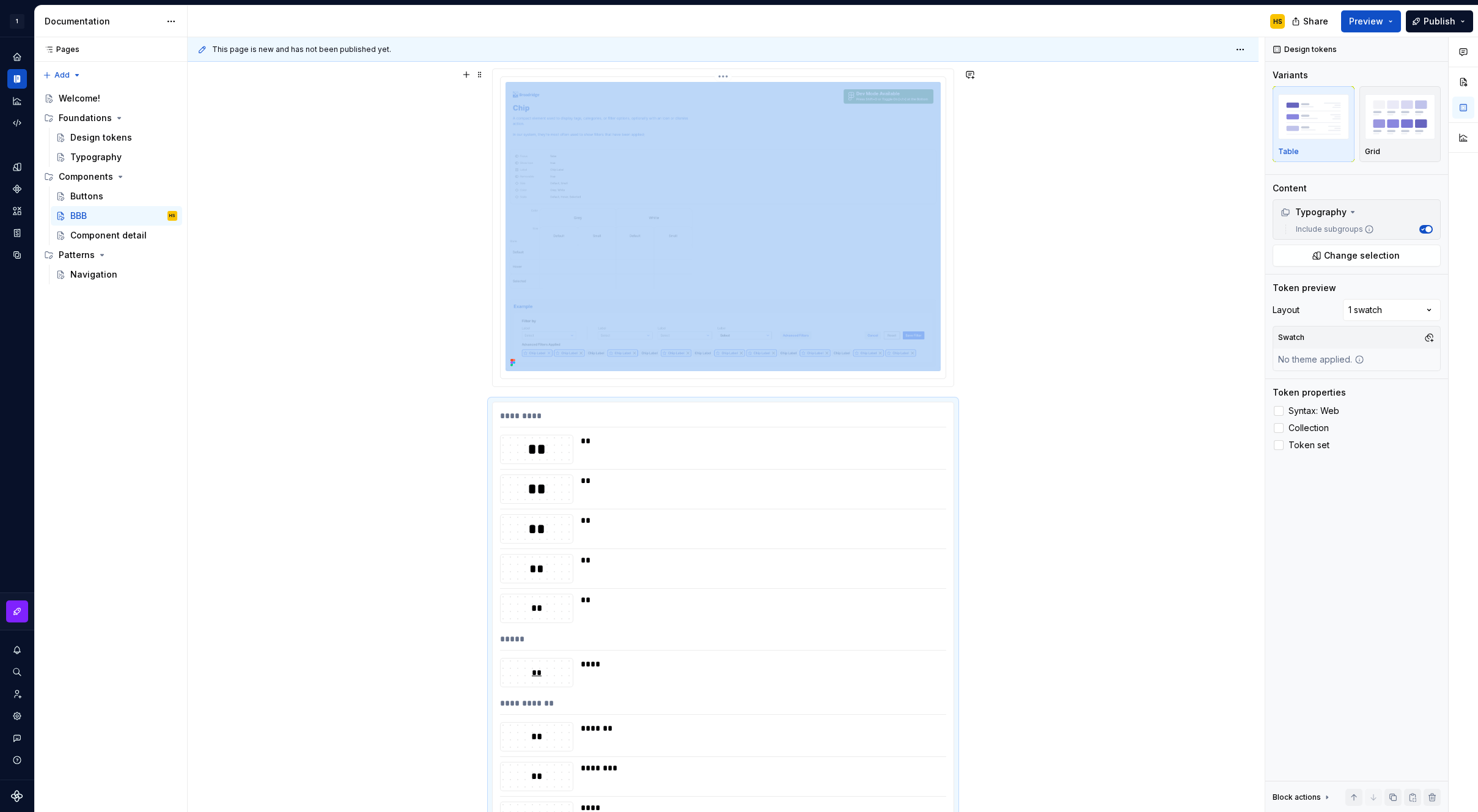
click at [757, 230] on img at bounding box center [723, 227] width 435 height 289
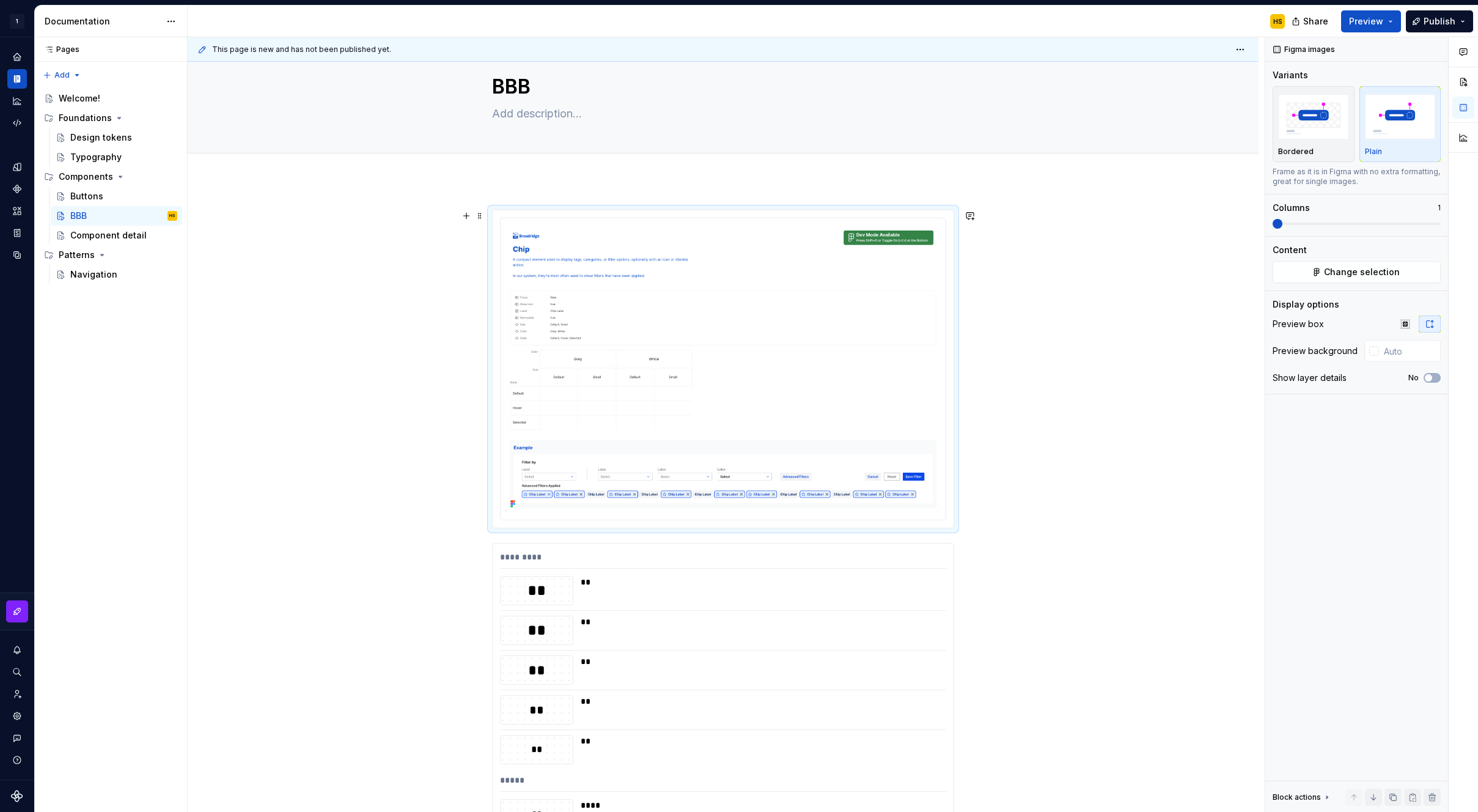
scroll to position [0, 0]
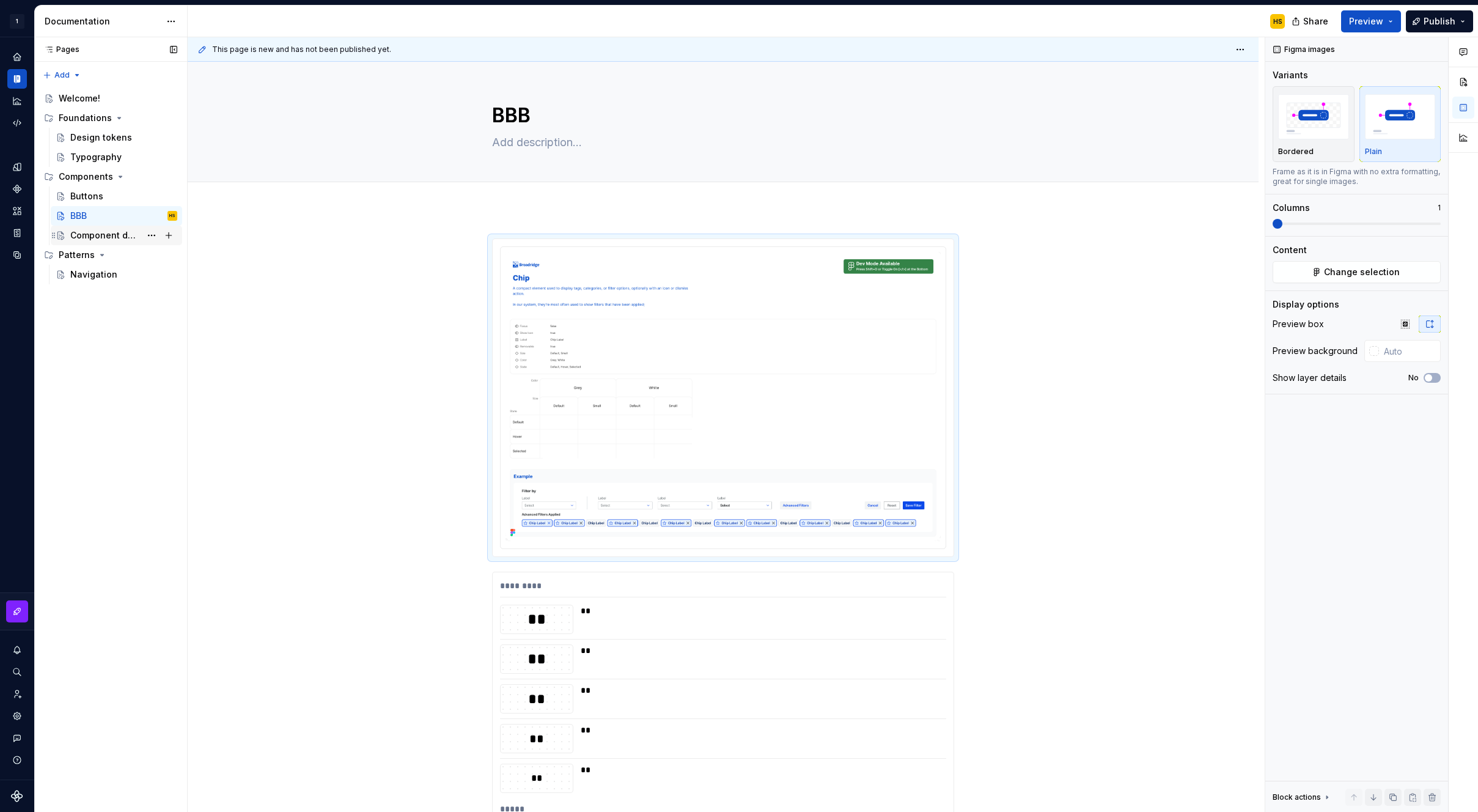
click at [113, 234] on div "Component detail" at bounding box center [105, 235] width 70 height 12
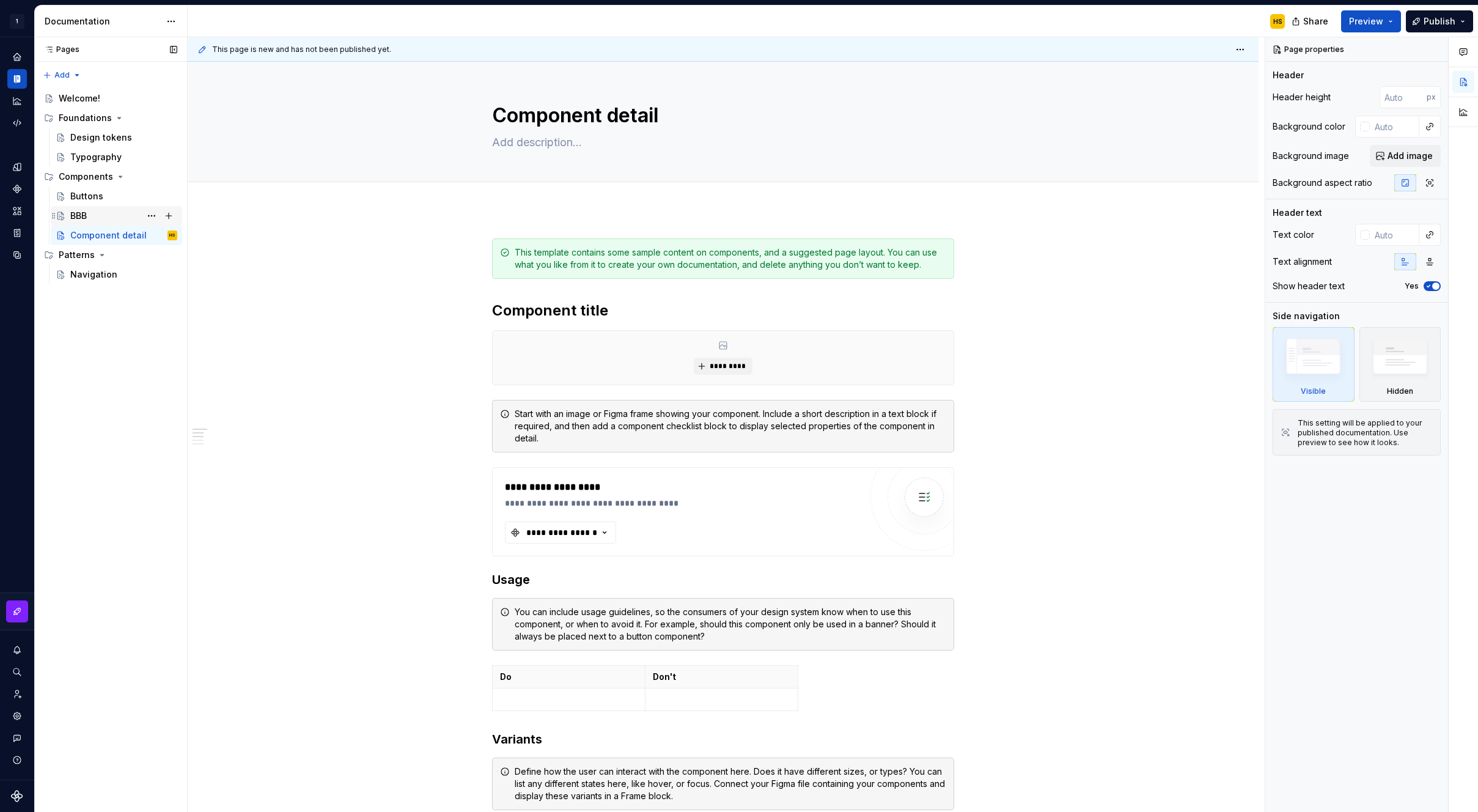
click at [112, 221] on div "BBB" at bounding box center [124, 215] width 107 height 17
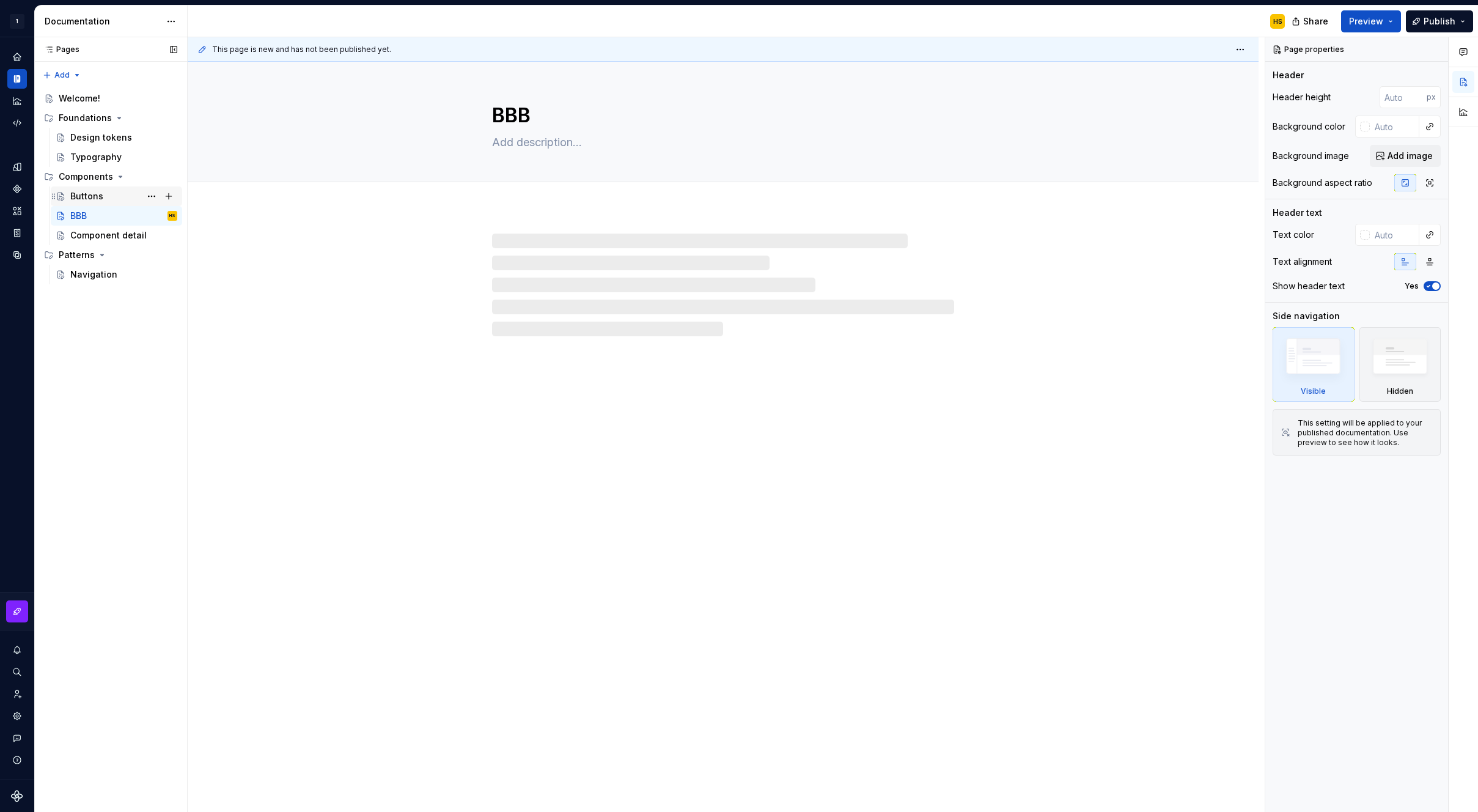
click at [116, 197] on div "Buttons" at bounding box center [124, 196] width 107 height 17
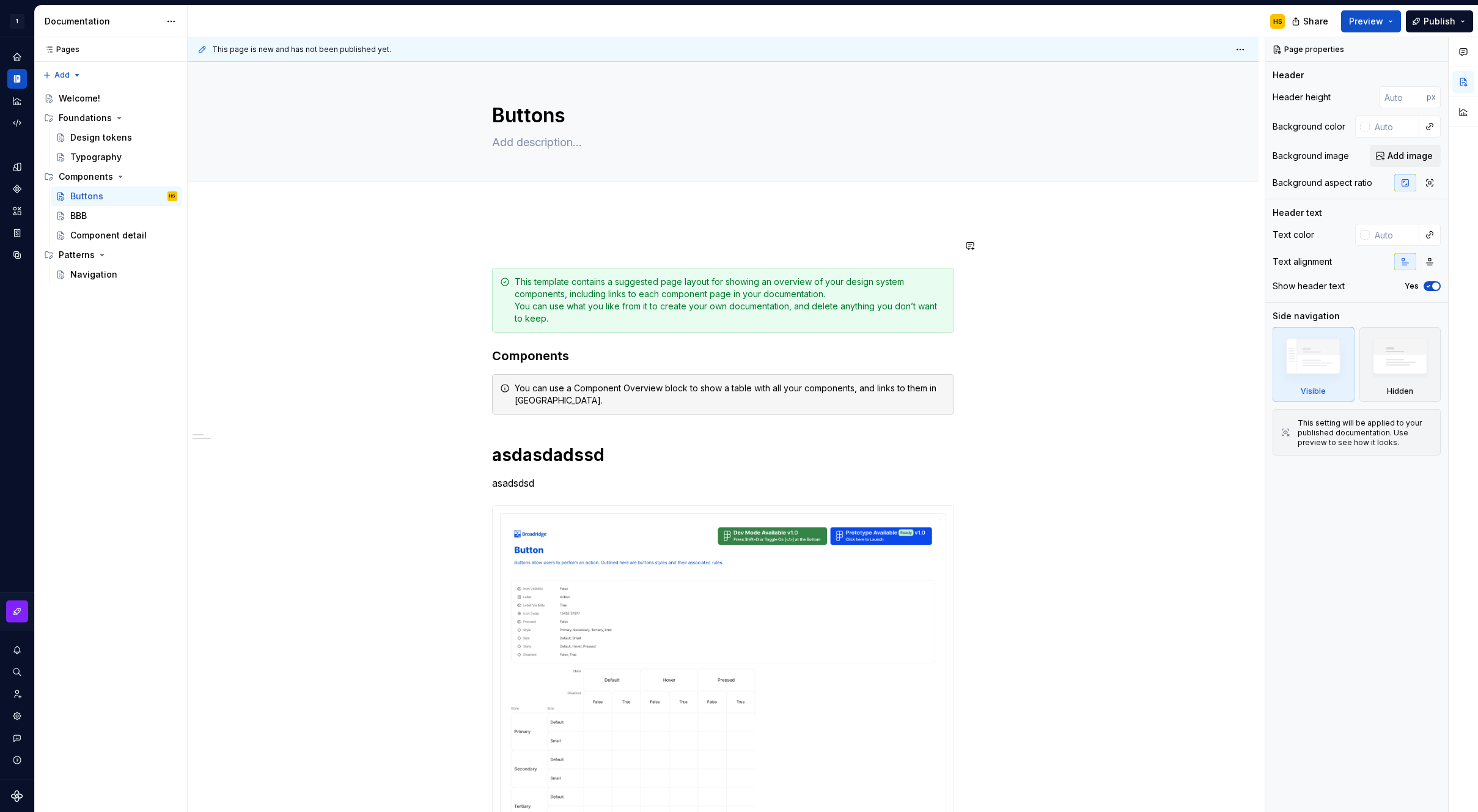
click at [339, 231] on div "**********" at bounding box center [723, 755] width 1071 height 1093
click at [83, 218] on div "BBB" at bounding box center [79, 215] width 17 height 12
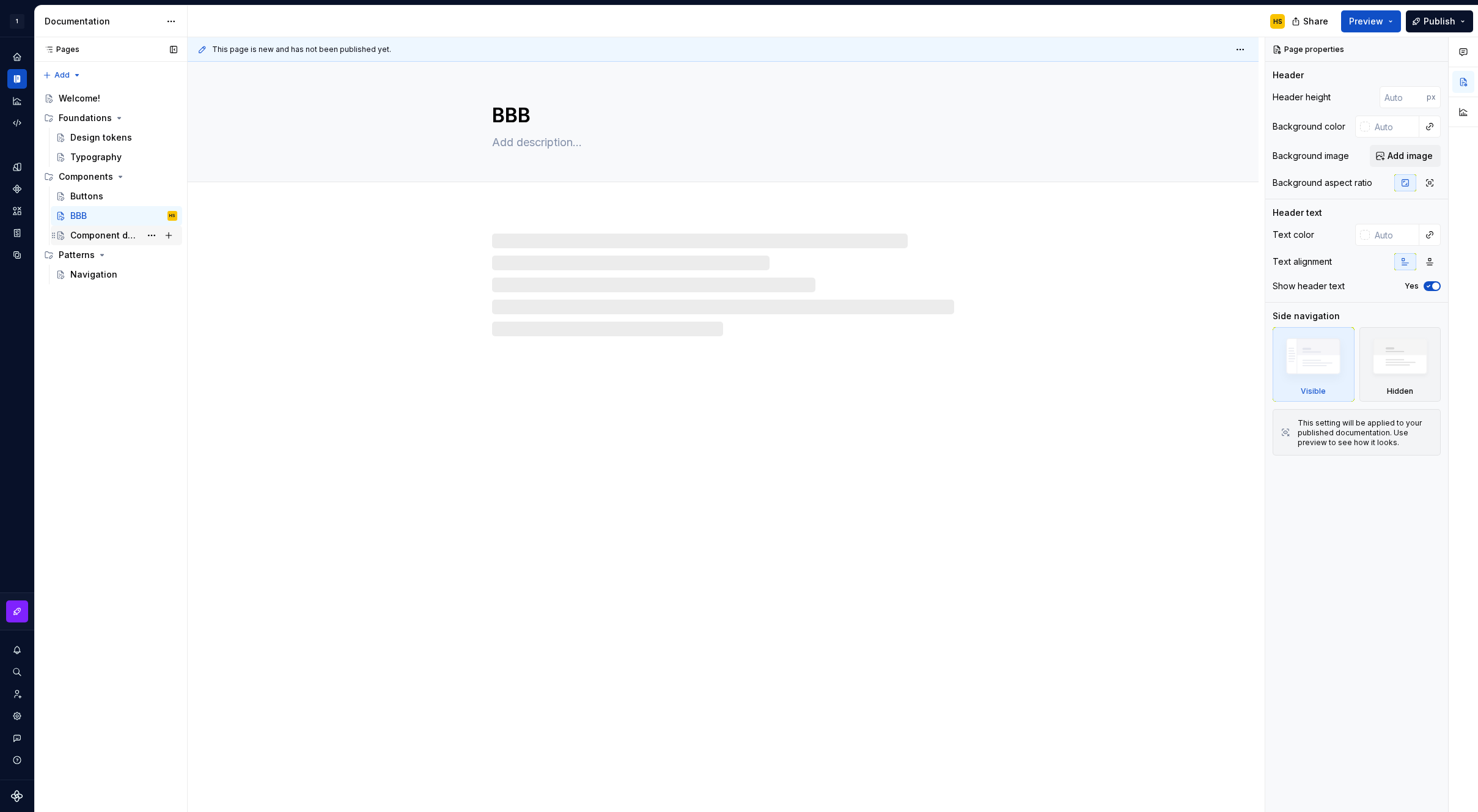
click at [81, 227] on div "Component detail" at bounding box center [124, 235] width 107 height 17
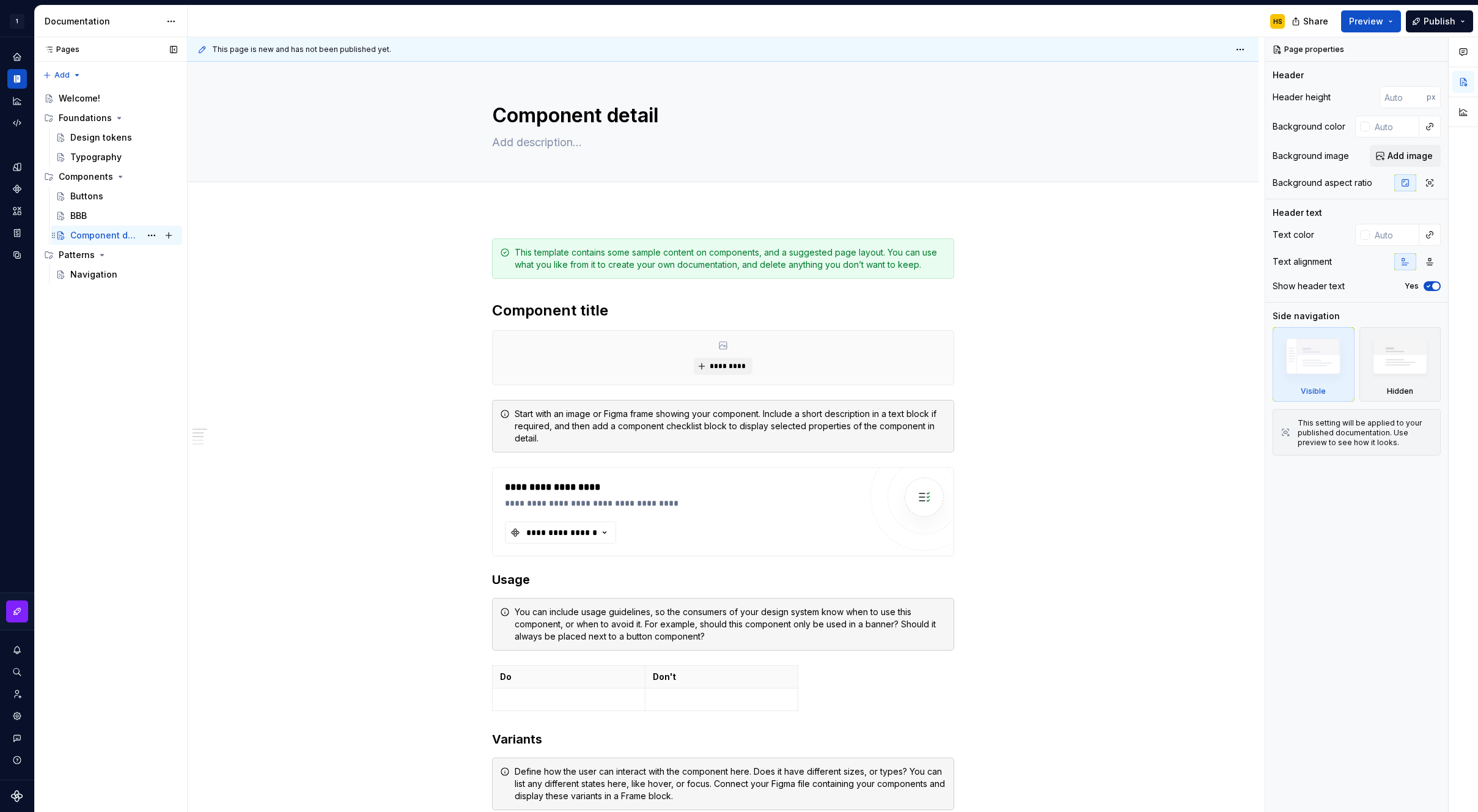
click at [114, 227] on div "Component detail HS" at bounding box center [124, 235] width 107 height 17
click at [111, 220] on div "BBB" at bounding box center [124, 215] width 107 height 17
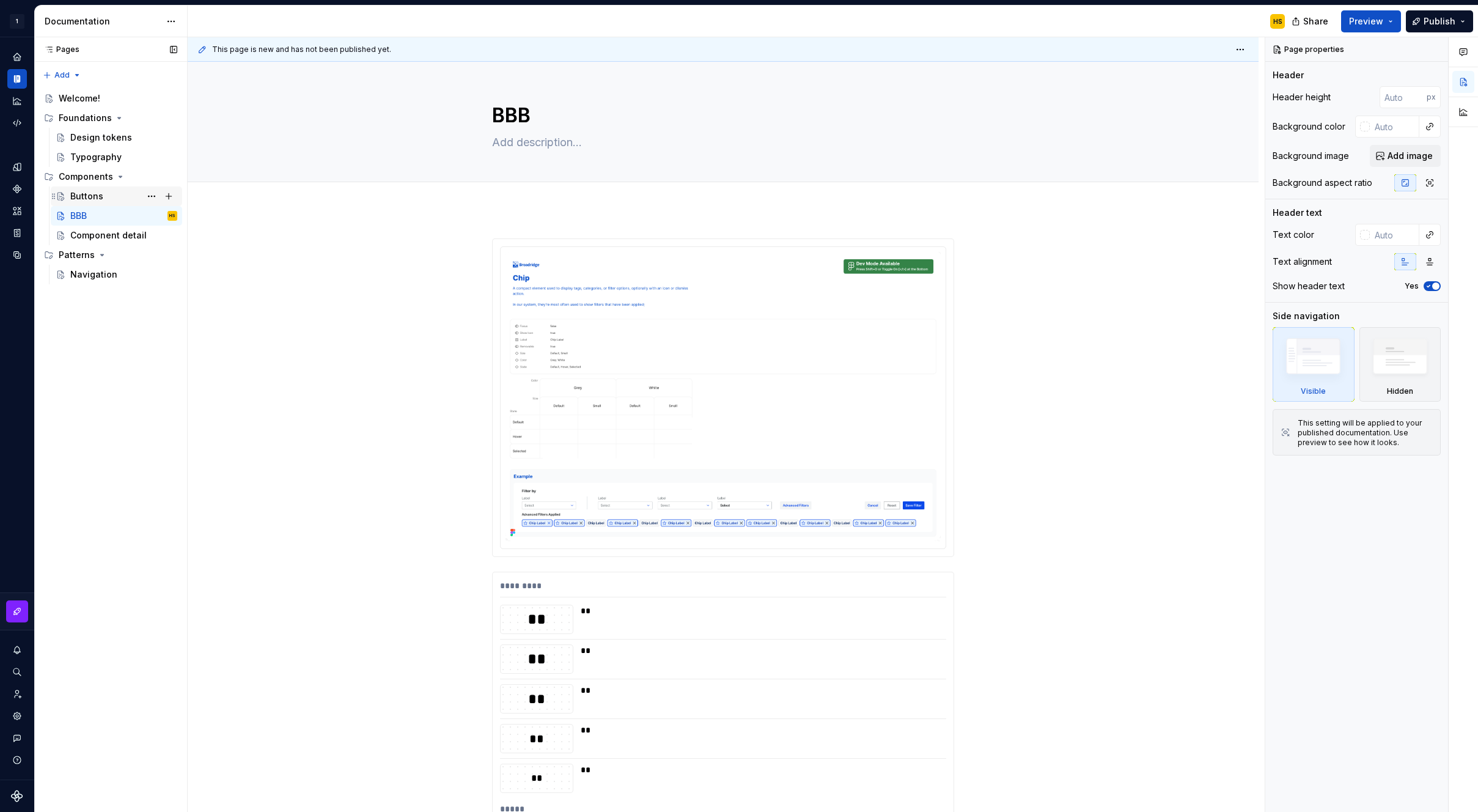
click at [114, 197] on div "Buttons" at bounding box center [124, 196] width 107 height 17
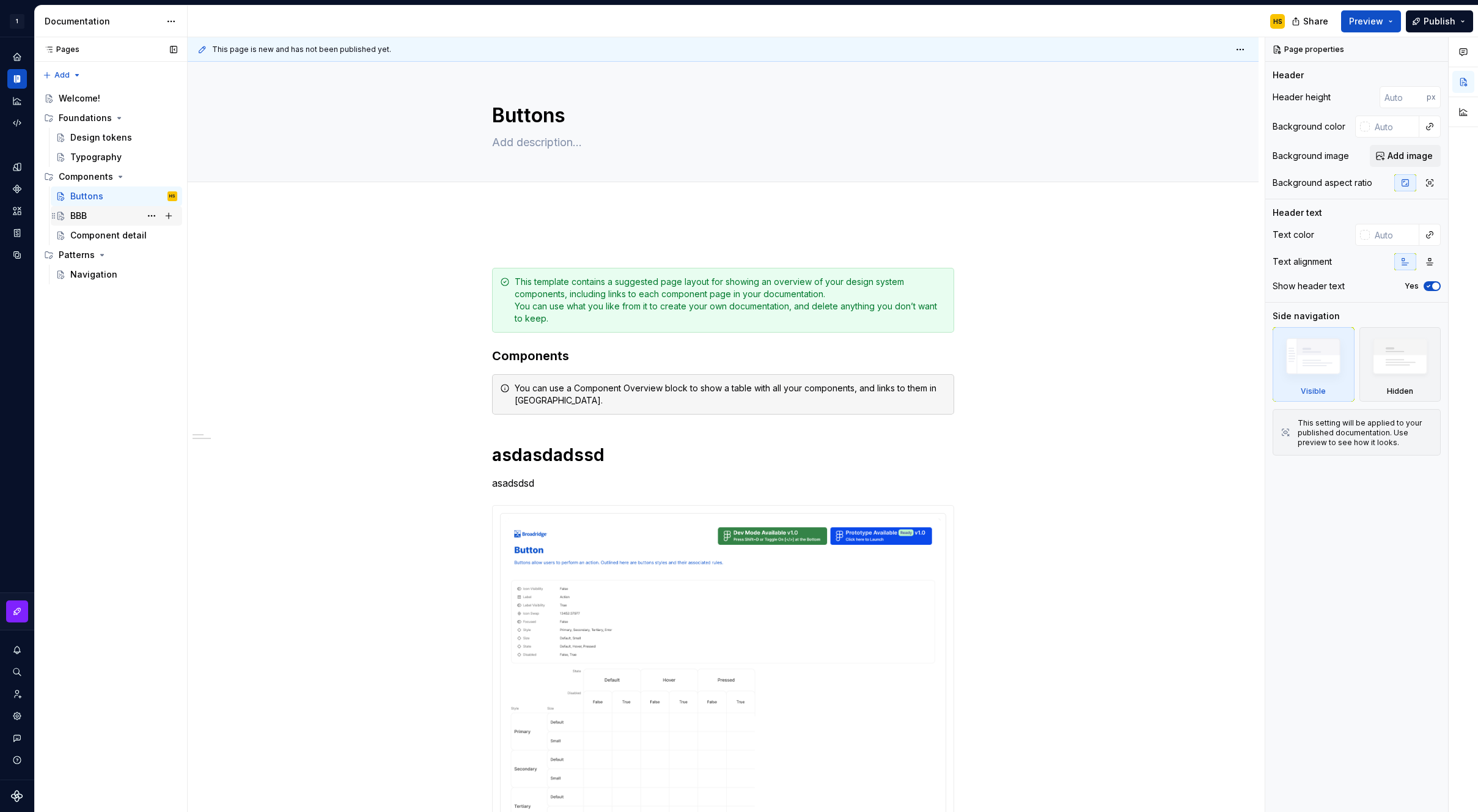
click at [103, 206] on div "BBB" at bounding box center [116, 216] width 131 height 20
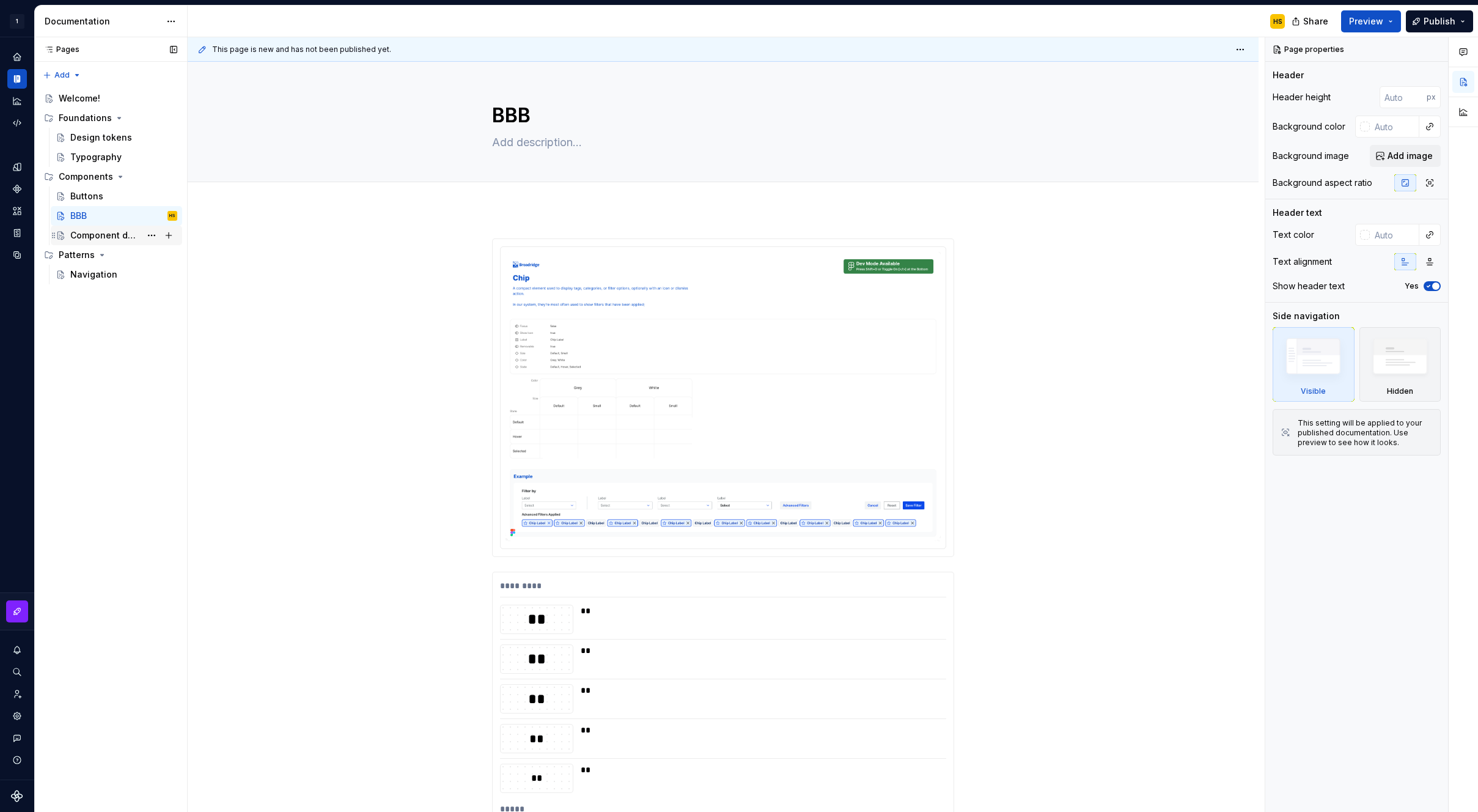
click at [91, 237] on div "Component detail" at bounding box center [105, 235] width 70 height 12
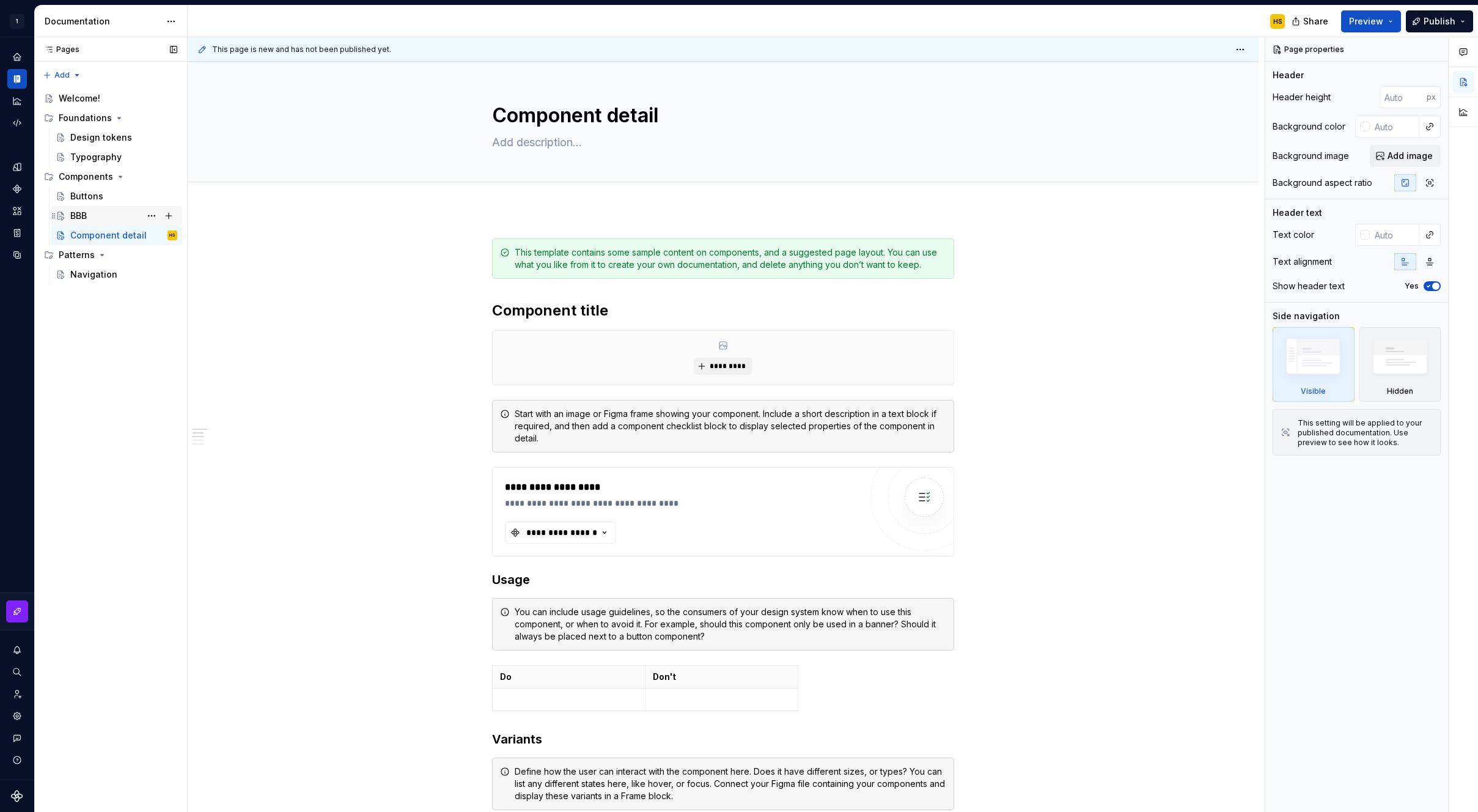
click at [81, 216] on div "BBB" at bounding box center [79, 215] width 17 height 12
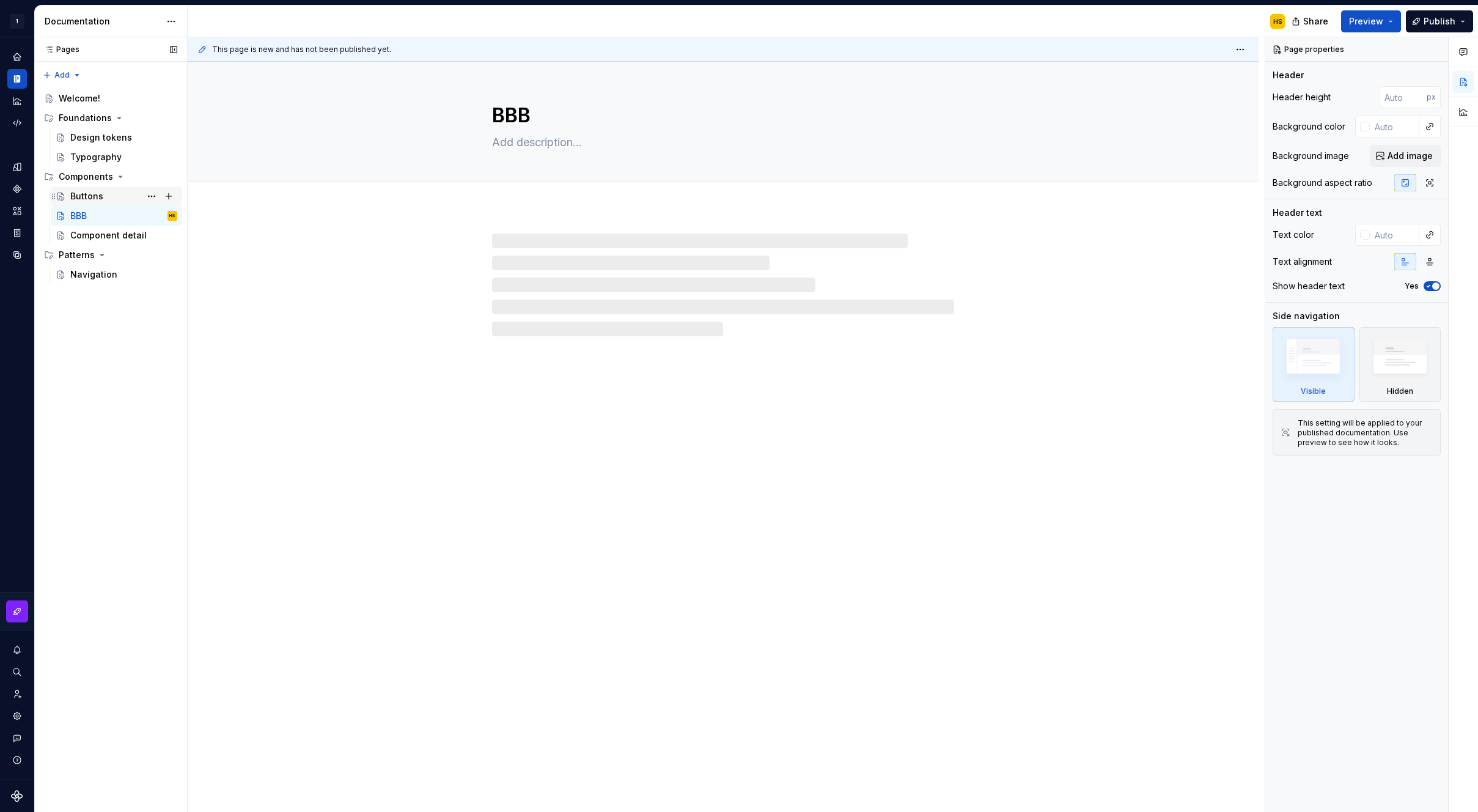
click at [95, 197] on div "Buttons" at bounding box center [86, 196] width 33 height 12
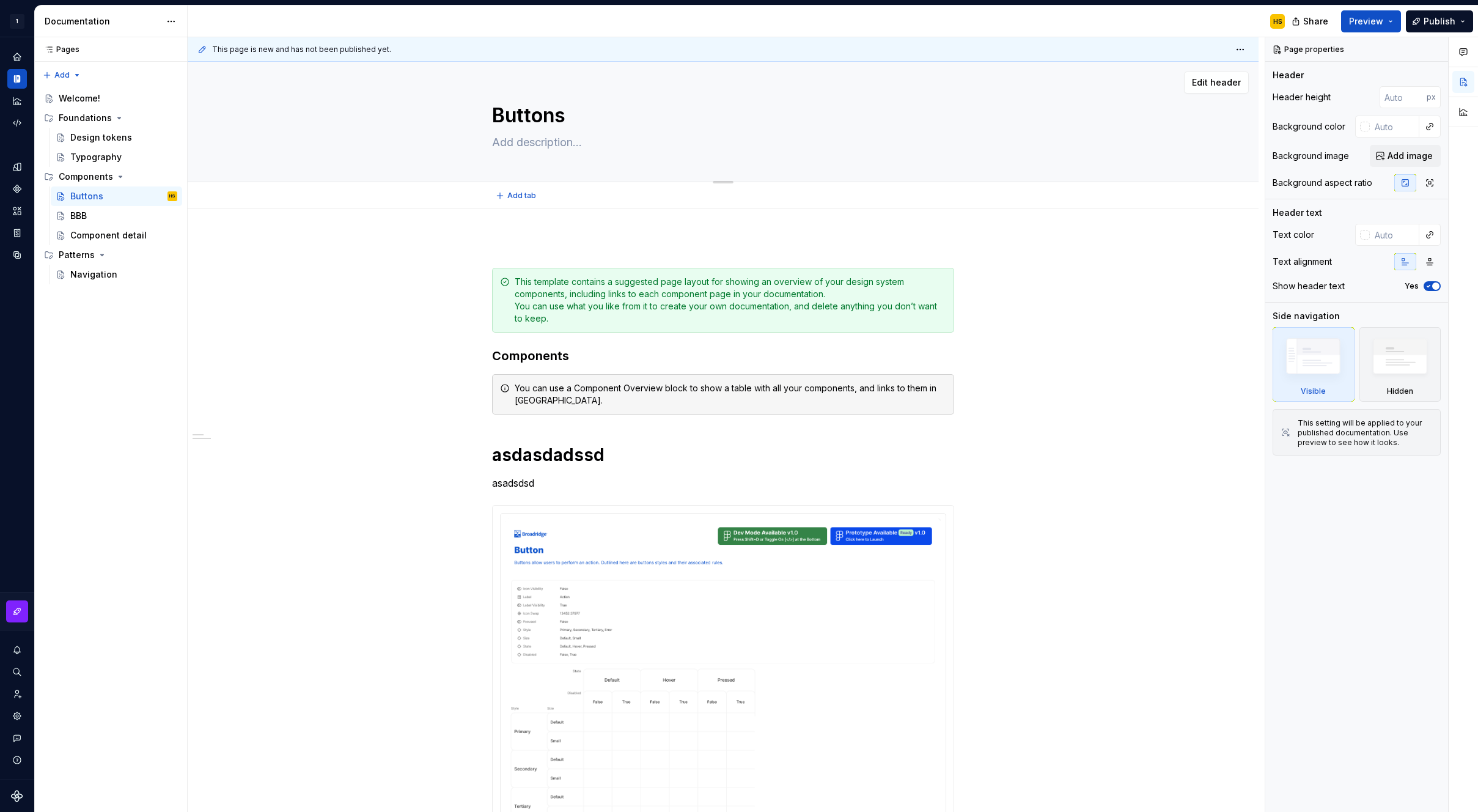
click at [523, 140] on textarea at bounding box center [721, 142] width 462 height 20
click at [539, 111] on textarea "Buttons" at bounding box center [721, 116] width 462 height 29
click at [390, 232] on div "**********" at bounding box center [723, 755] width 1071 height 1093
click at [536, 119] on textarea "Buttons" at bounding box center [721, 116] width 462 height 29
click at [529, 144] on textarea at bounding box center [721, 142] width 462 height 20
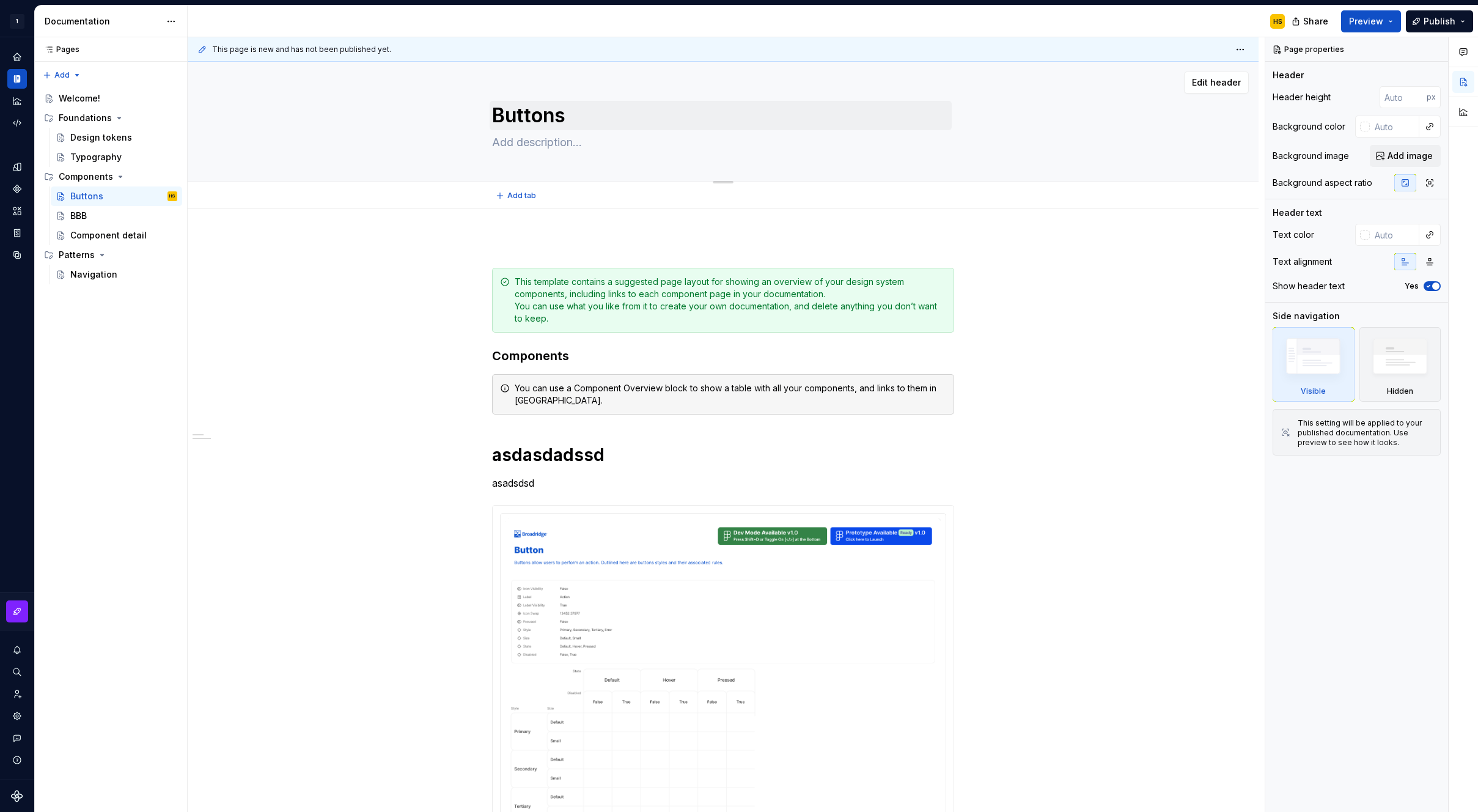
click at [566, 114] on textarea "Buttons" at bounding box center [721, 116] width 462 height 29
click at [392, 251] on div "**********" at bounding box center [723, 755] width 1071 height 1093
click at [372, 277] on div "**********" at bounding box center [723, 755] width 1071 height 1093
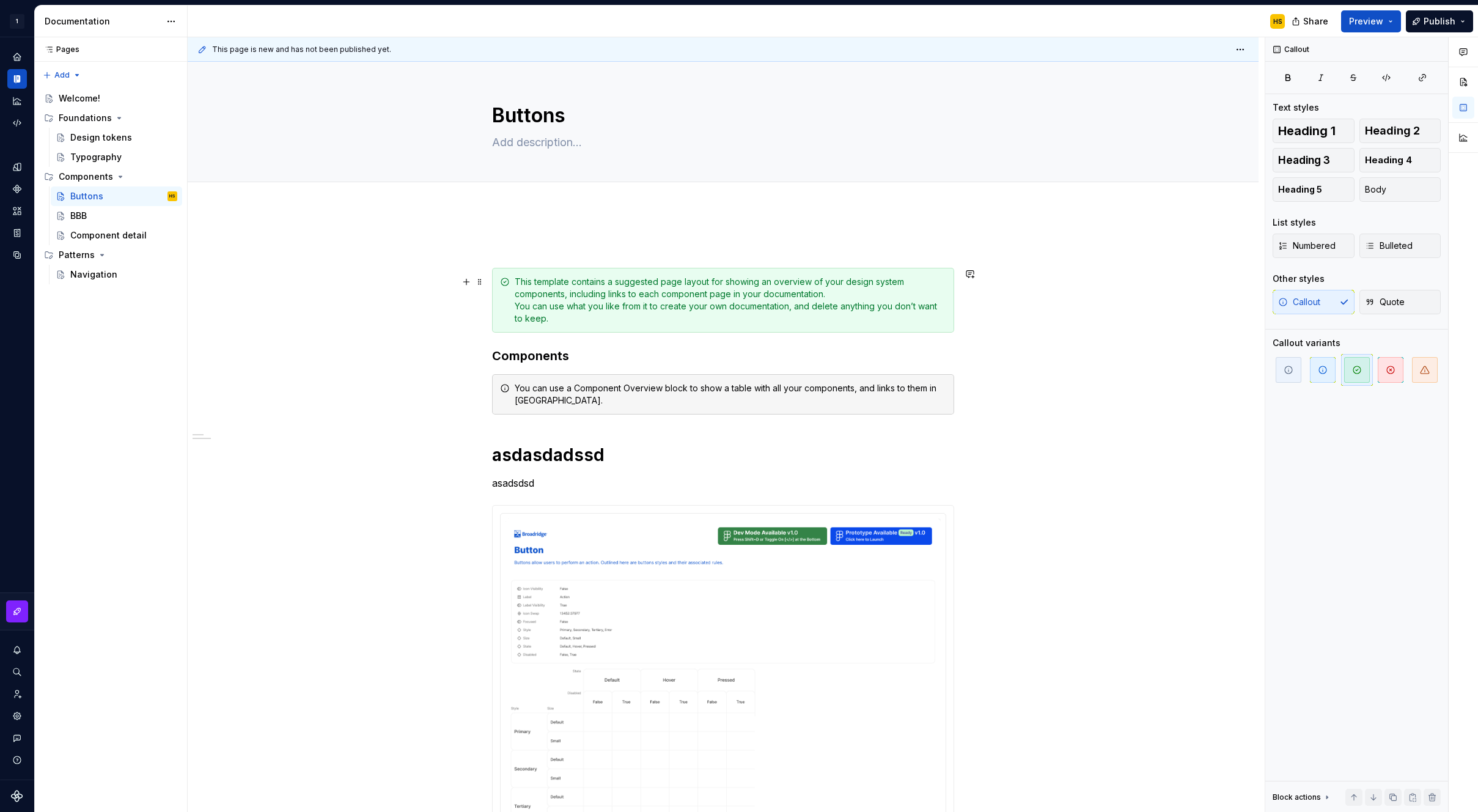
click at [1108, 297] on div "**********" at bounding box center [723, 755] width 1071 height 1093
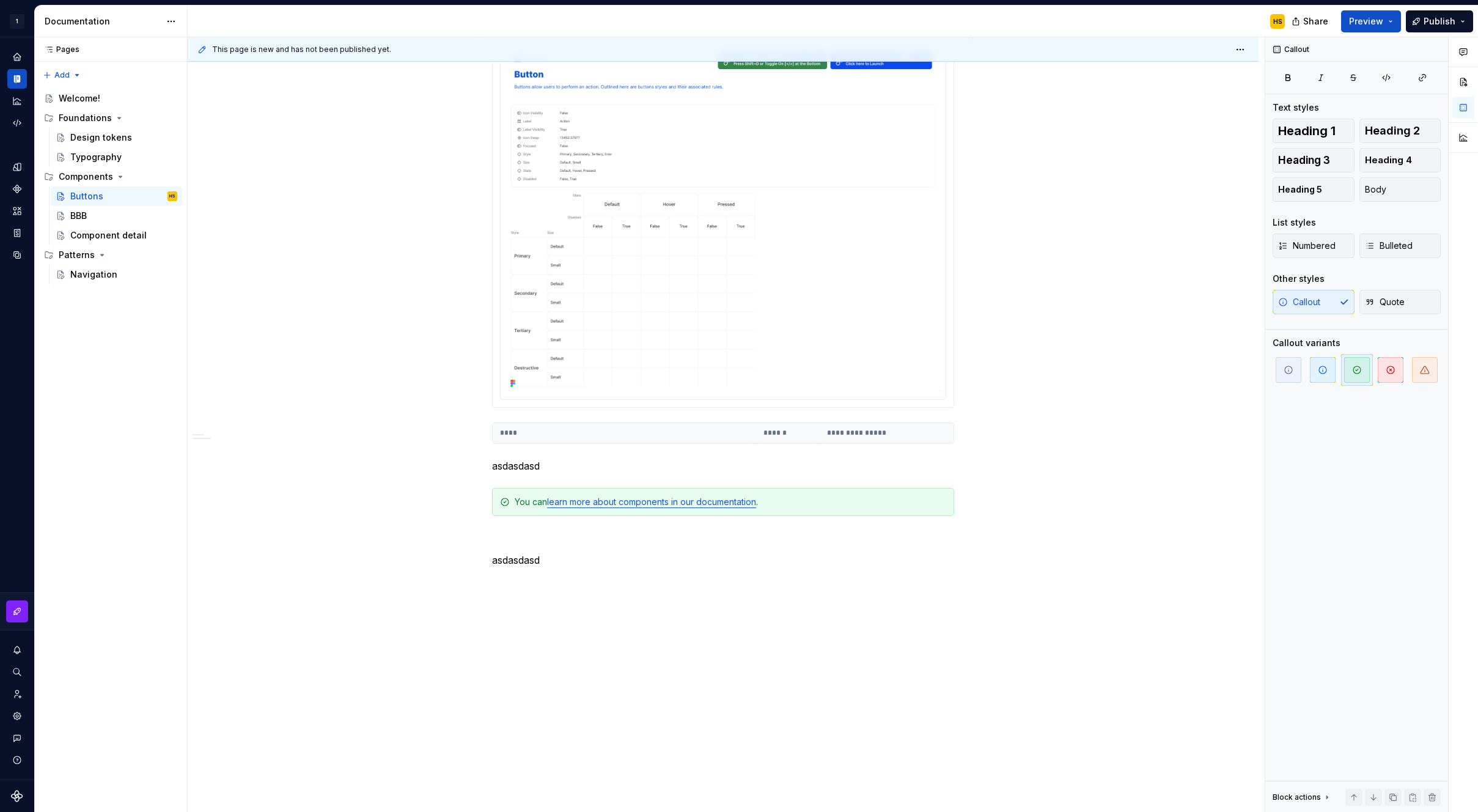
scroll to position [489, 0]
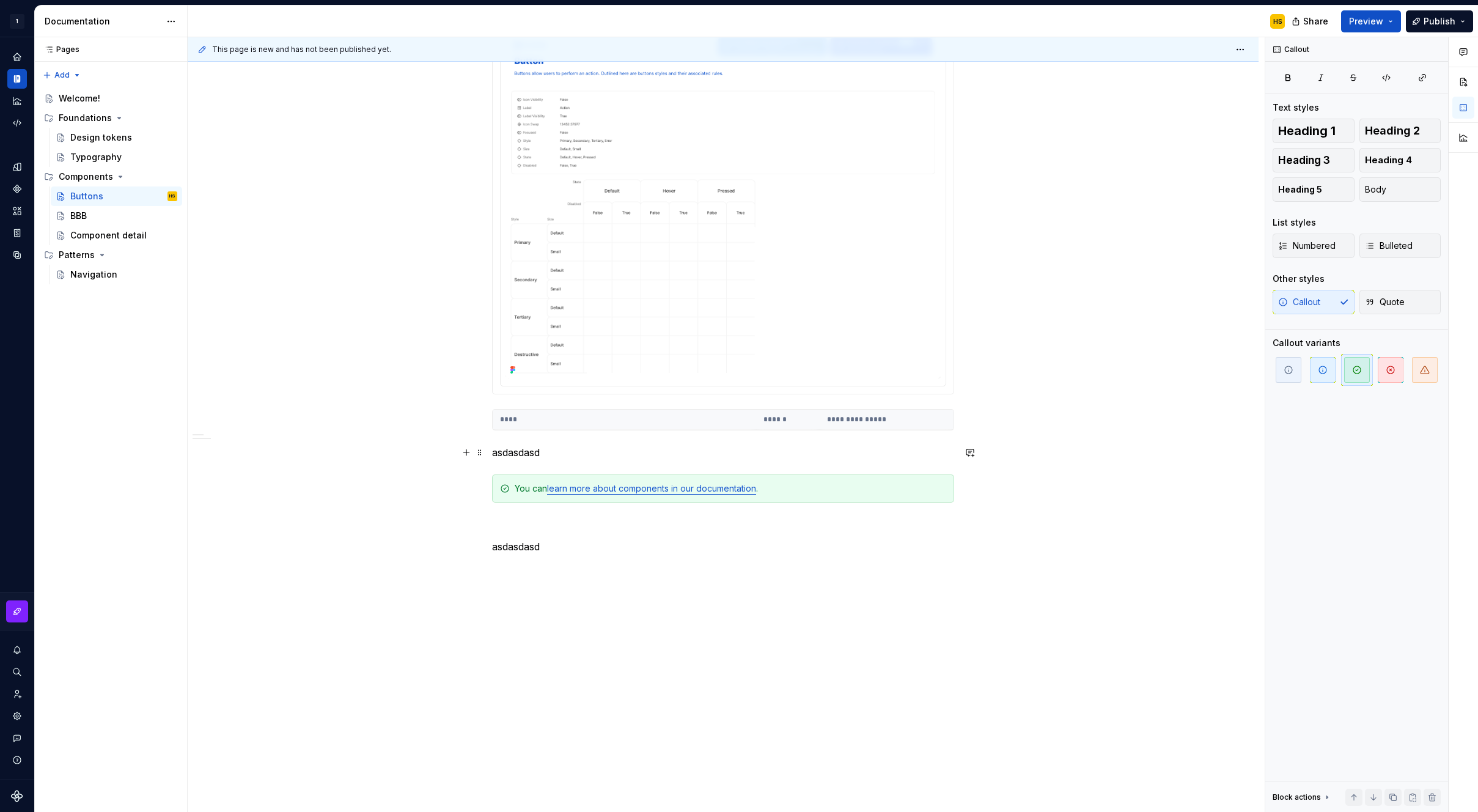
click at [698, 448] on p "asdasdasd" at bounding box center [723, 452] width 462 height 15
click at [621, 547] on p "asdasdasd" at bounding box center [723, 546] width 462 height 15
click at [605, 529] on p at bounding box center [723, 524] width 462 height 15
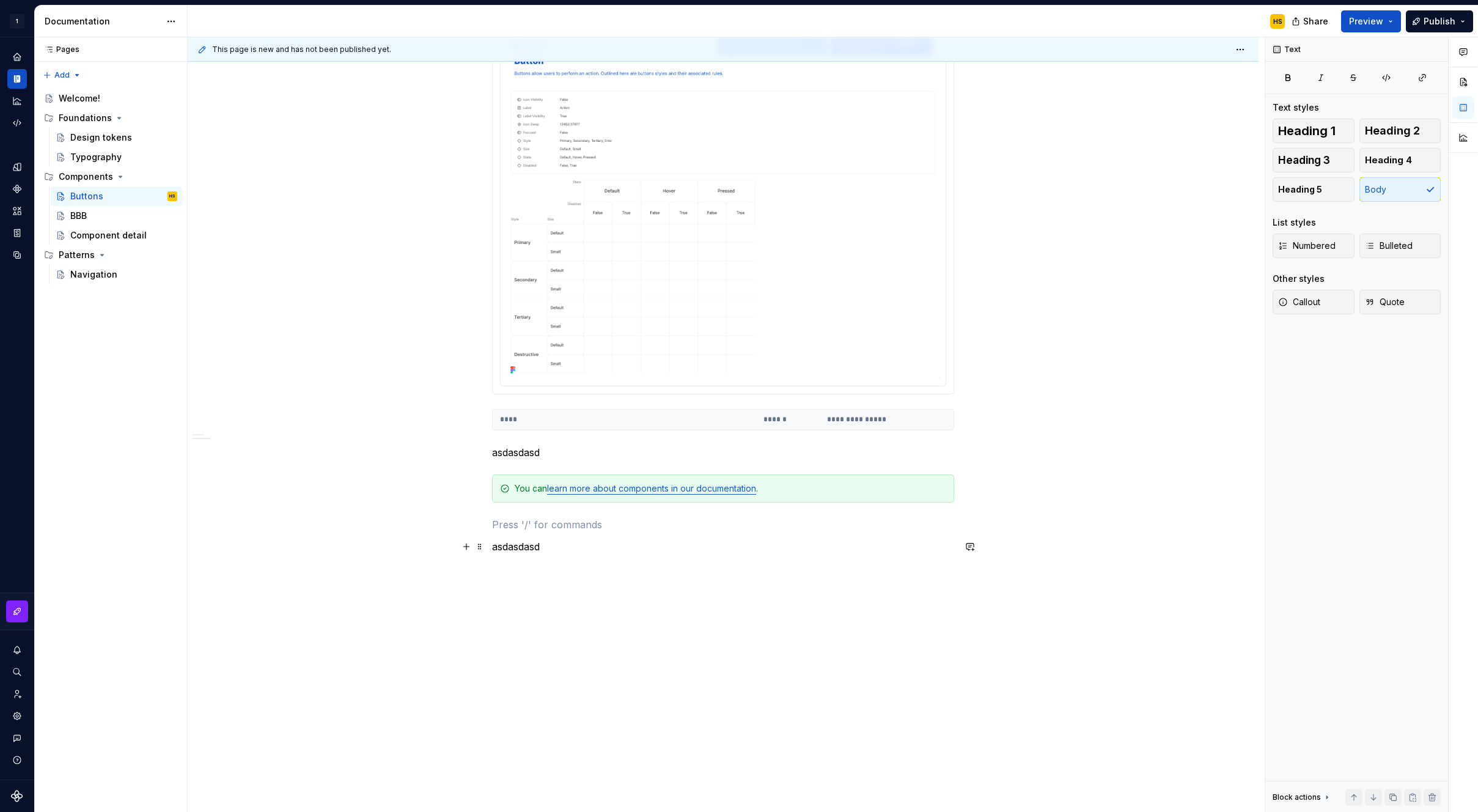
click at [579, 542] on p "asdasdasd" at bounding box center [723, 546] width 462 height 15
click at [1148, 317] on div "**********" at bounding box center [723, 266] width 1071 height 1093
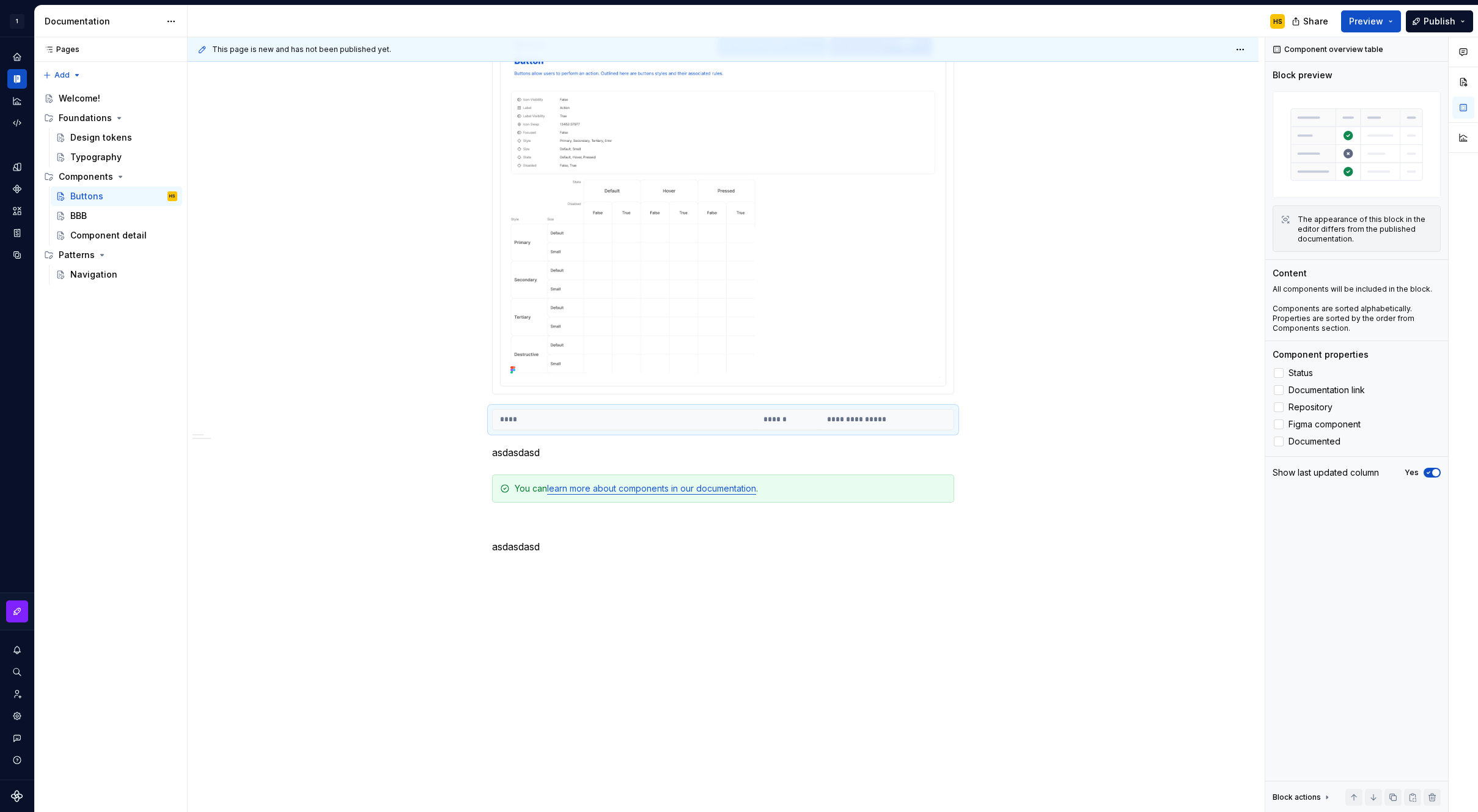
type textarea "*"
